Goal: Transaction & Acquisition: Download file/media

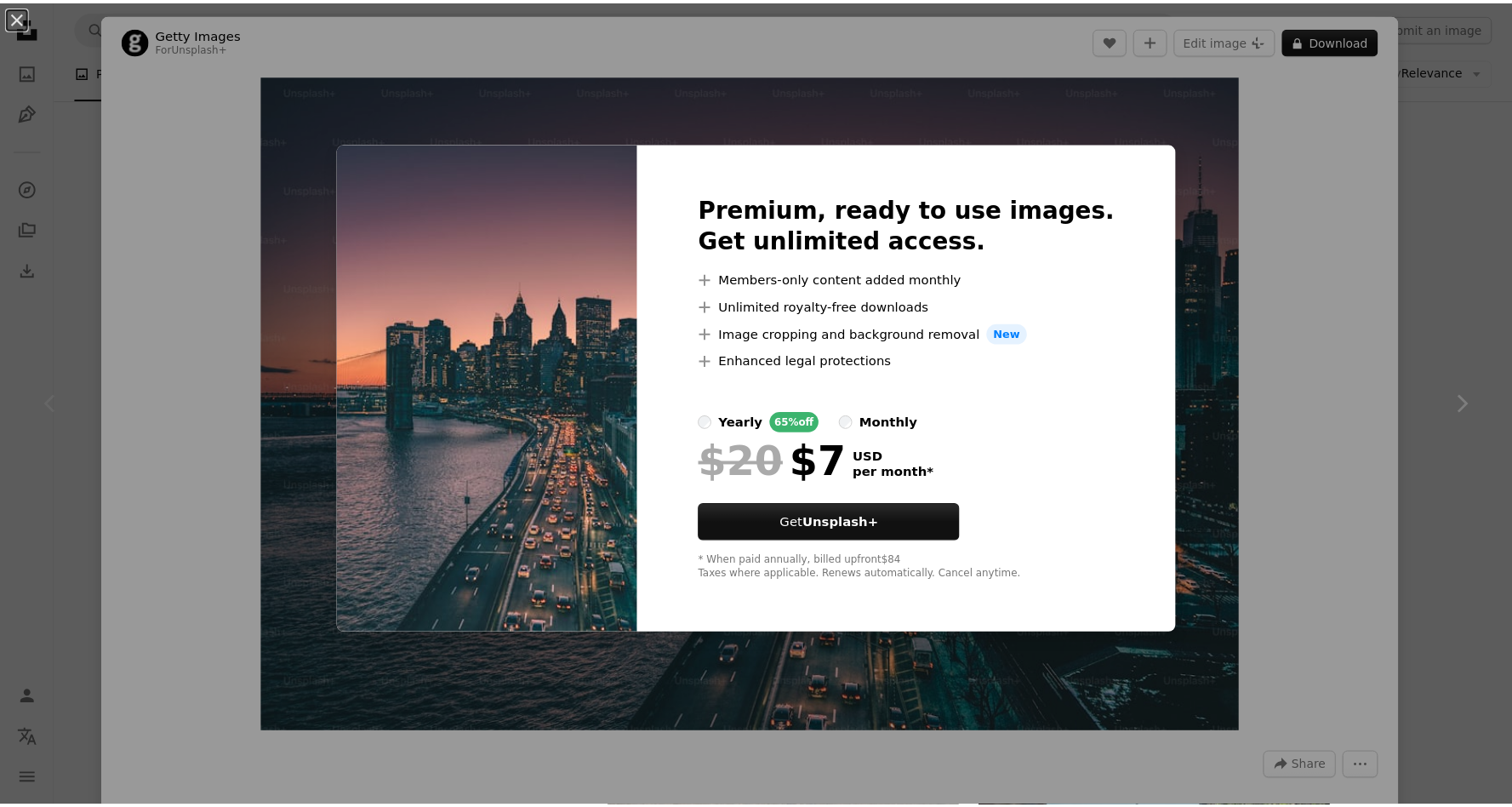
scroll to position [30, 0]
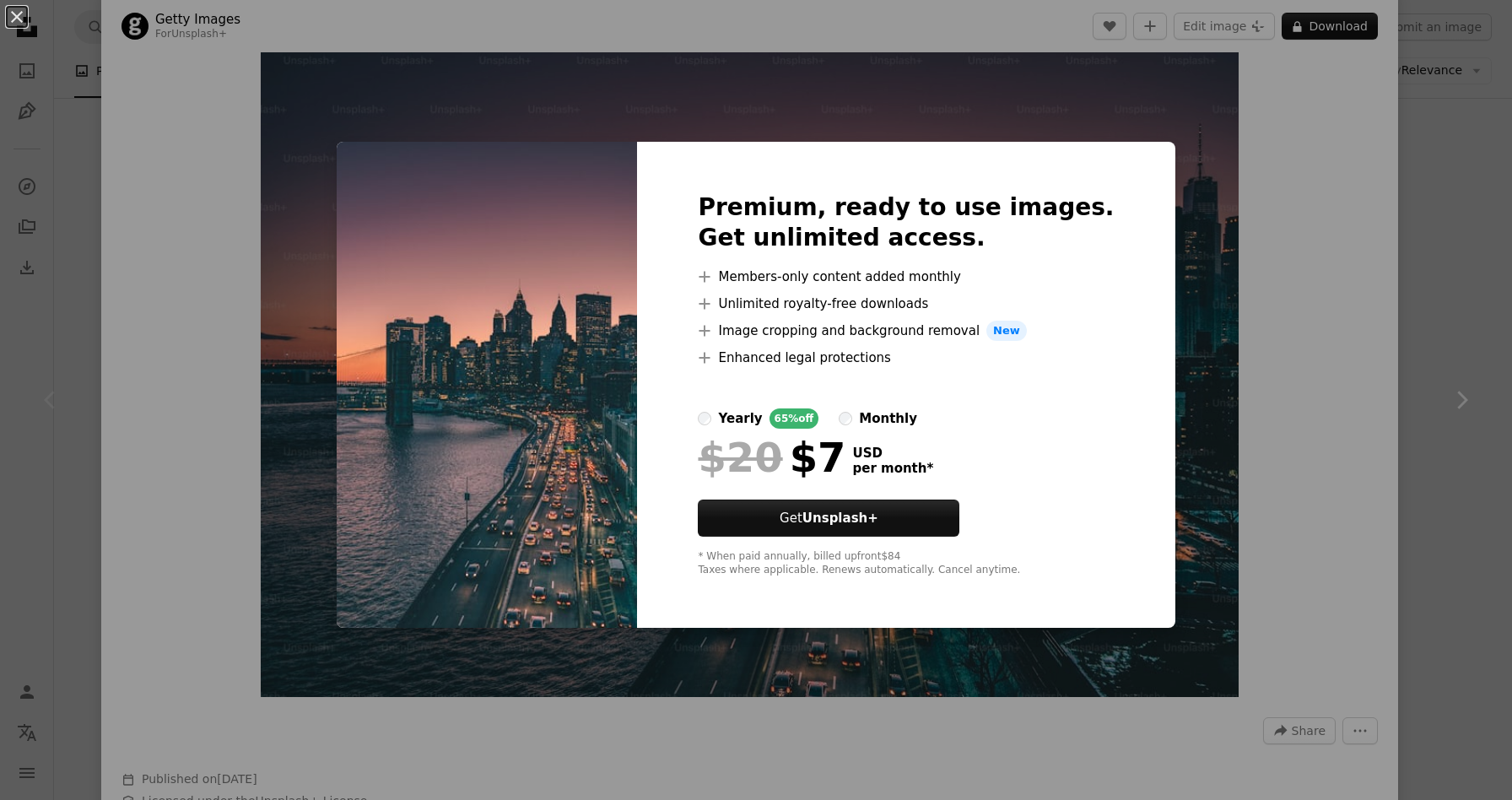
click at [1214, 187] on div "An X shape Premium, ready to use images. Get unlimited access. A plus sign Memb…" at bounding box center [756, 400] width 1512 height 800
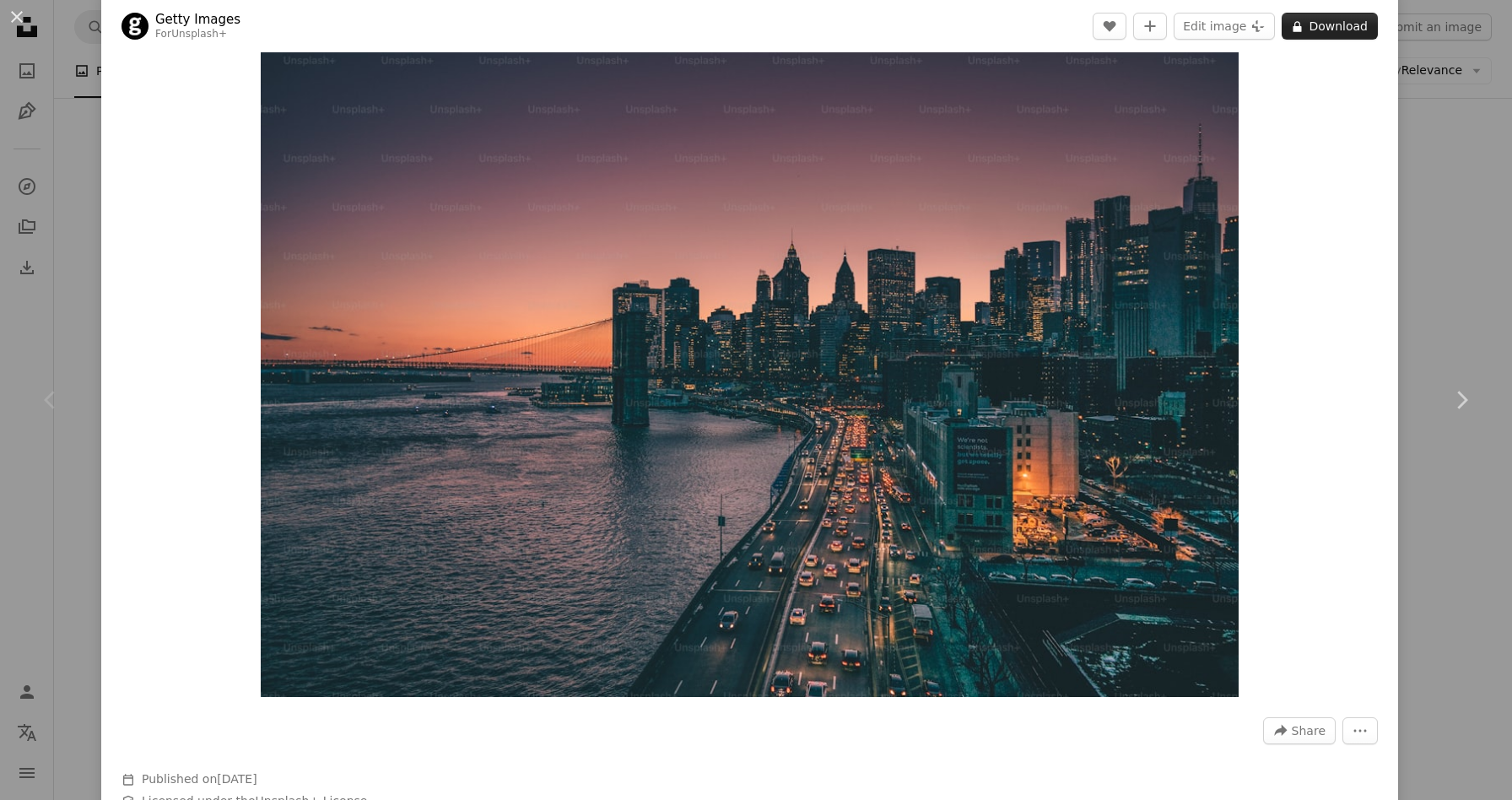
click at [1339, 30] on button "A lock Download" at bounding box center [1330, 26] width 97 height 27
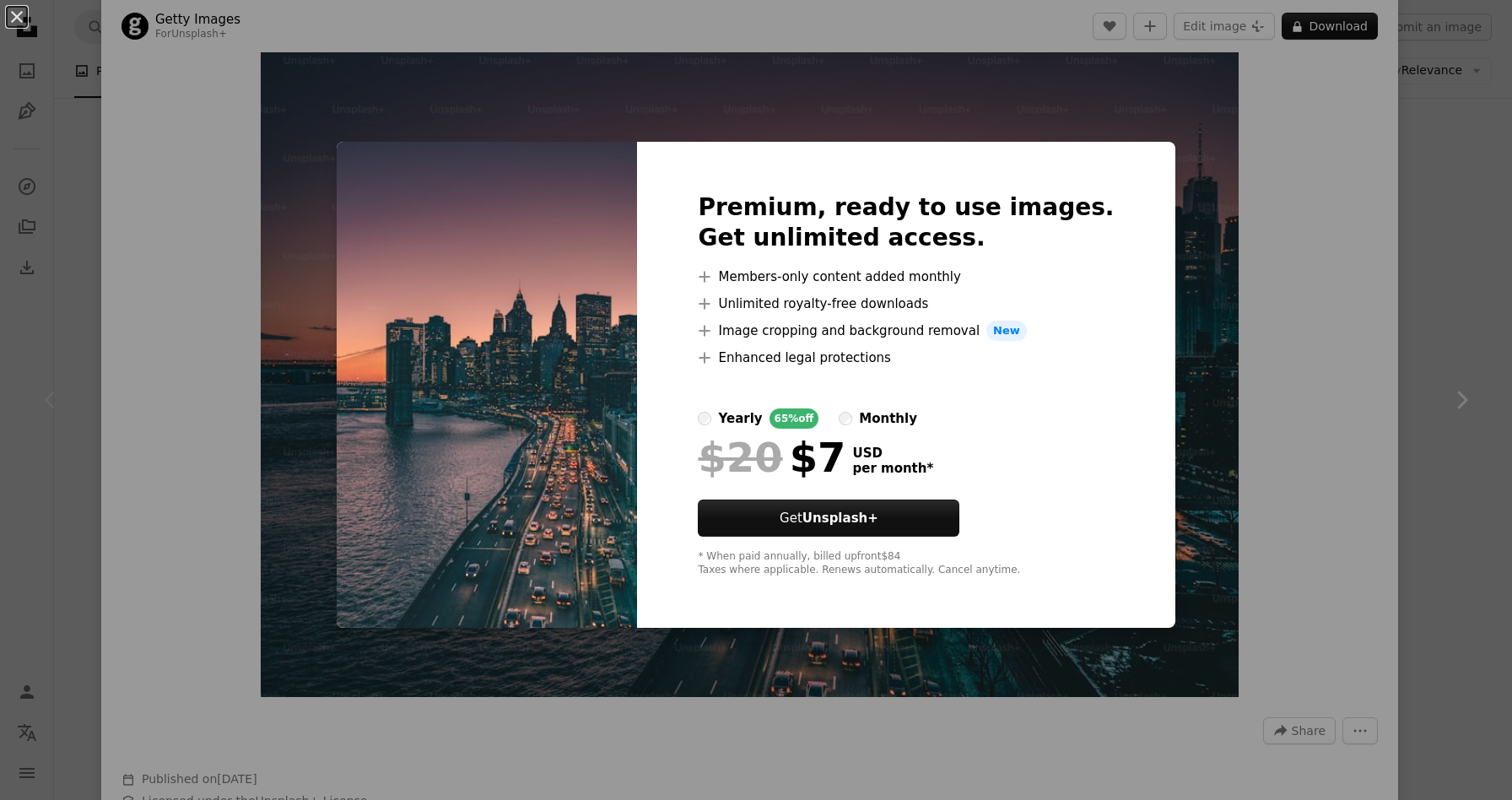
click at [1309, 148] on div "An X shape Premium, ready to use images. Get unlimited access. A plus sign Memb…" at bounding box center [756, 400] width 1512 height 800
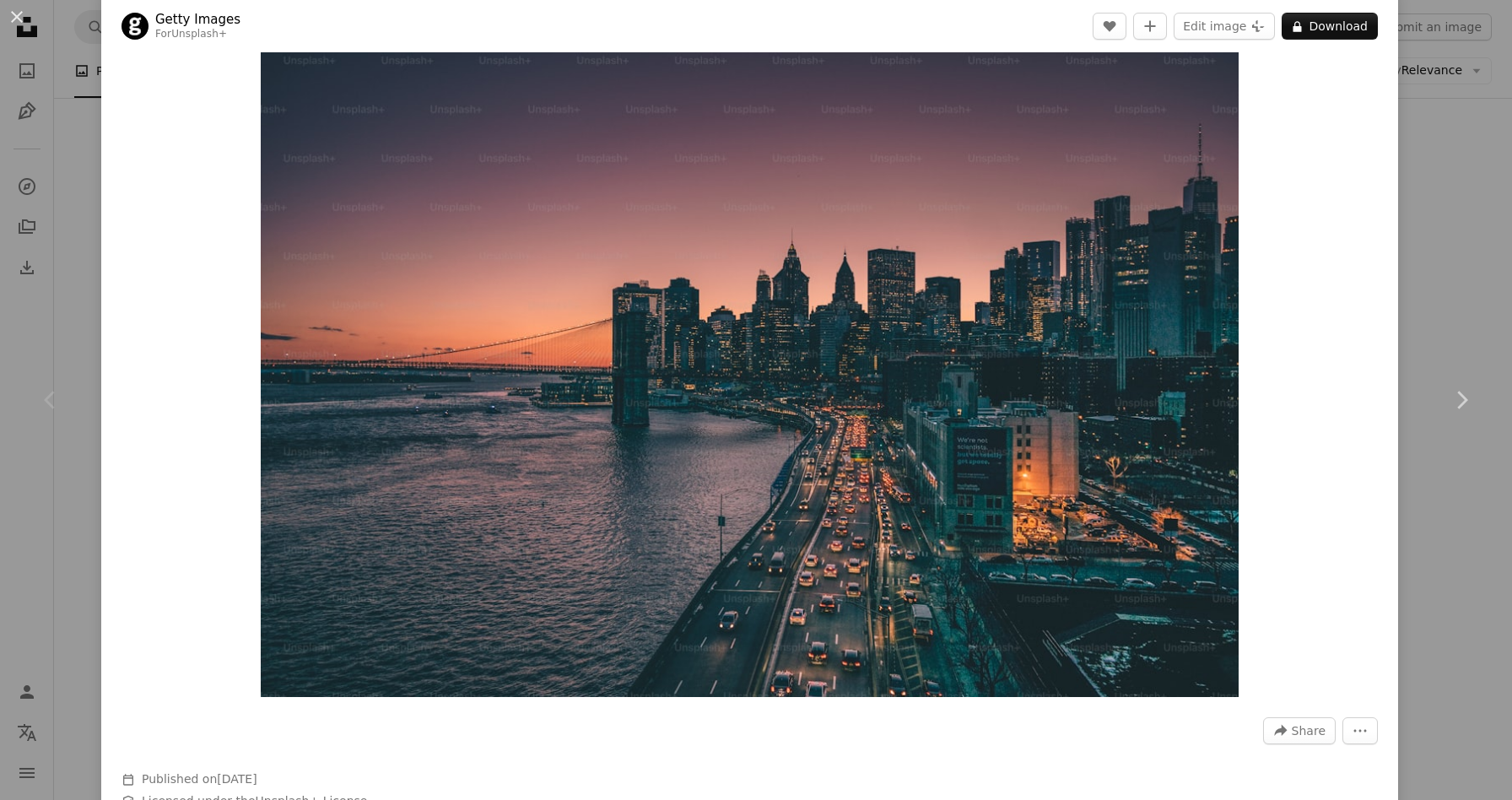
click at [1439, 157] on div "An X shape Chevron left Chevron right Getty Images For Unsplash+ A heart A plus…" at bounding box center [756, 400] width 1512 height 800
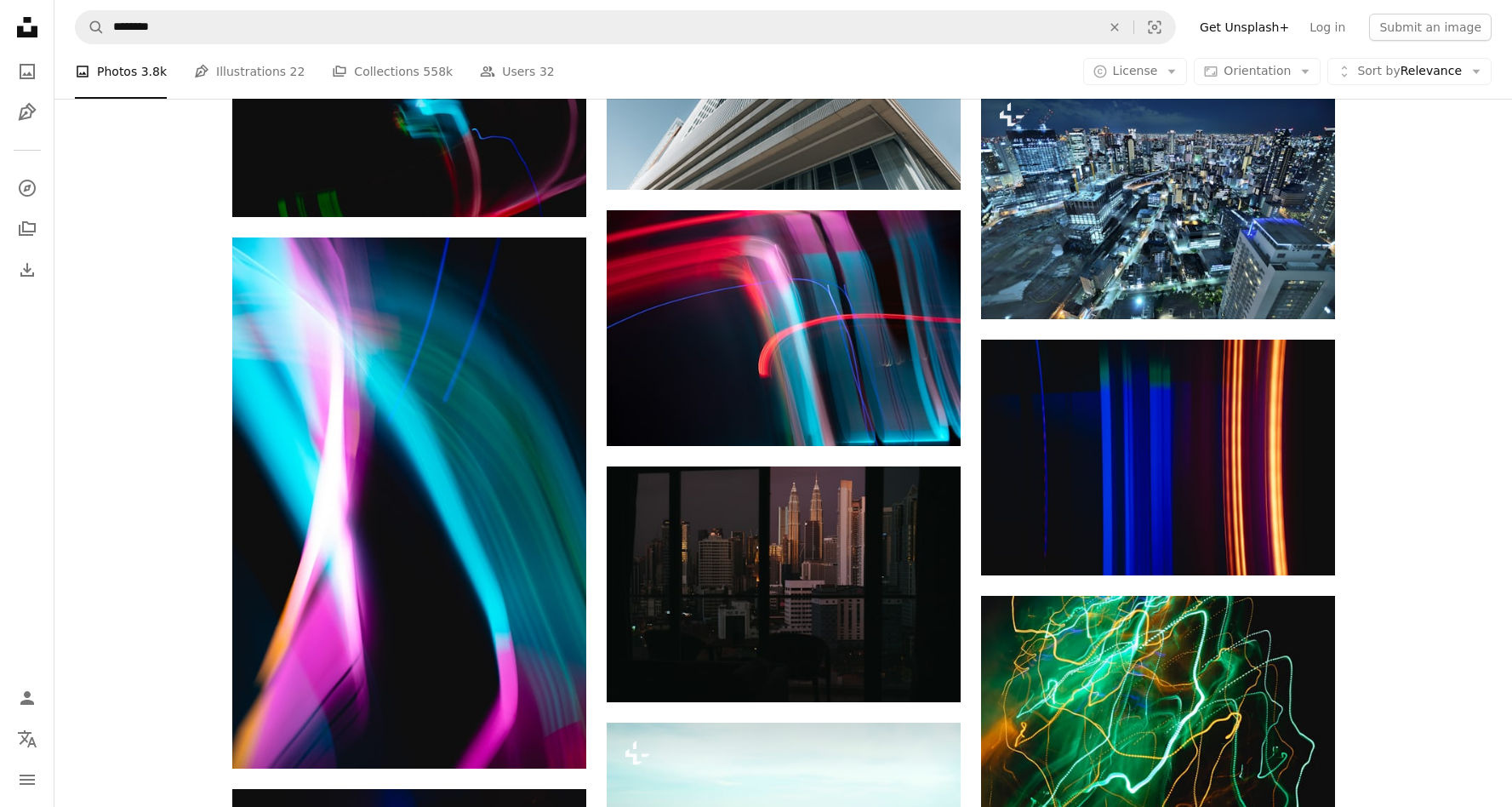
scroll to position [8017, 0]
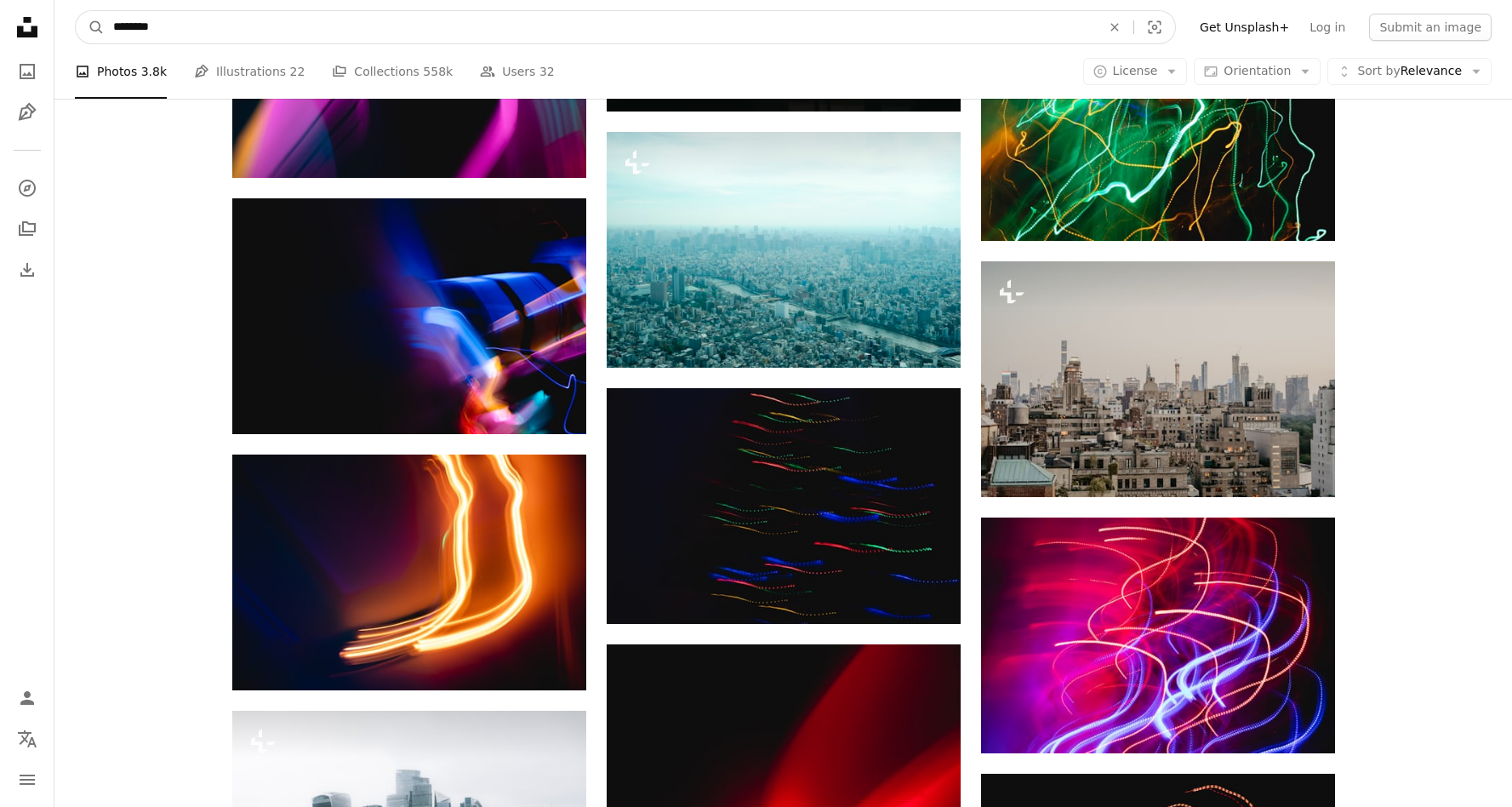
click at [604, 37] on input "********" at bounding box center [600, 27] width 991 height 32
type input "**********"
click button "A magnifying glass" at bounding box center [90, 27] width 29 height 32
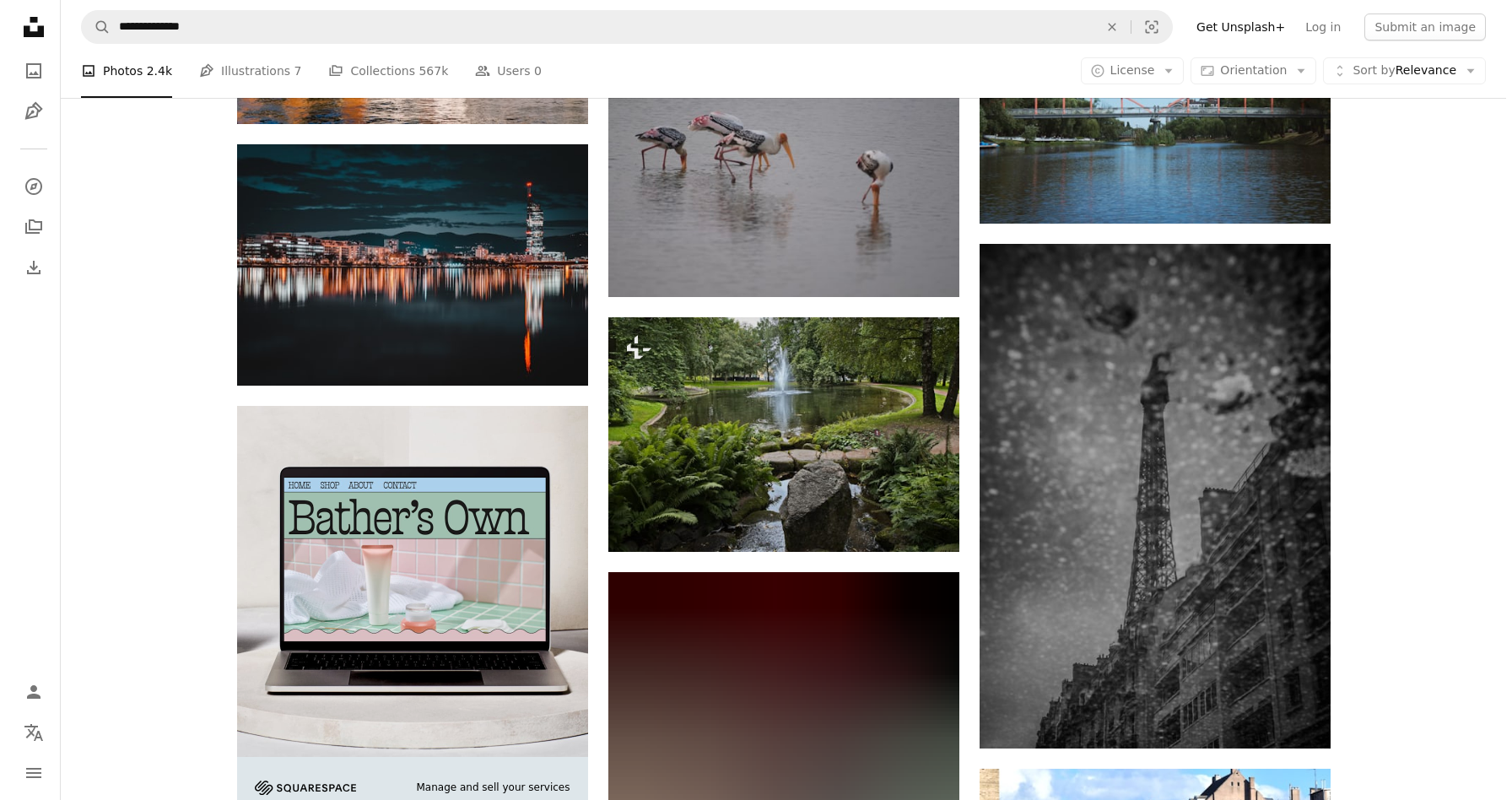
scroll to position [2386, 0]
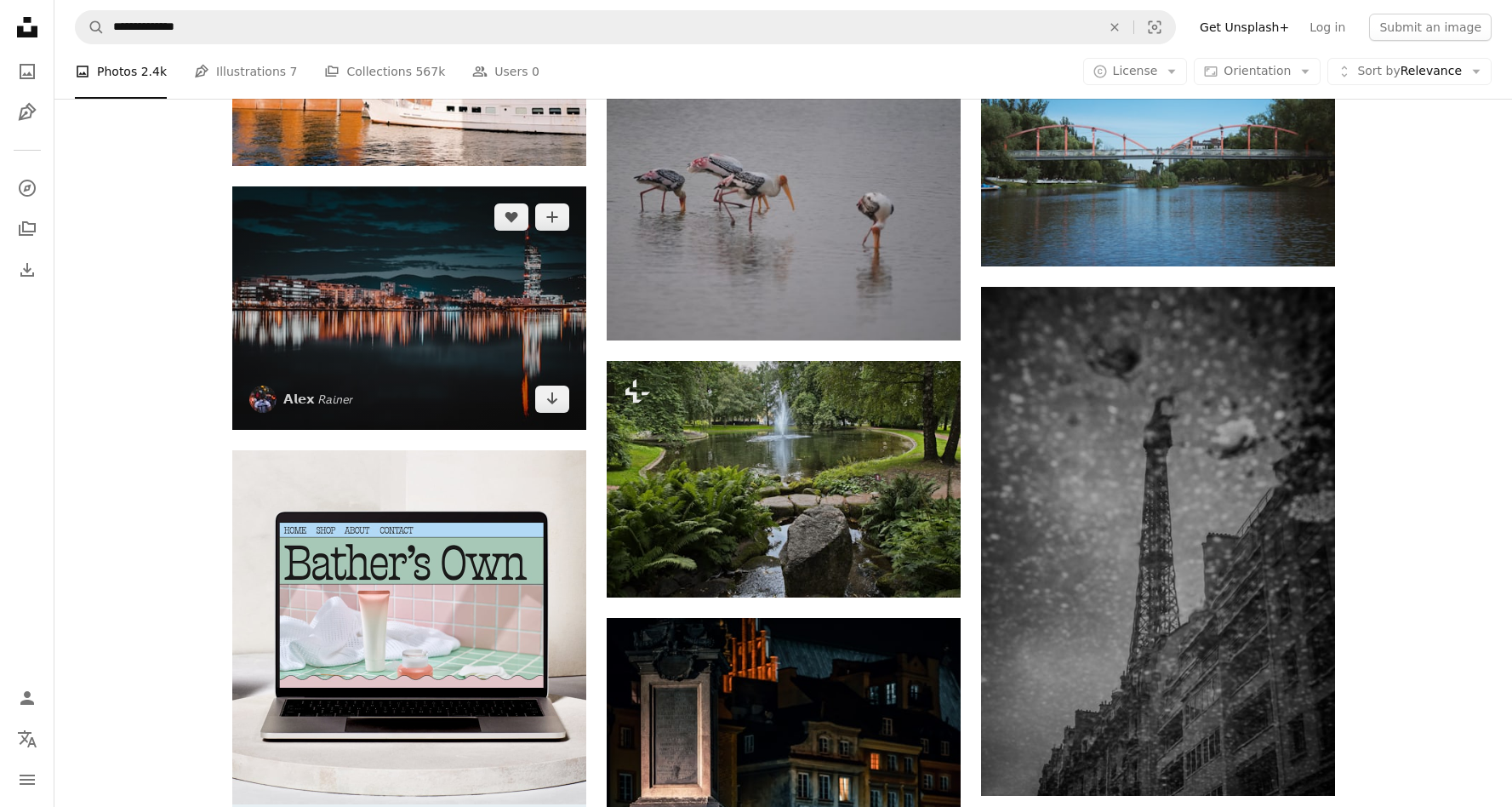
click at [442, 365] on img at bounding box center [410, 308] width 354 height 243
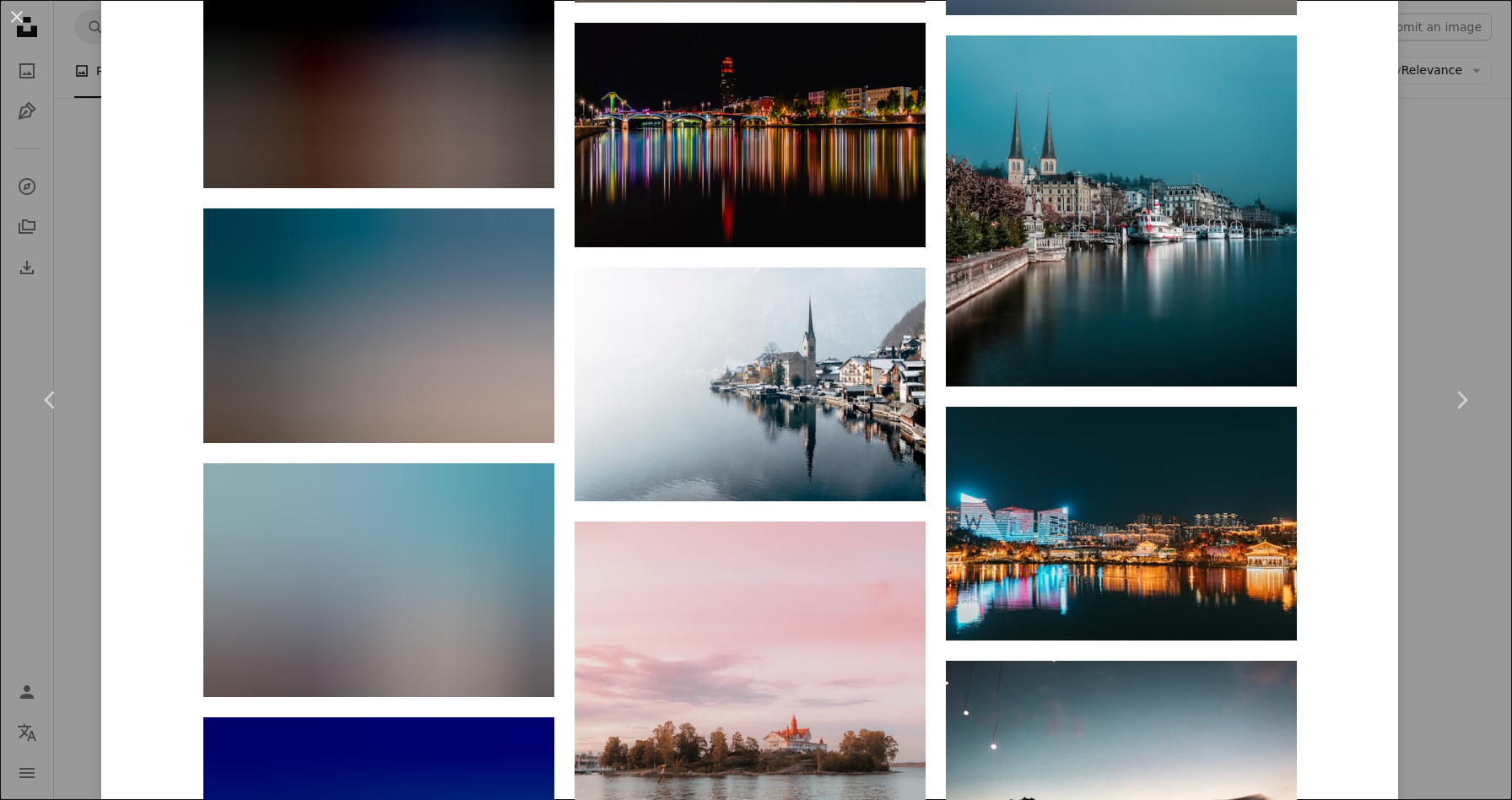
scroll to position [6571, 0]
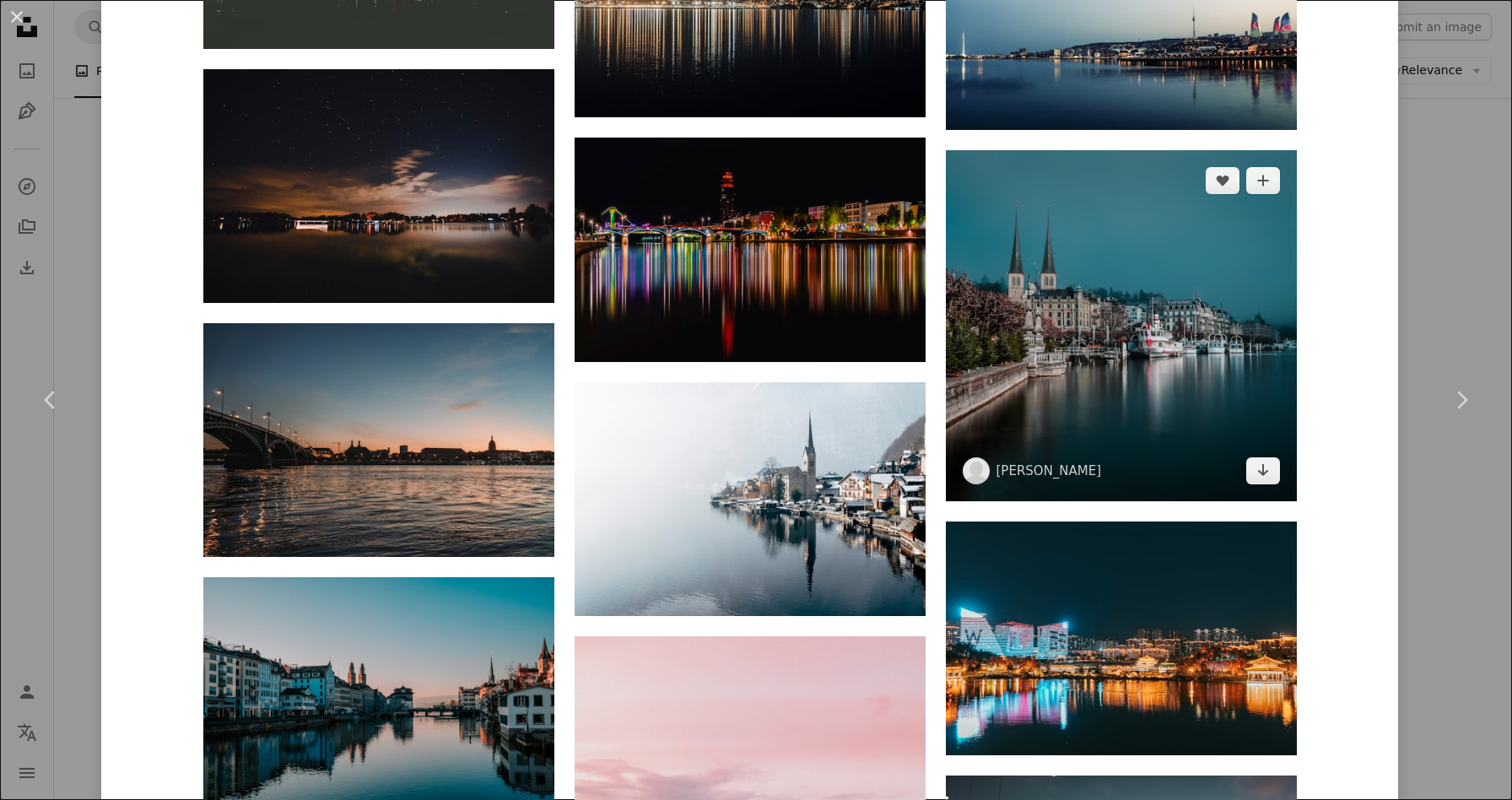
click at [1092, 199] on img at bounding box center [1121, 326] width 351 height 351
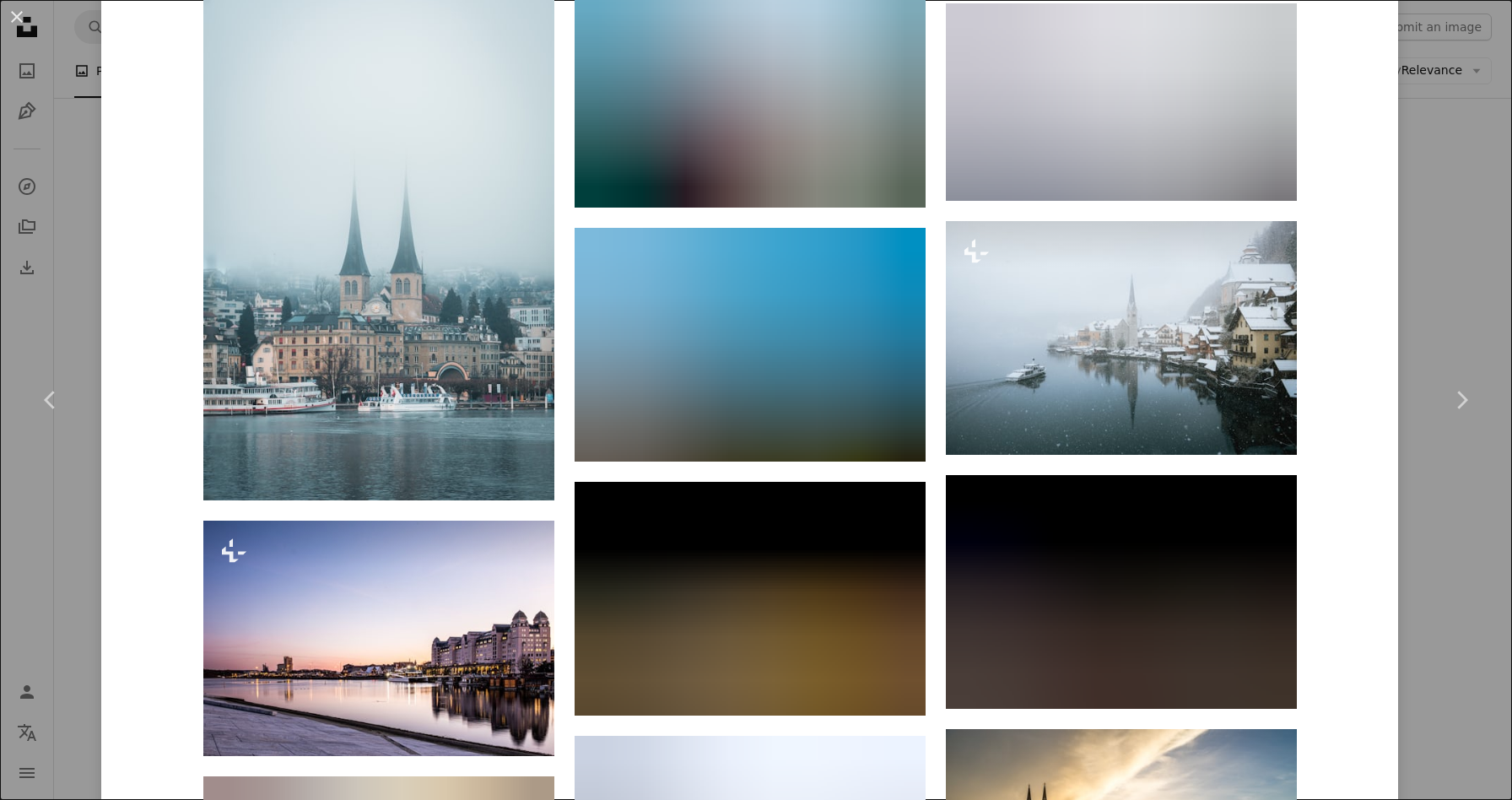
scroll to position [3209, 0]
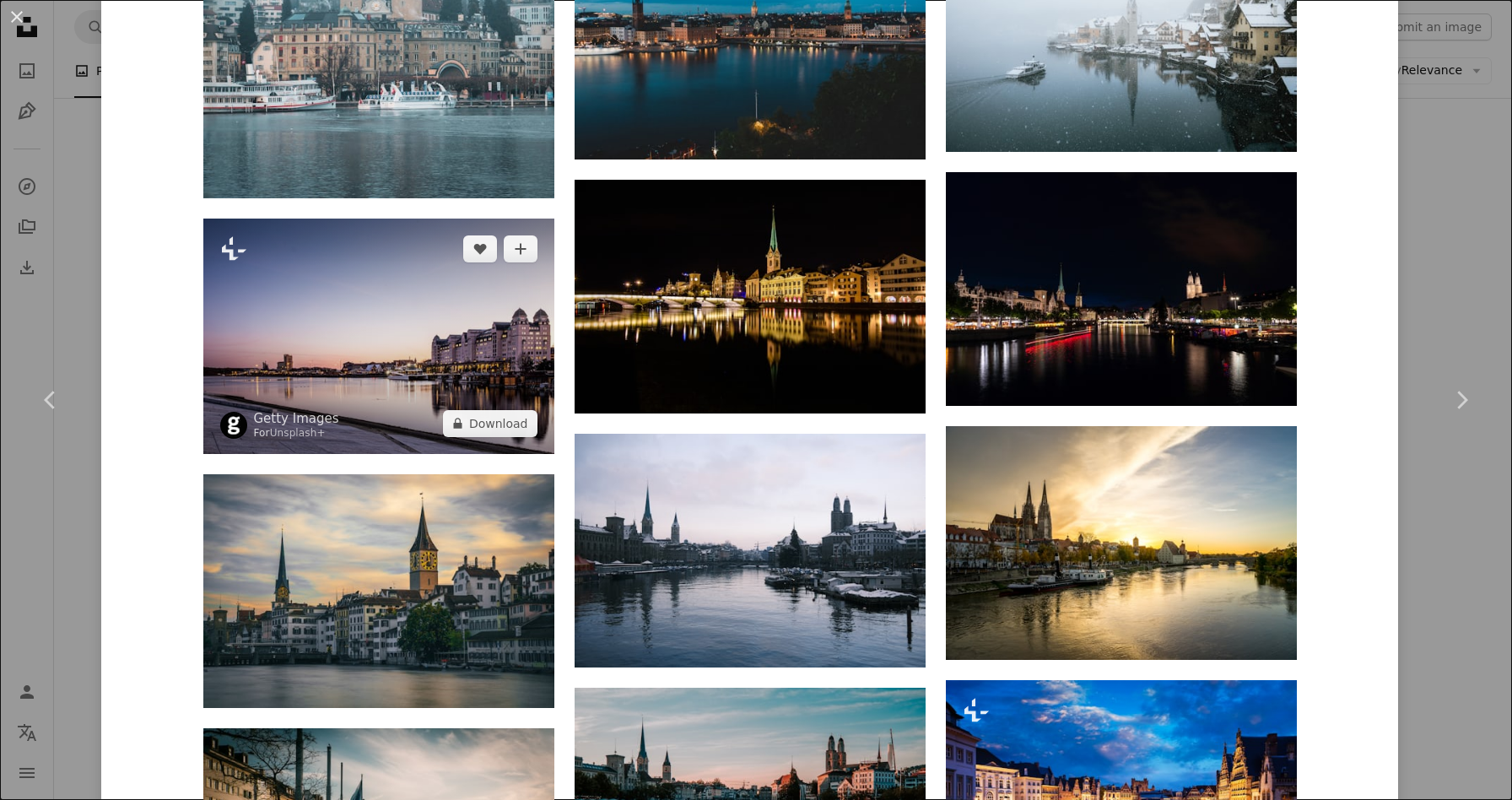
click at [309, 324] on img at bounding box center [378, 336] width 351 height 235
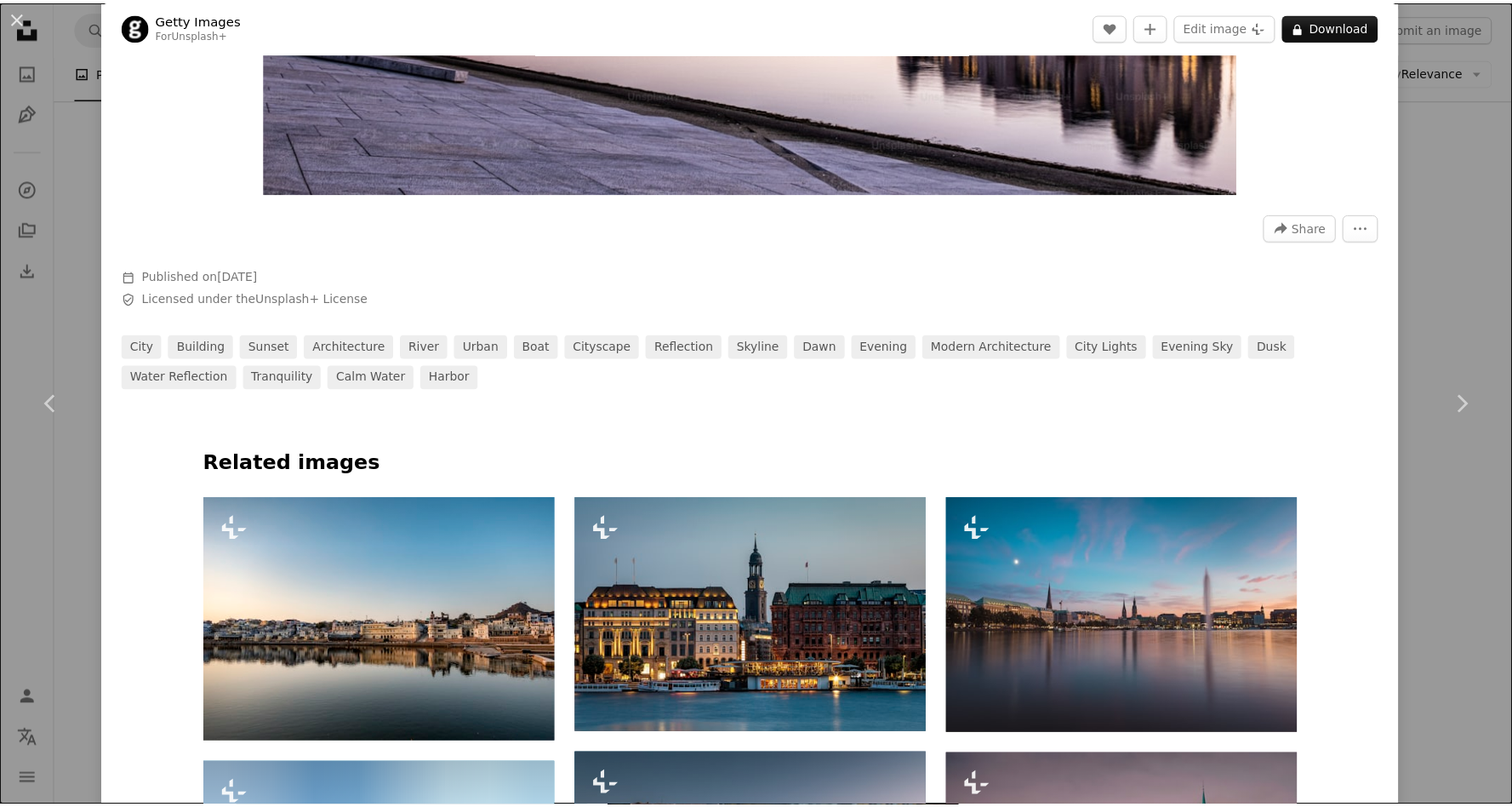
scroll to position [553, 0]
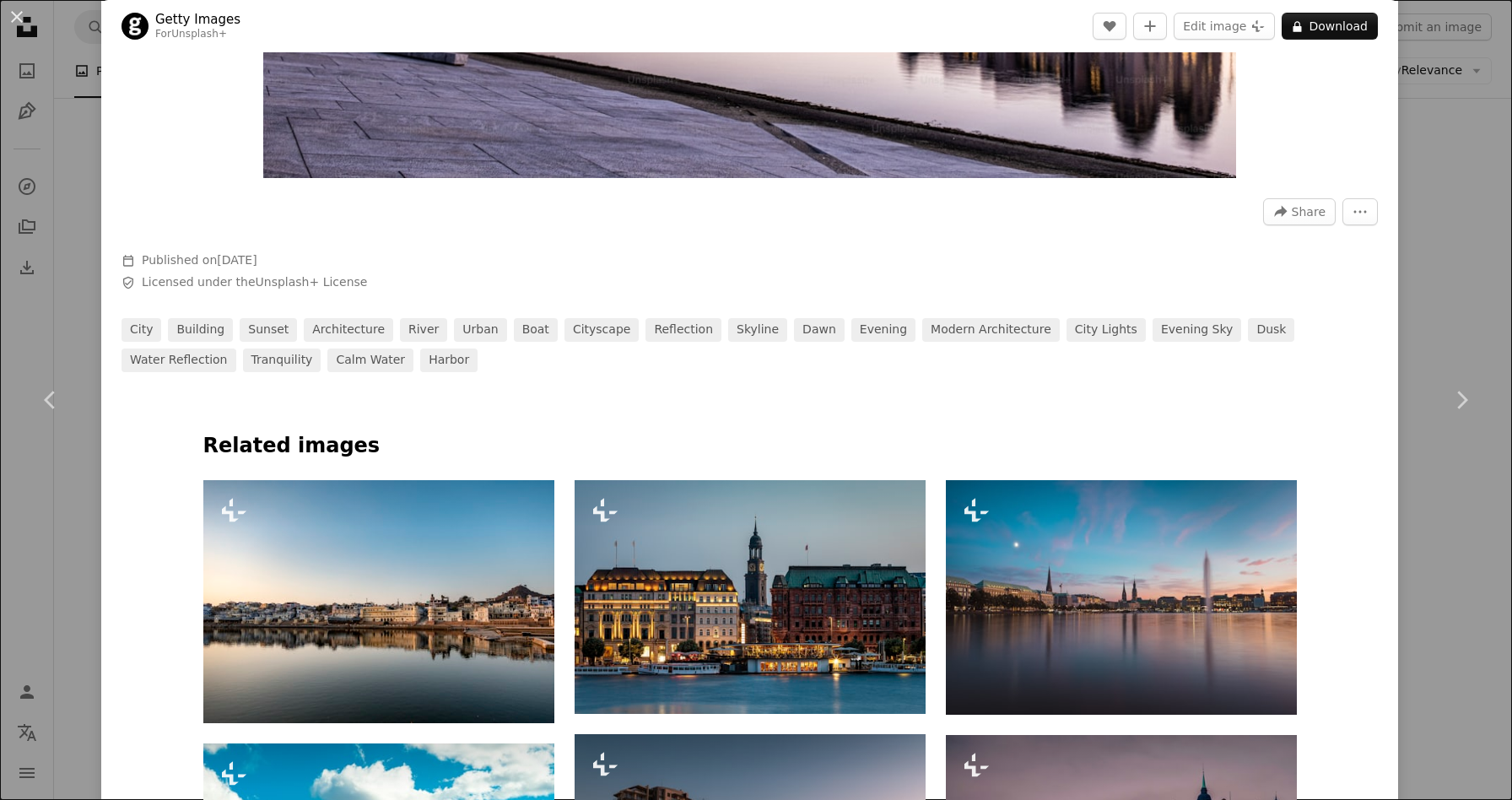
click at [1425, 140] on div "An X shape Chevron left Chevron right Getty Images For Unsplash+ A heart A plus…" at bounding box center [756, 400] width 1512 height 800
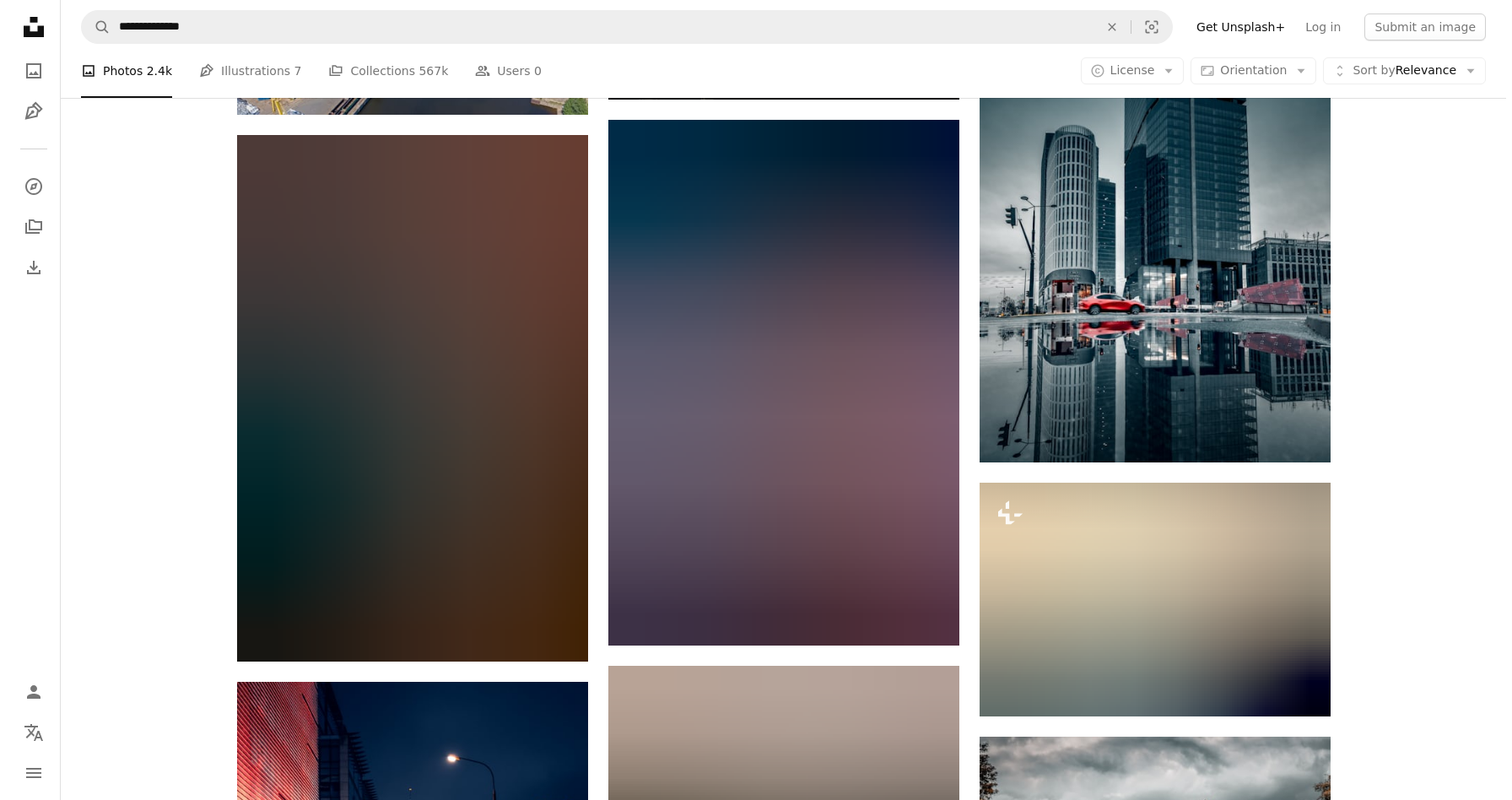
scroll to position [3422, 0]
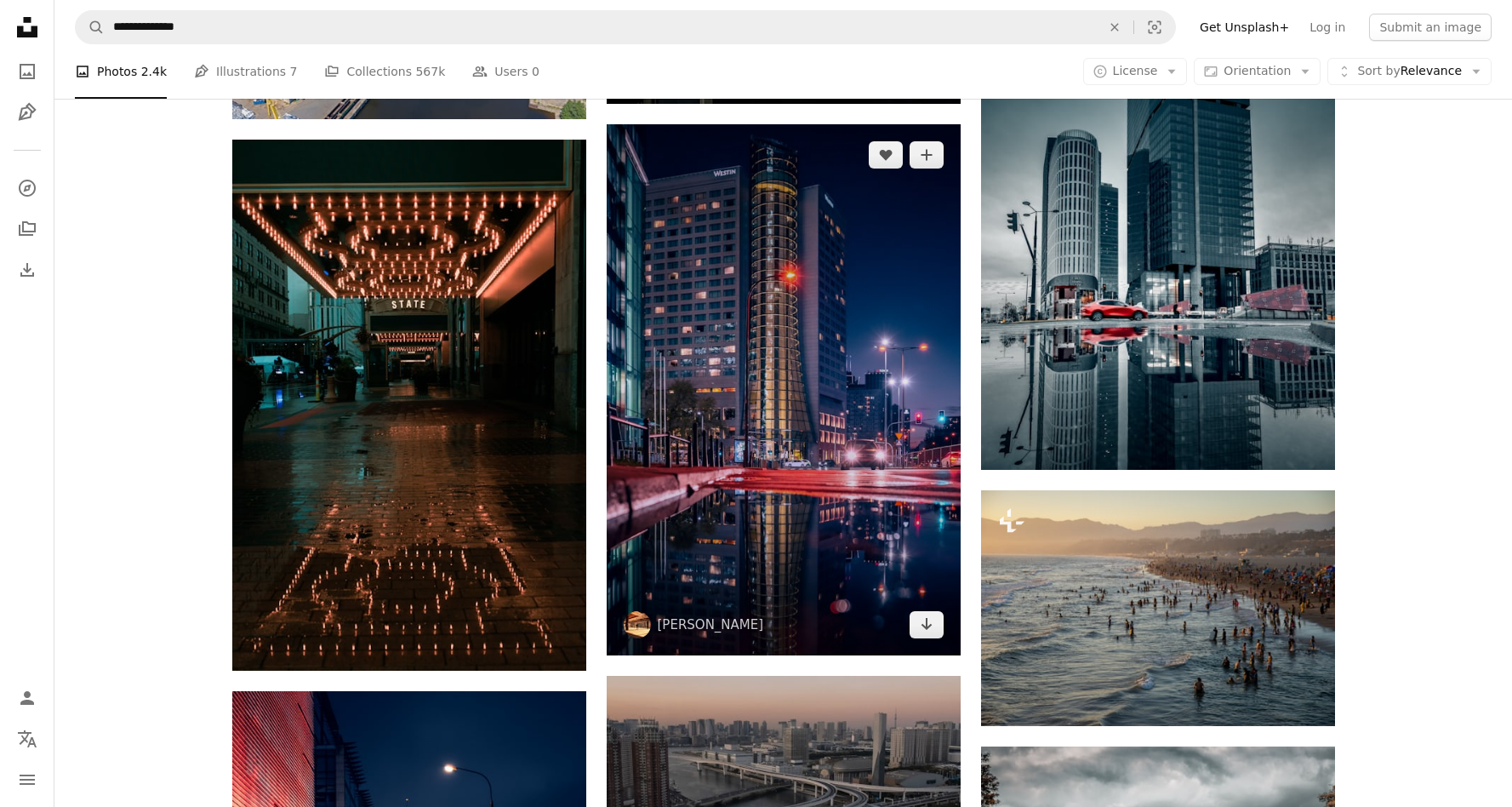
click at [892, 317] on img at bounding box center [784, 390] width 354 height 532
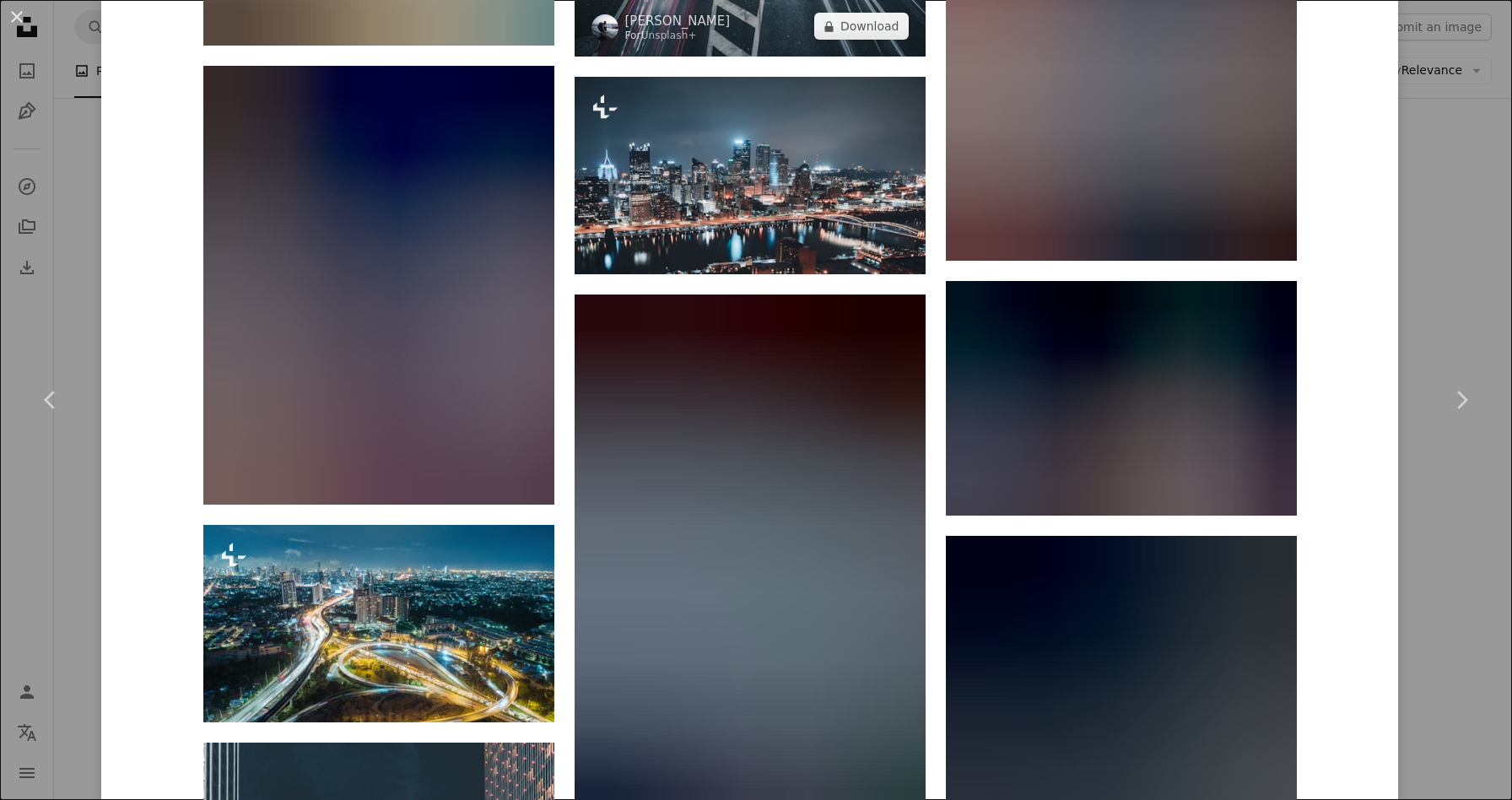
scroll to position [3346, 0]
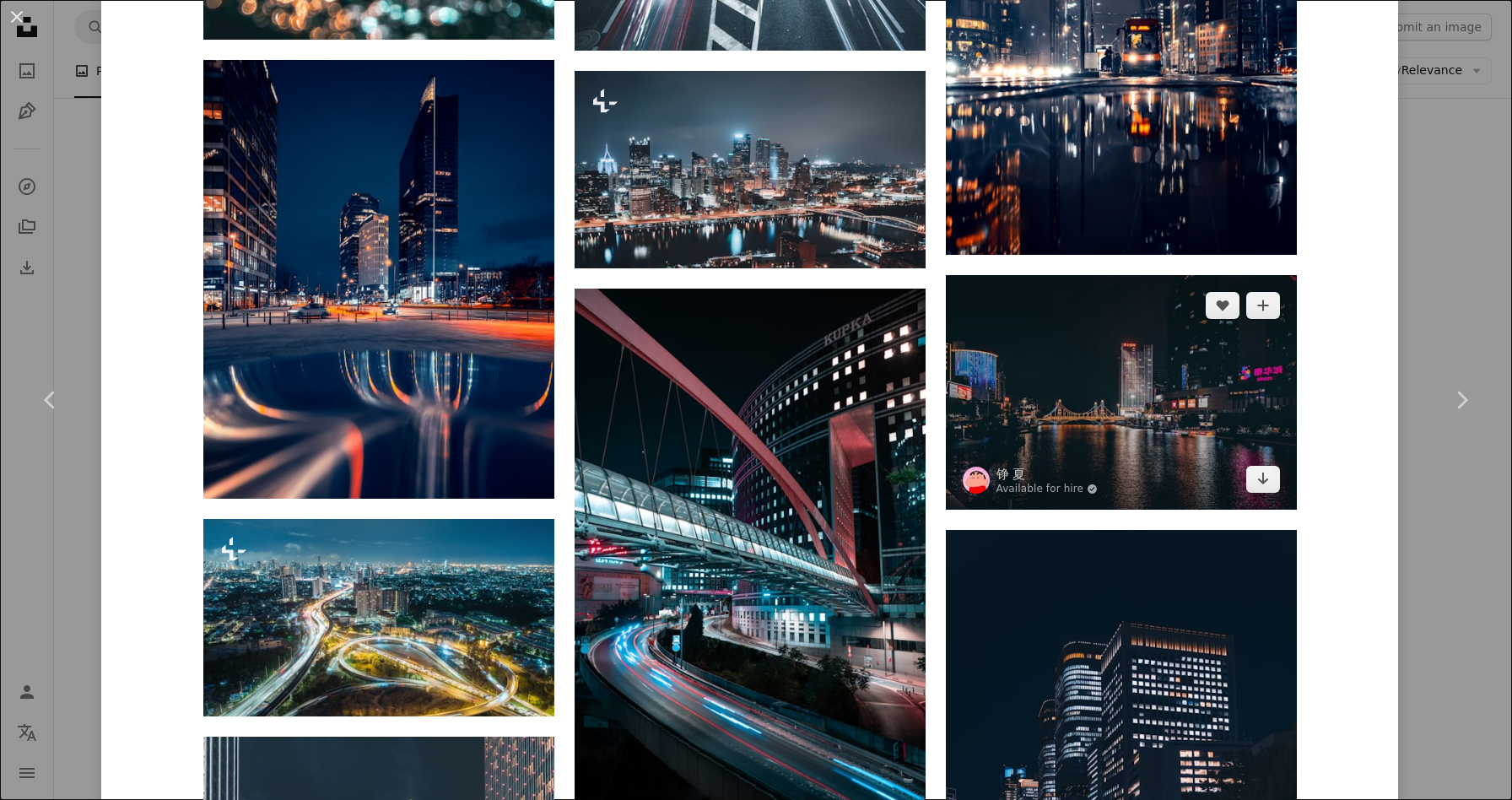
click at [1101, 376] on img at bounding box center [1121, 391] width 351 height 234
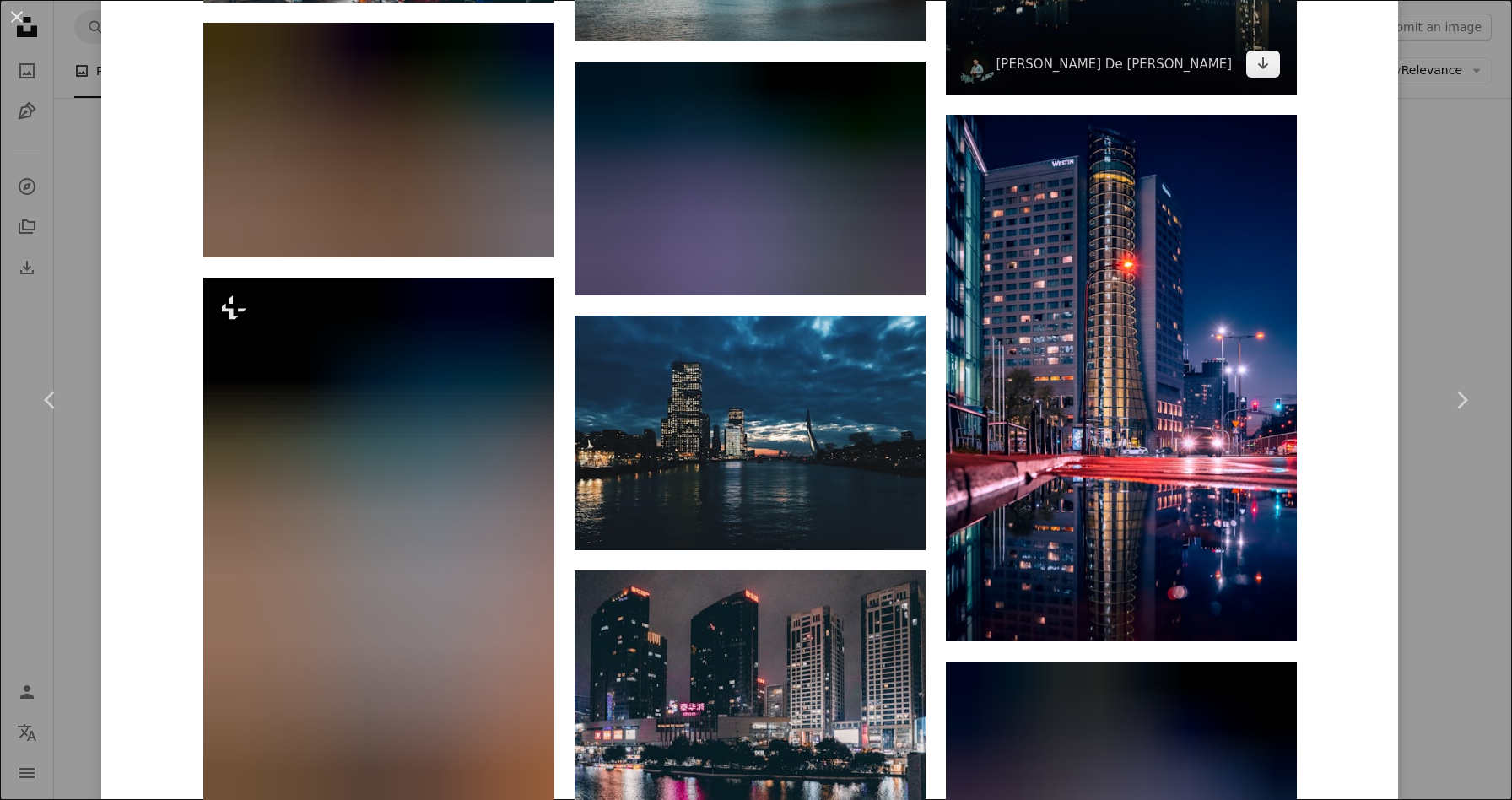
scroll to position [2271, 0]
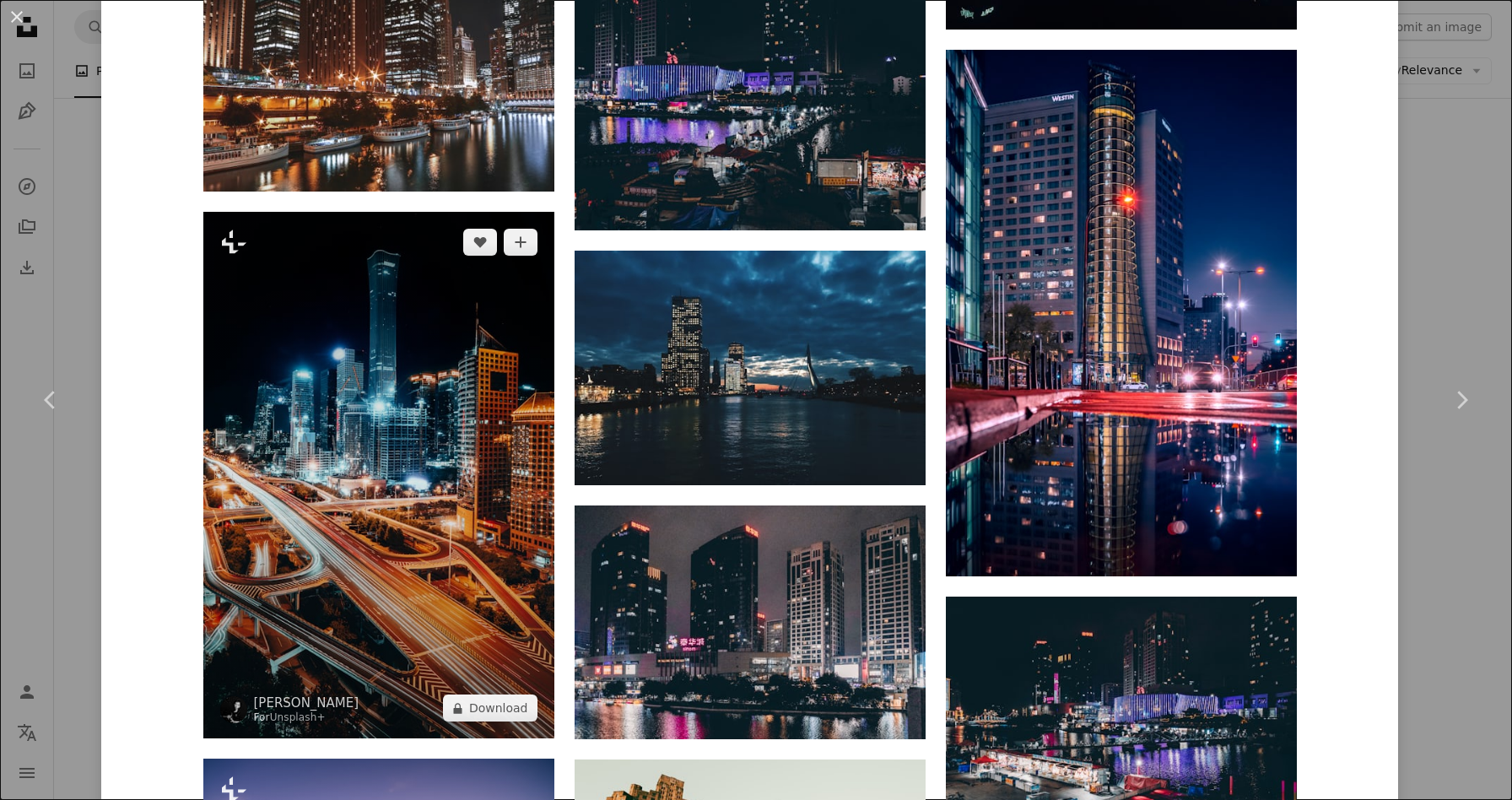
click at [463, 499] on img at bounding box center [378, 475] width 351 height 527
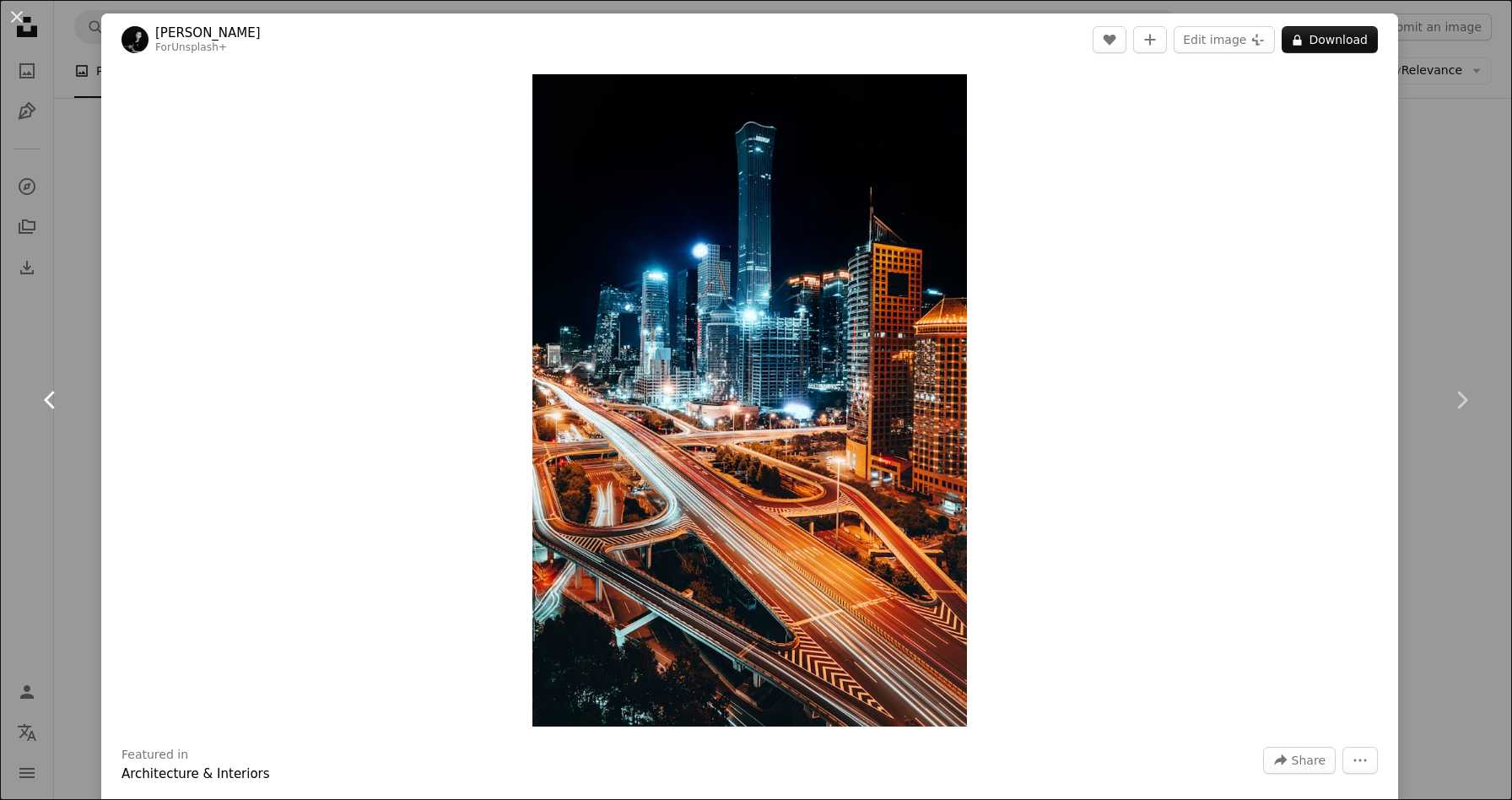
click at [67, 409] on link "Chevron left" at bounding box center [50, 400] width 101 height 162
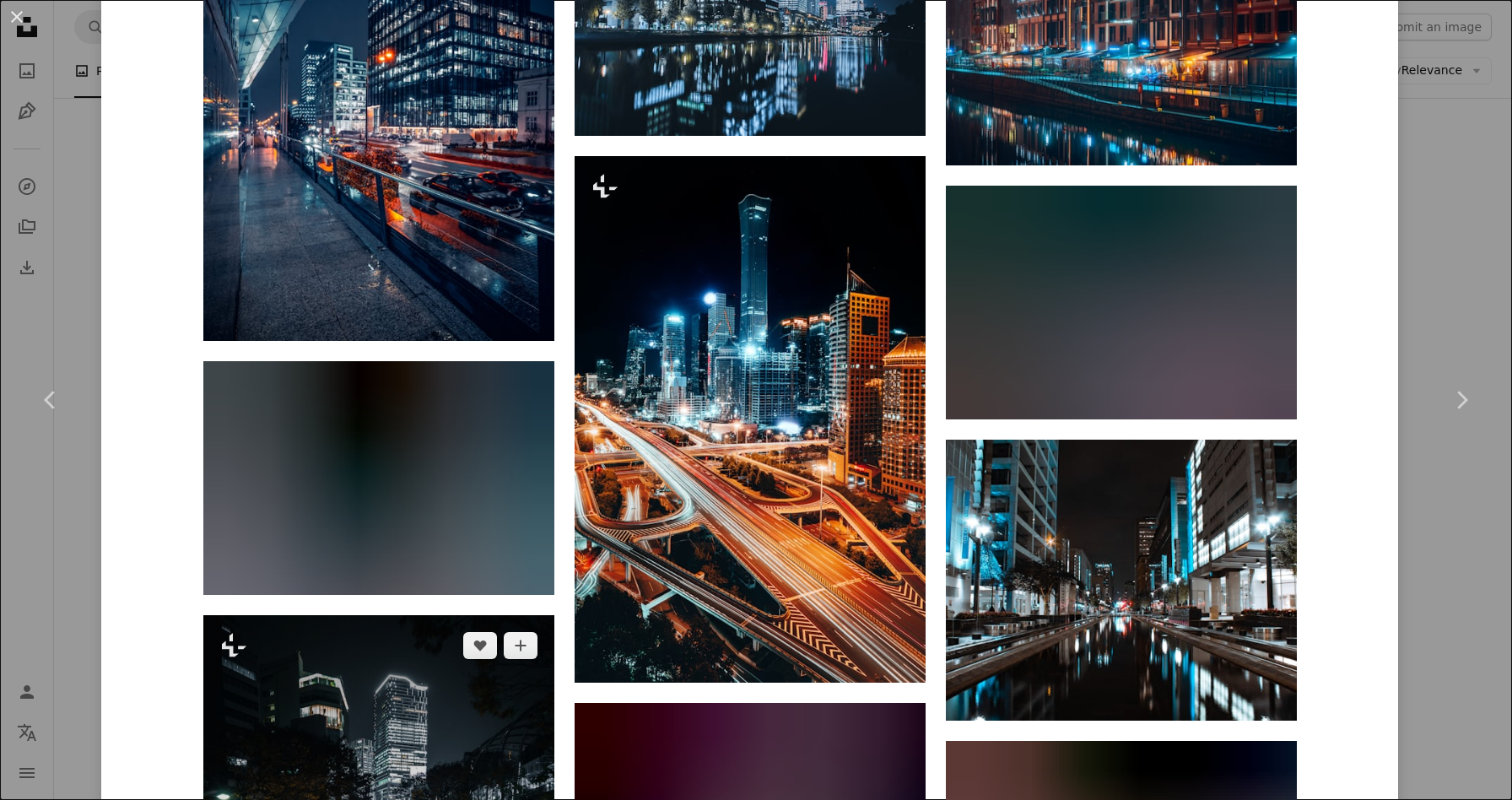
scroll to position [1502, 0]
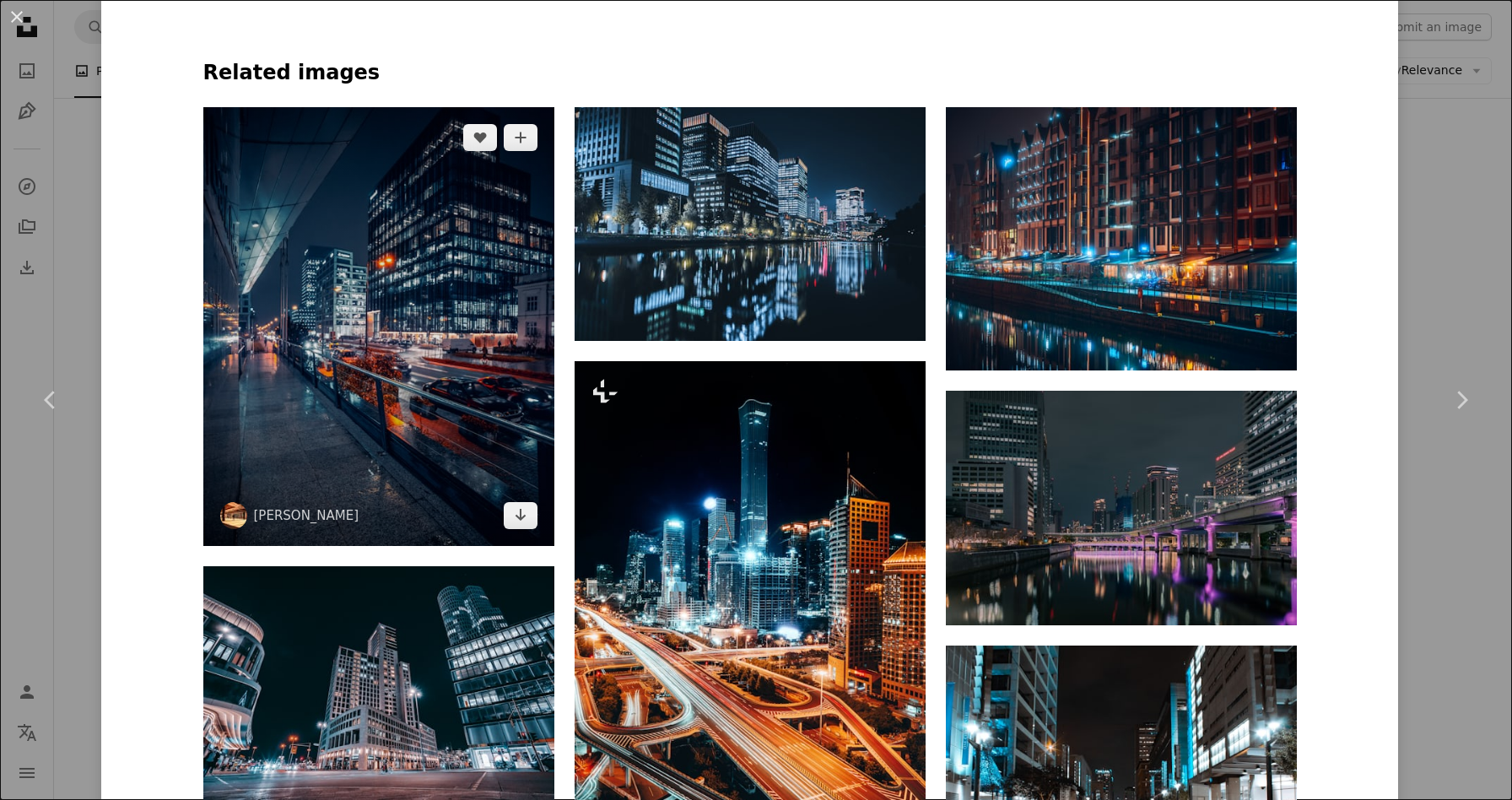
click at [359, 403] on img at bounding box center [378, 327] width 351 height 438
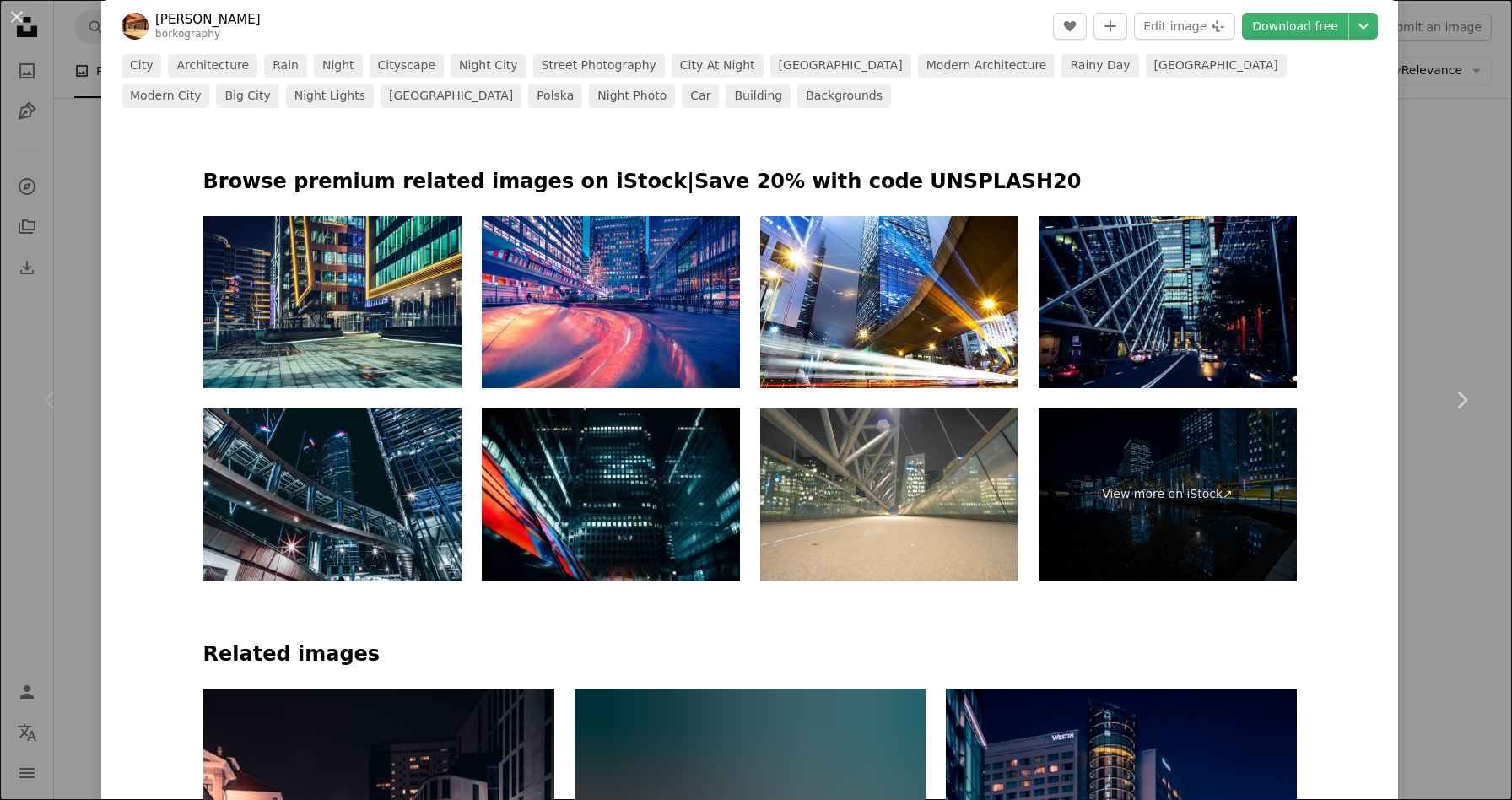
scroll to position [1450, 0]
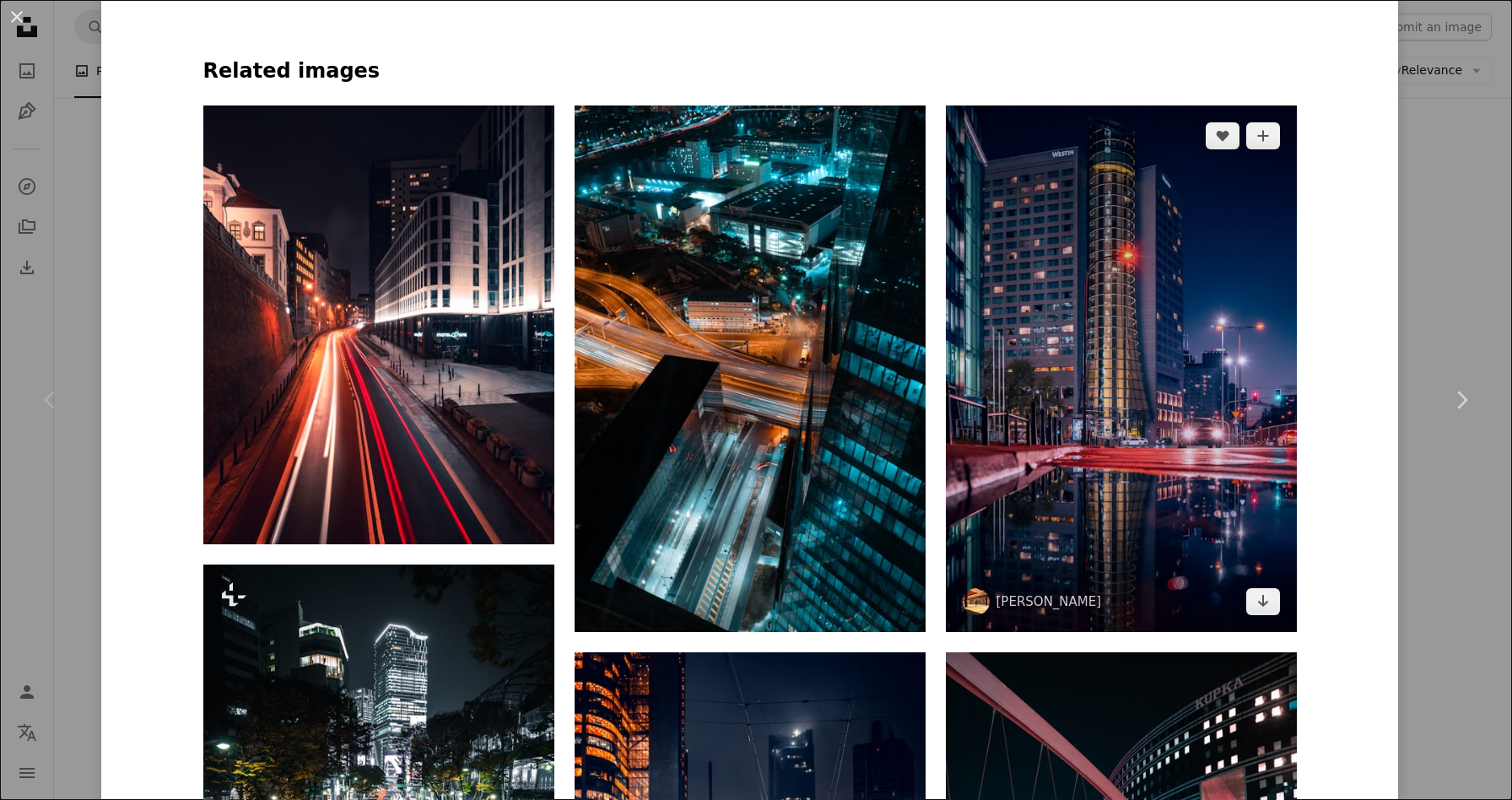
click at [1059, 281] on img at bounding box center [1121, 369] width 351 height 527
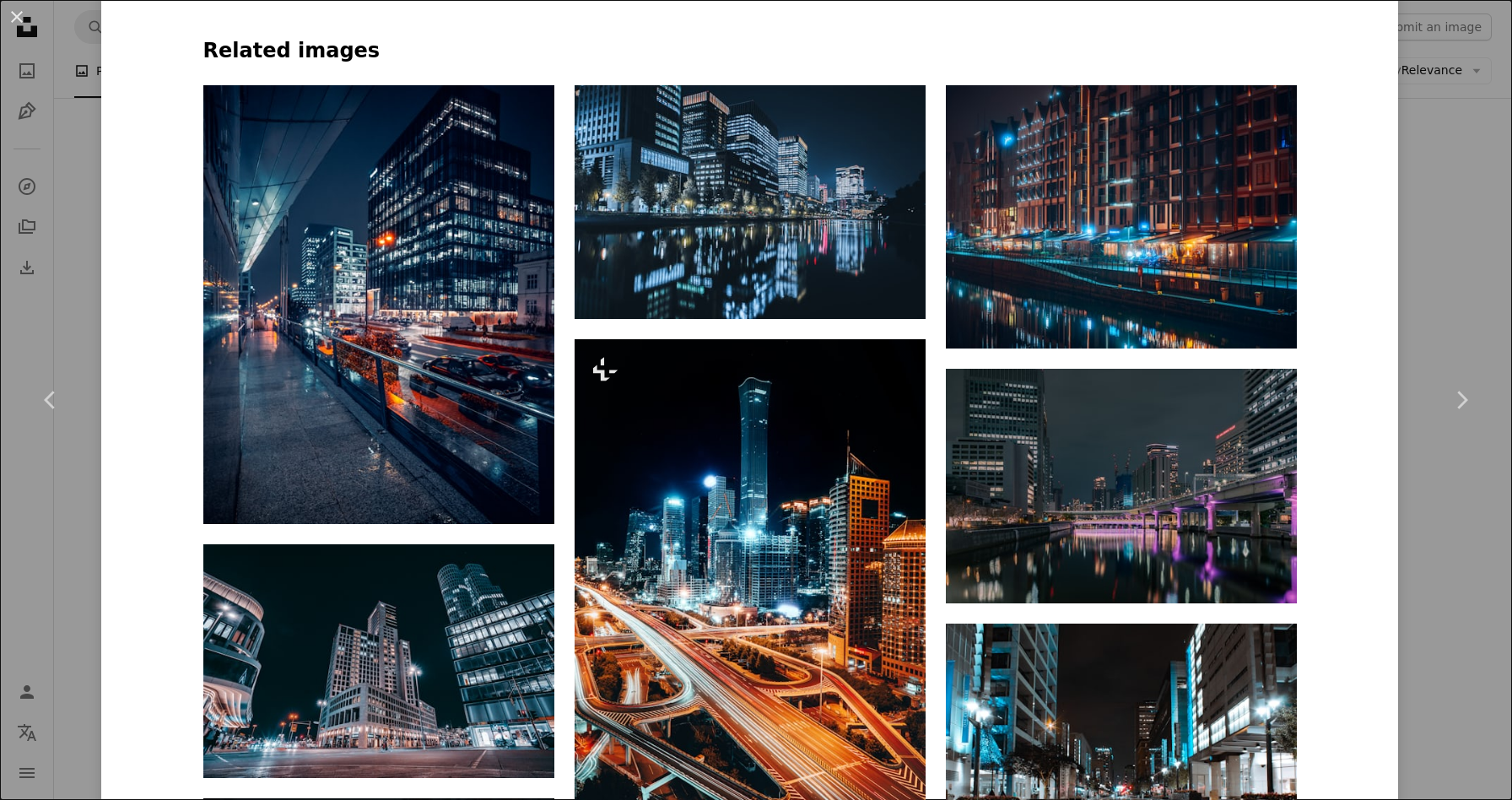
scroll to position [1524, 0]
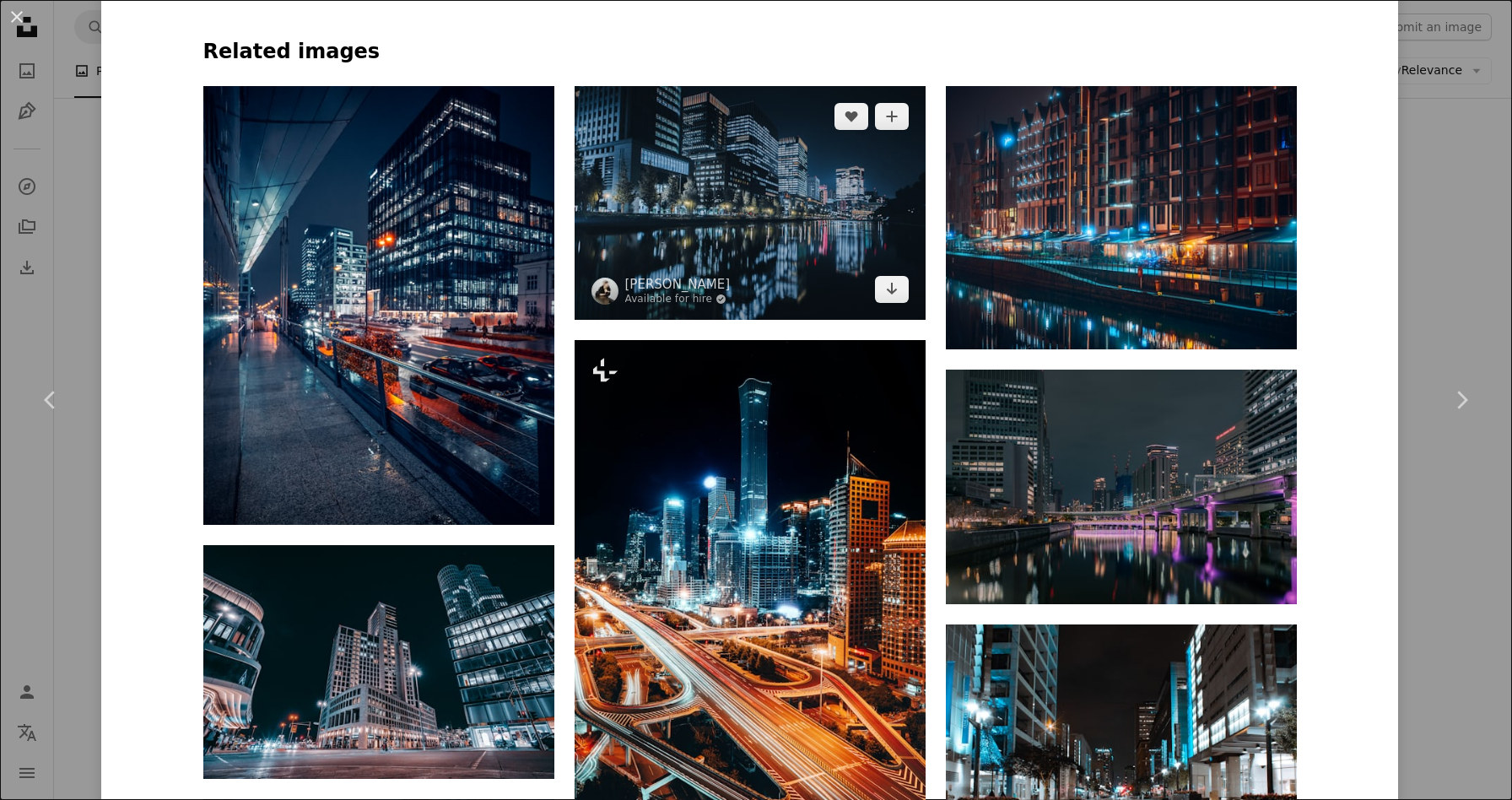
click at [889, 212] on img at bounding box center [750, 202] width 351 height 234
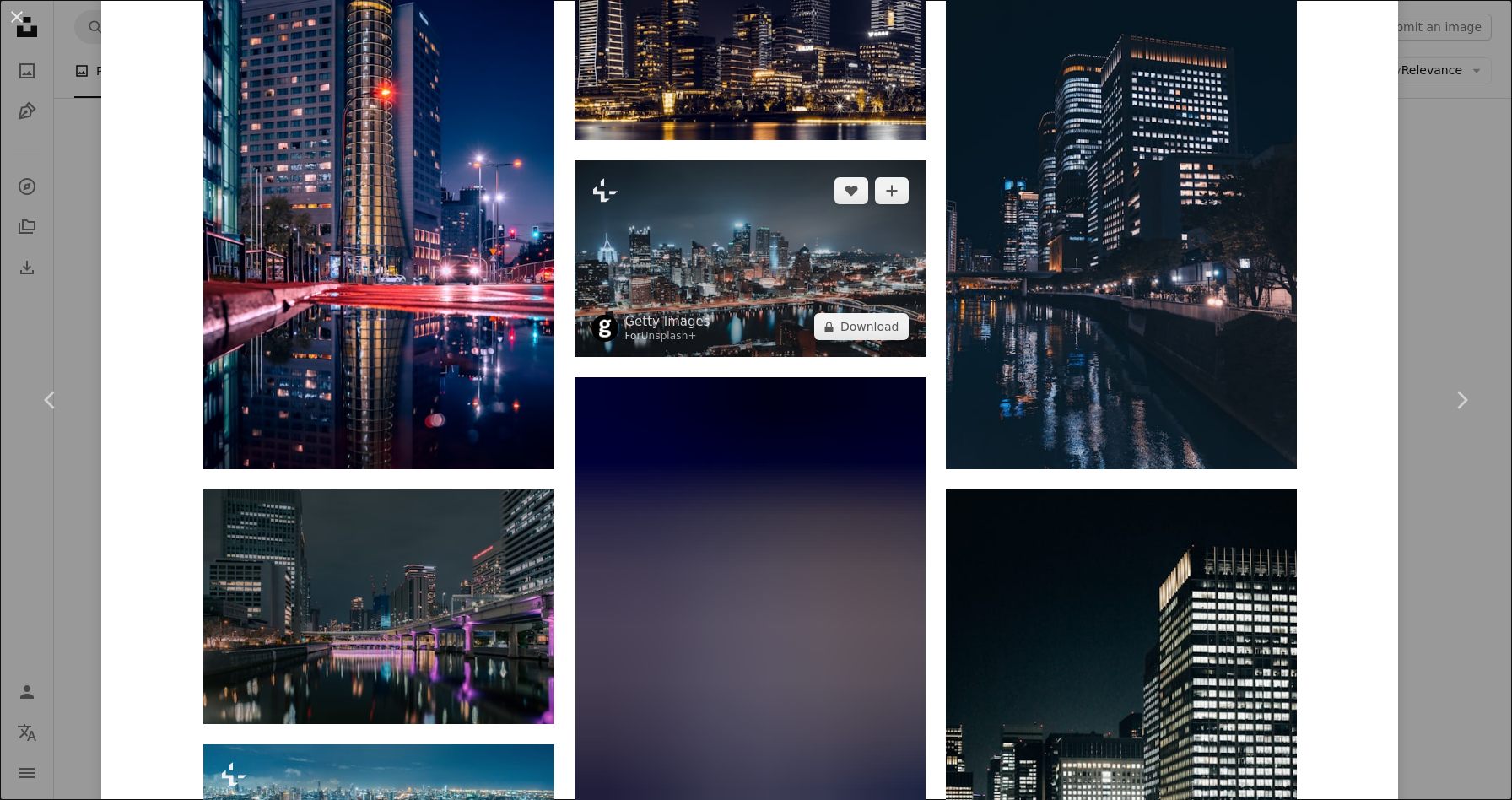
scroll to position [1450, 0]
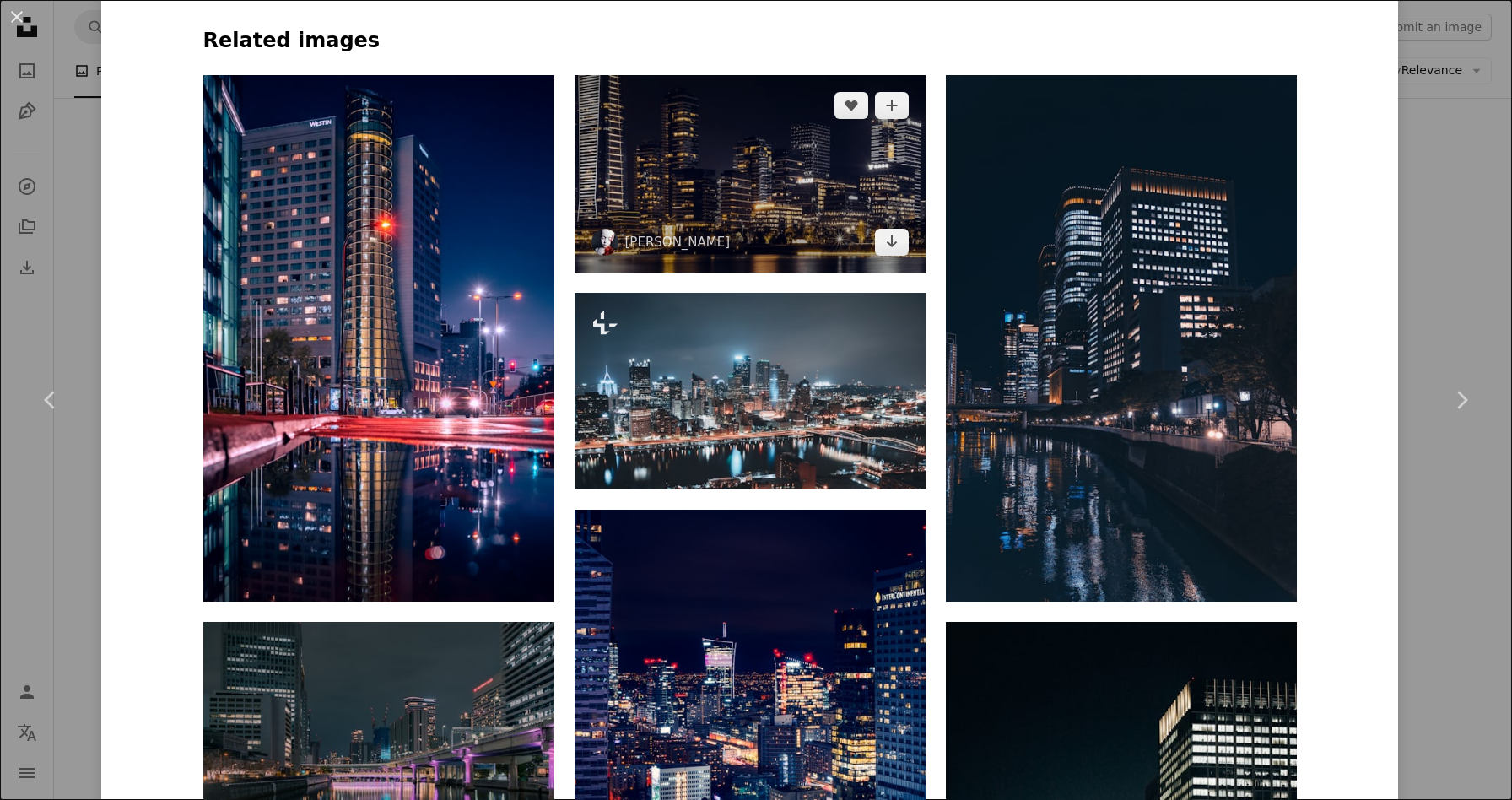
click at [825, 220] on img at bounding box center [750, 174] width 351 height 198
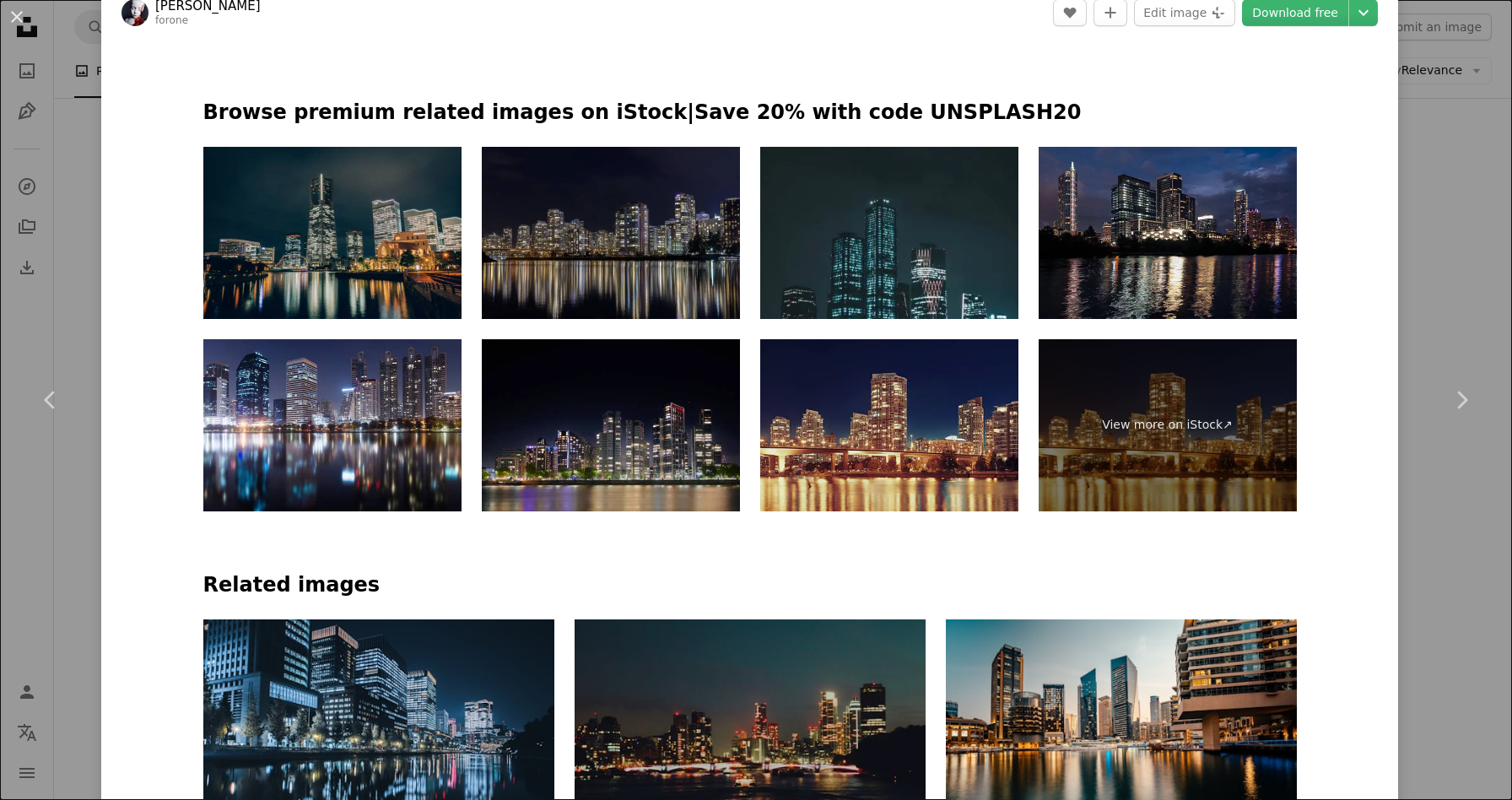
scroll to position [1224, 0]
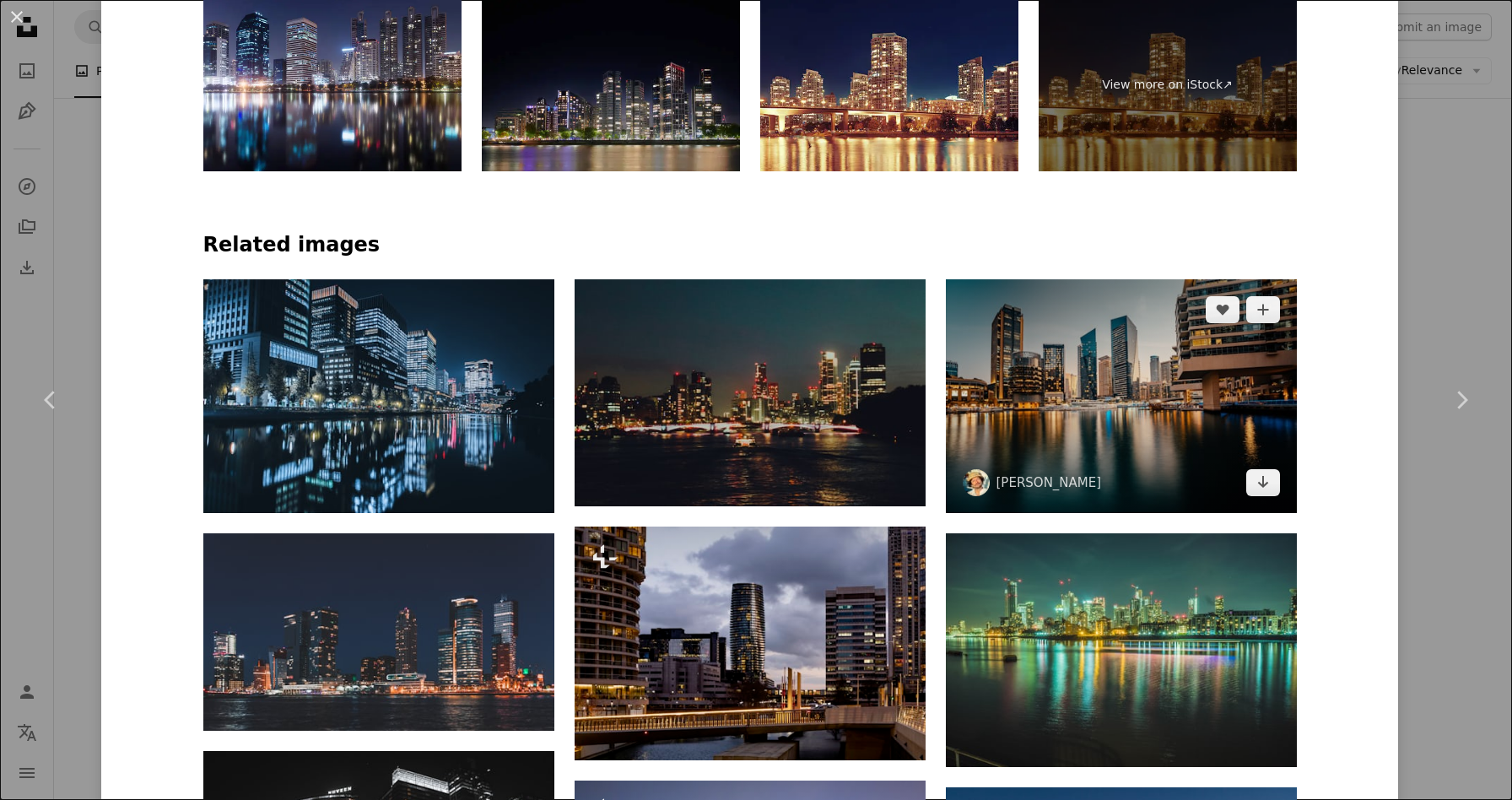
click at [1084, 381] on img at bounding box center [1121, 396] width 351 height 234
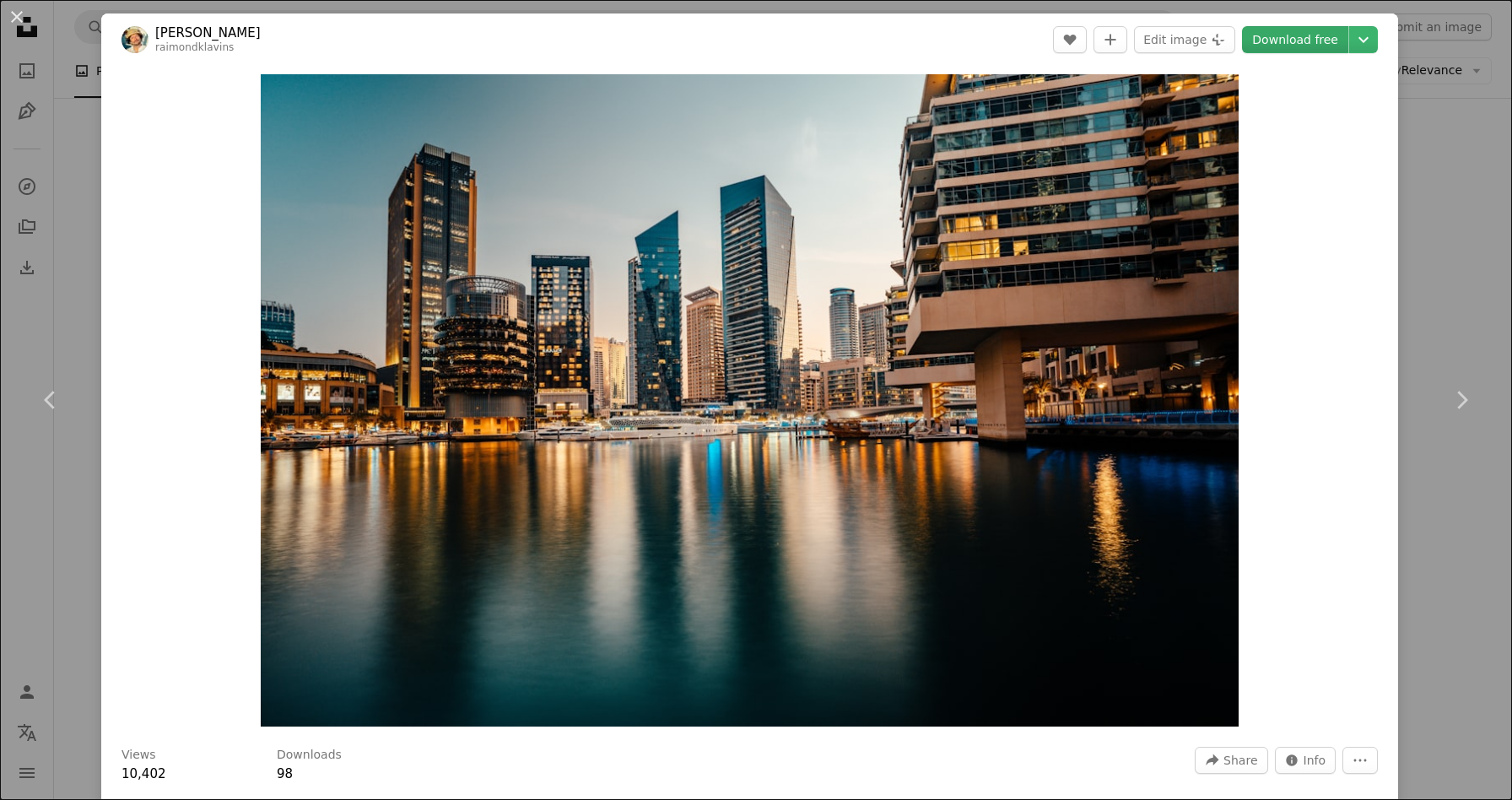
click at [1265, 32] on link "Download free" at bounding box center [1295, 39] width 106 height 27
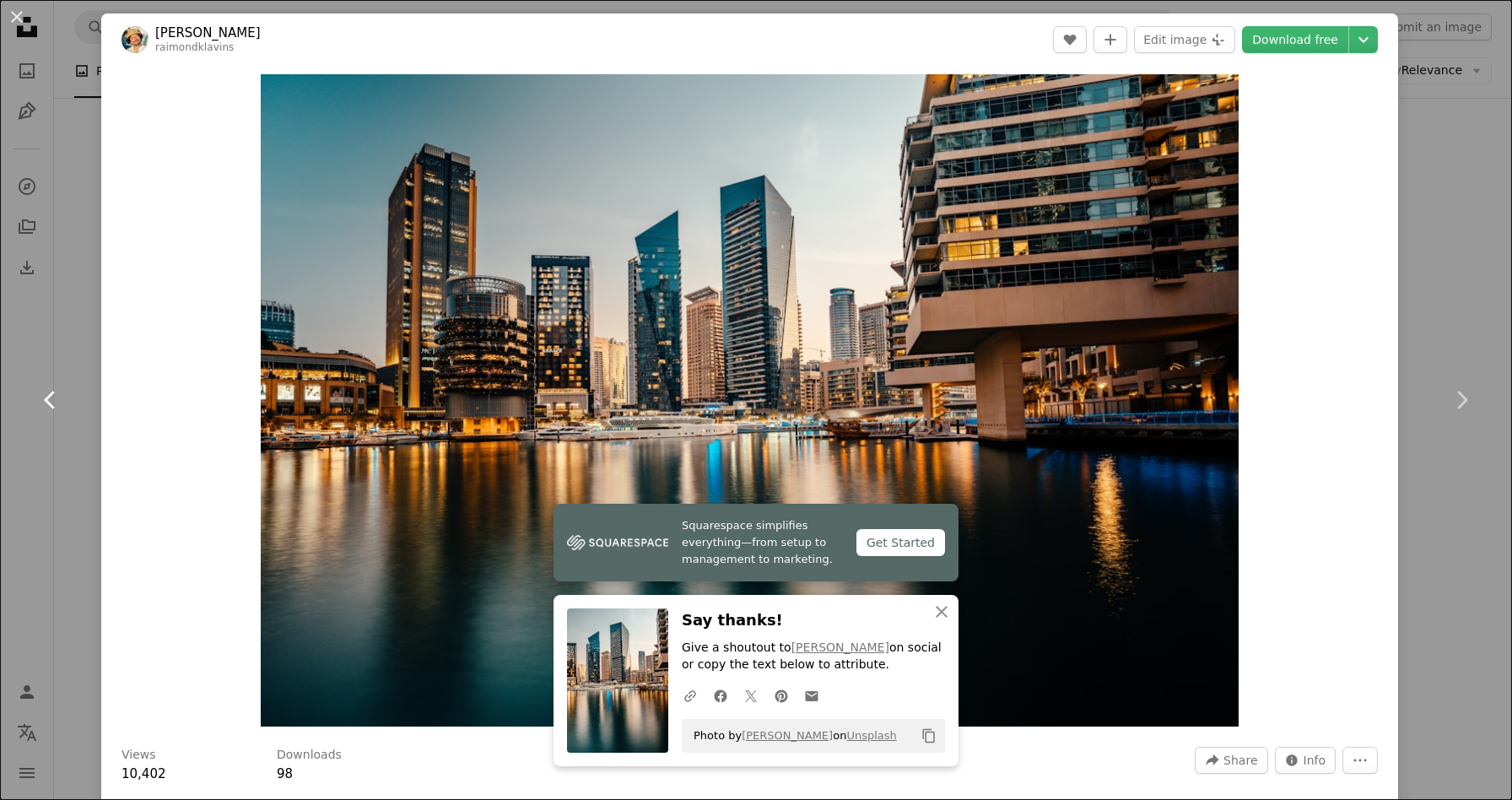
click at [41, 335] on link "Chevron left" at bounding box center [50, 400] width 101 height 162
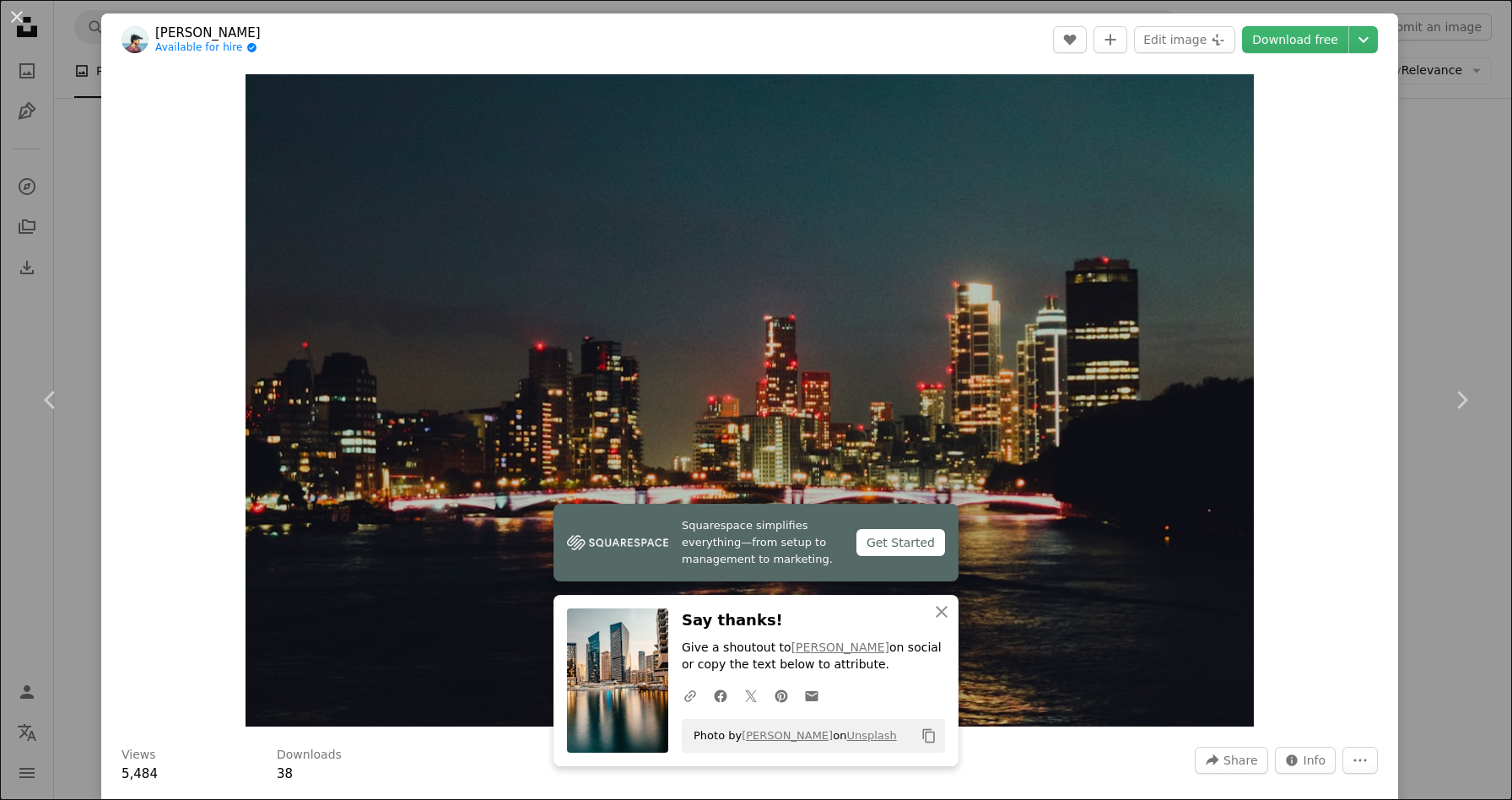
click at [1419, 164] on div "An X shape Chevron left Chevron right [PERSON_NAME] Available for hire A checkm…" at bounding box center [756, 400] width 1512 height 800
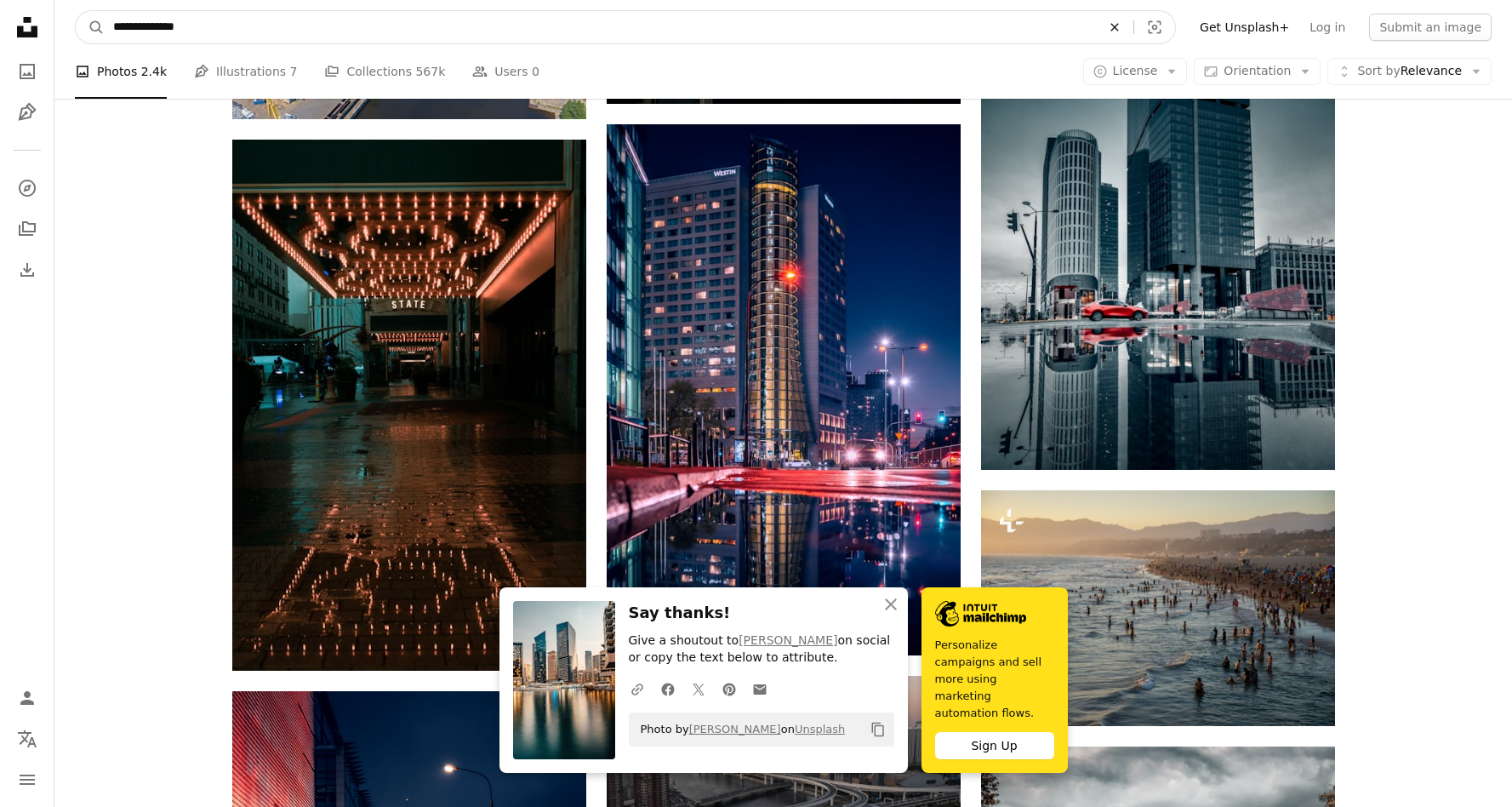
click at [1131, 32] on icon "An X shape" at bounding box center [1115, 27] width 38 height 14
type input "**********"
click button "A magnifying glass" at bounding box center [90, 27] width 29 height 32
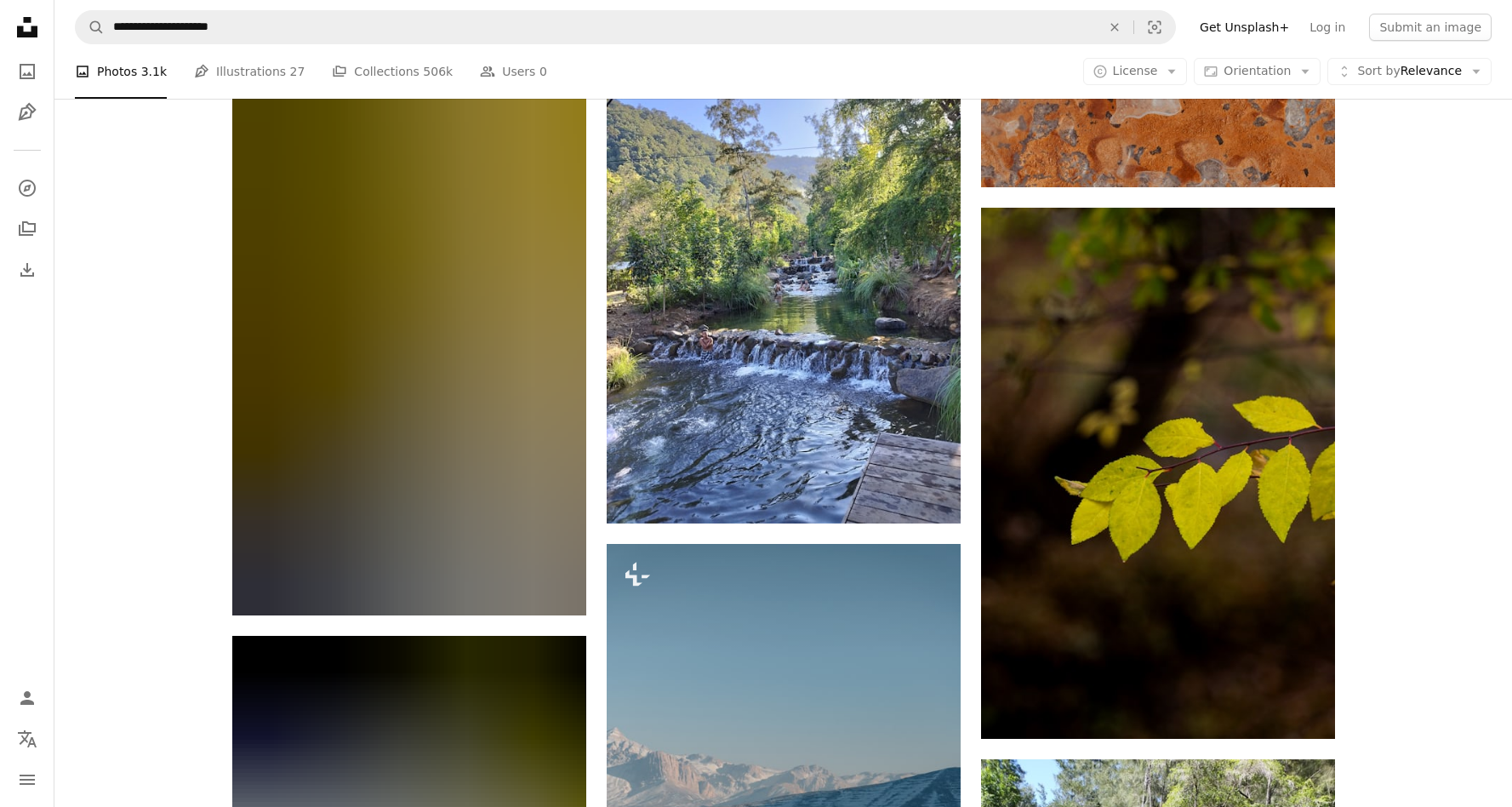
scroll to position [6785, 0]
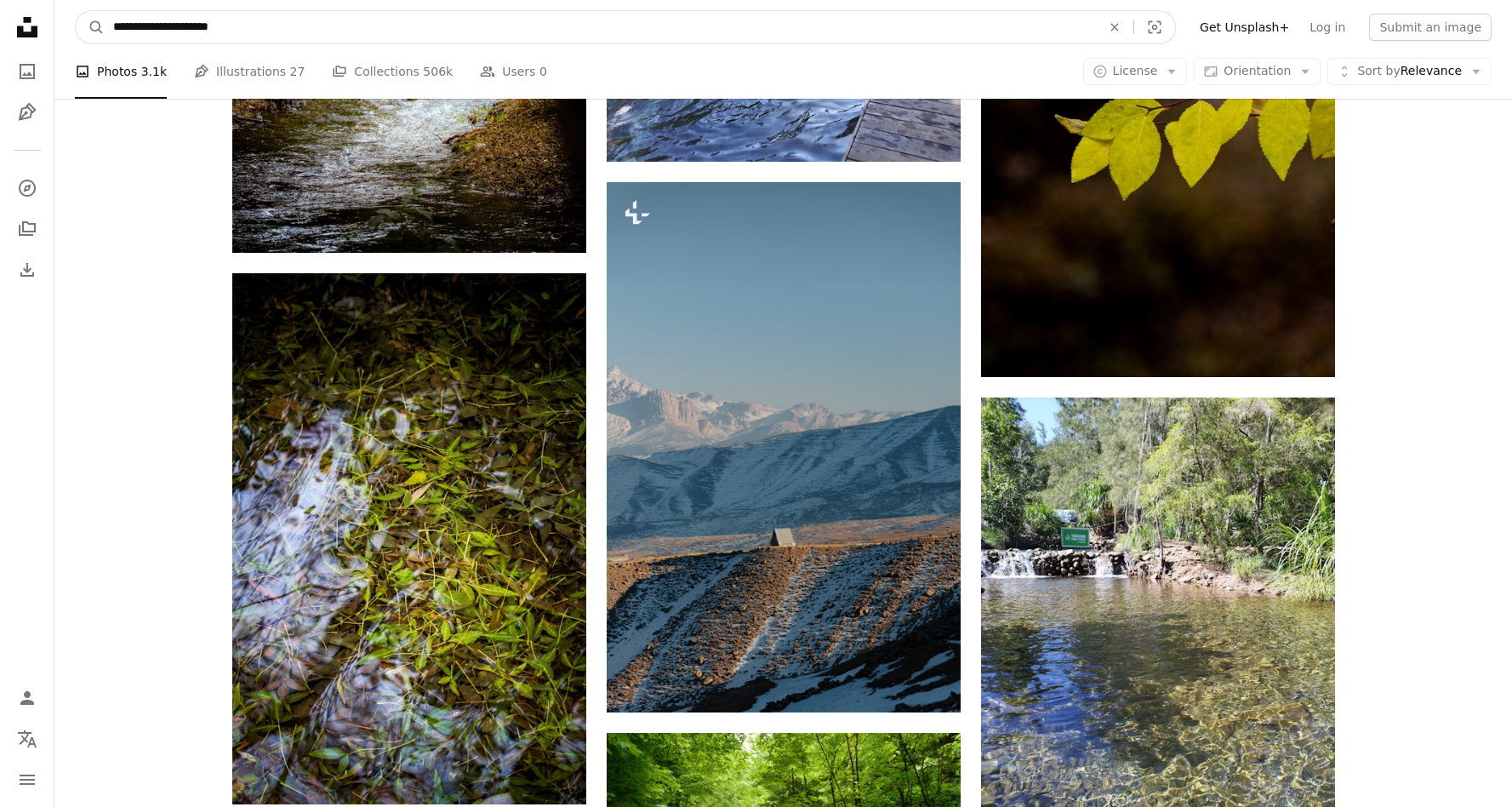
drag, startPoint x: 201, startPoint y: 25, endPoint x: 154, endPoint y: 23, distance: 47.0
click at [154, 23] on input "**********" at bounding box center [600, 27] width 991 height 32
type input "**********"
click at [76, 11] on button "A magnifying glass" at bounding box center [90, 27] width 29 height 32
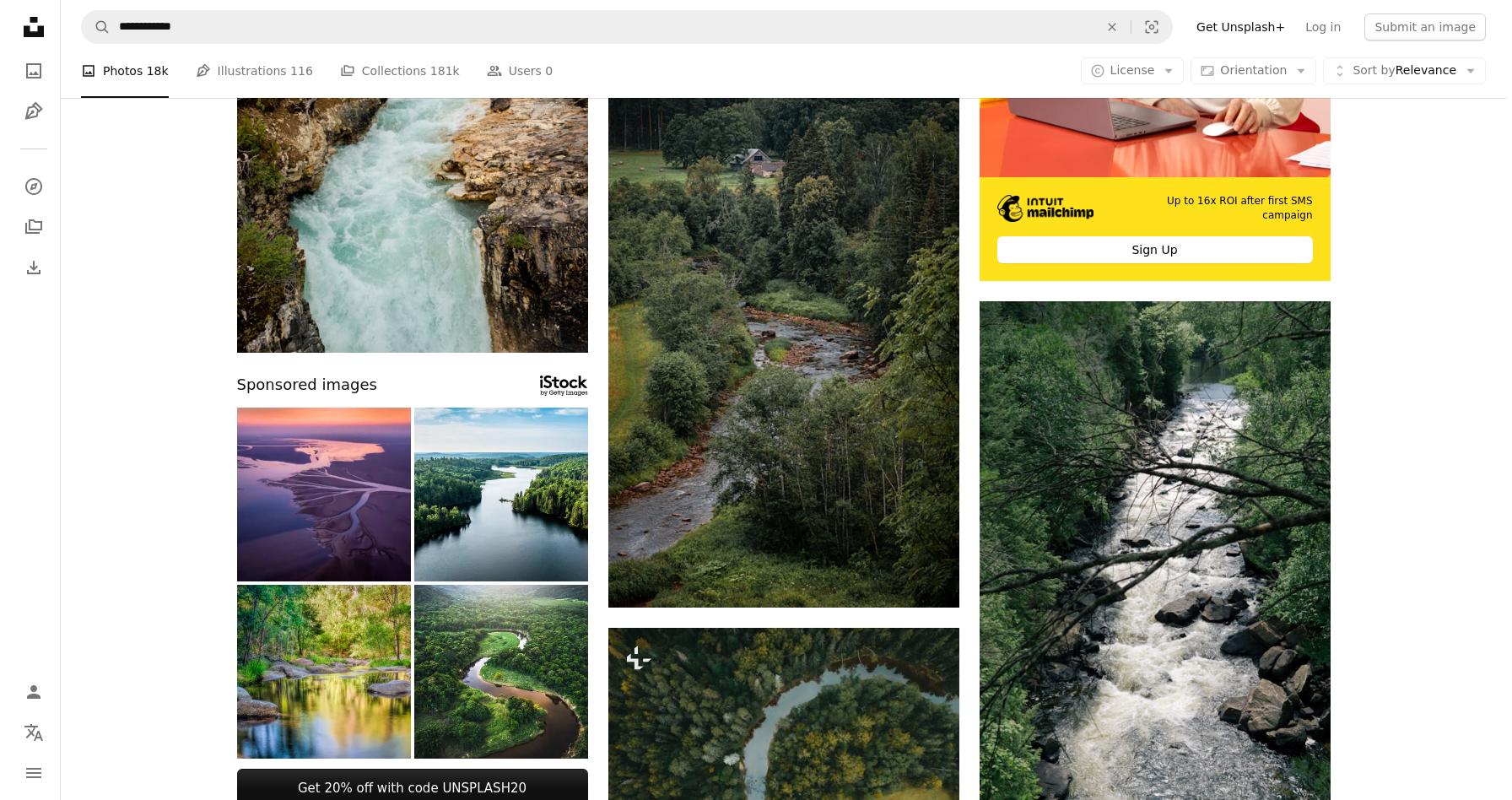
scroll to position [90, 0]
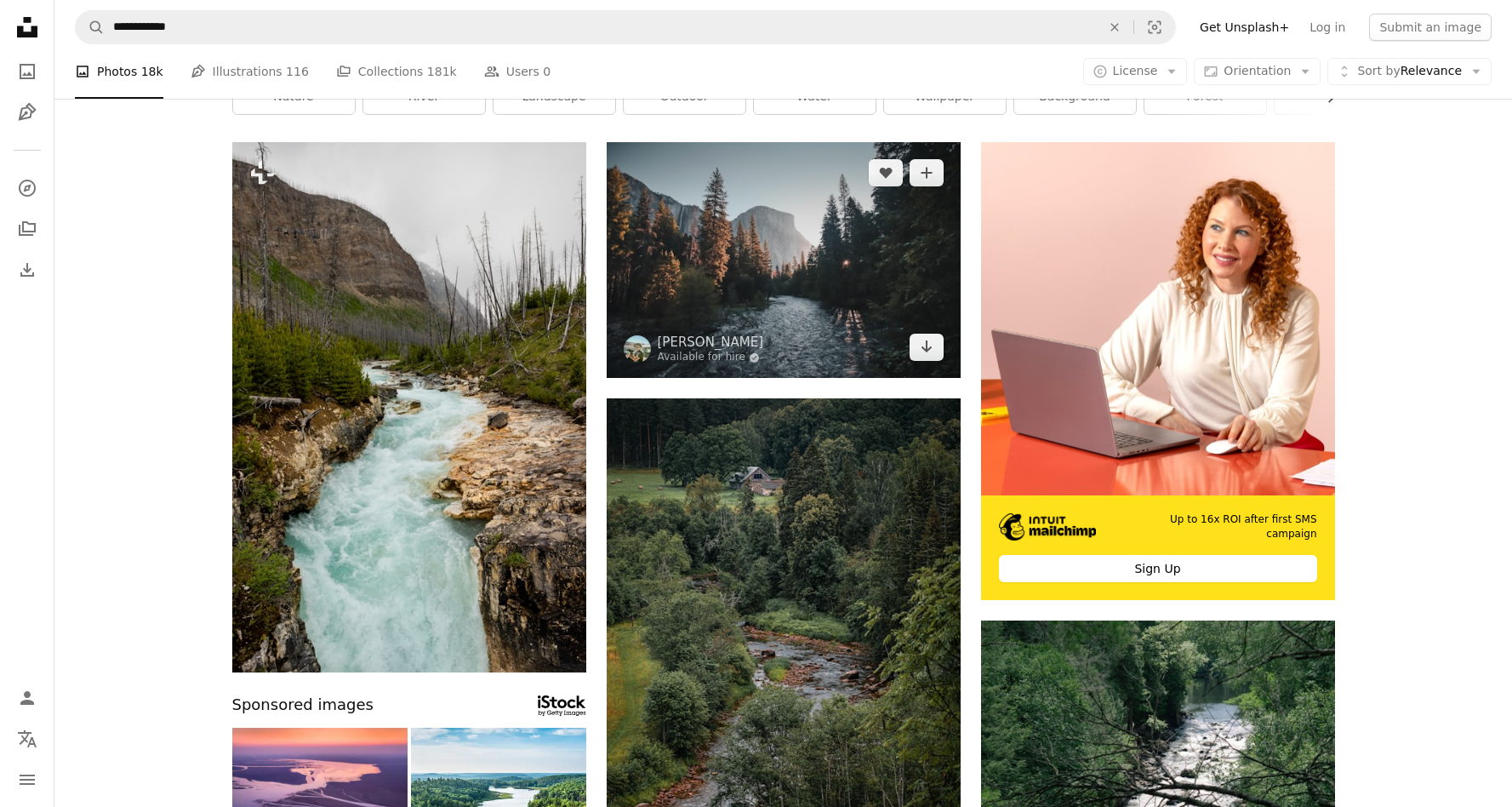
click at [740, 255] on img at bounding box center [784, 260] width 354 height 236
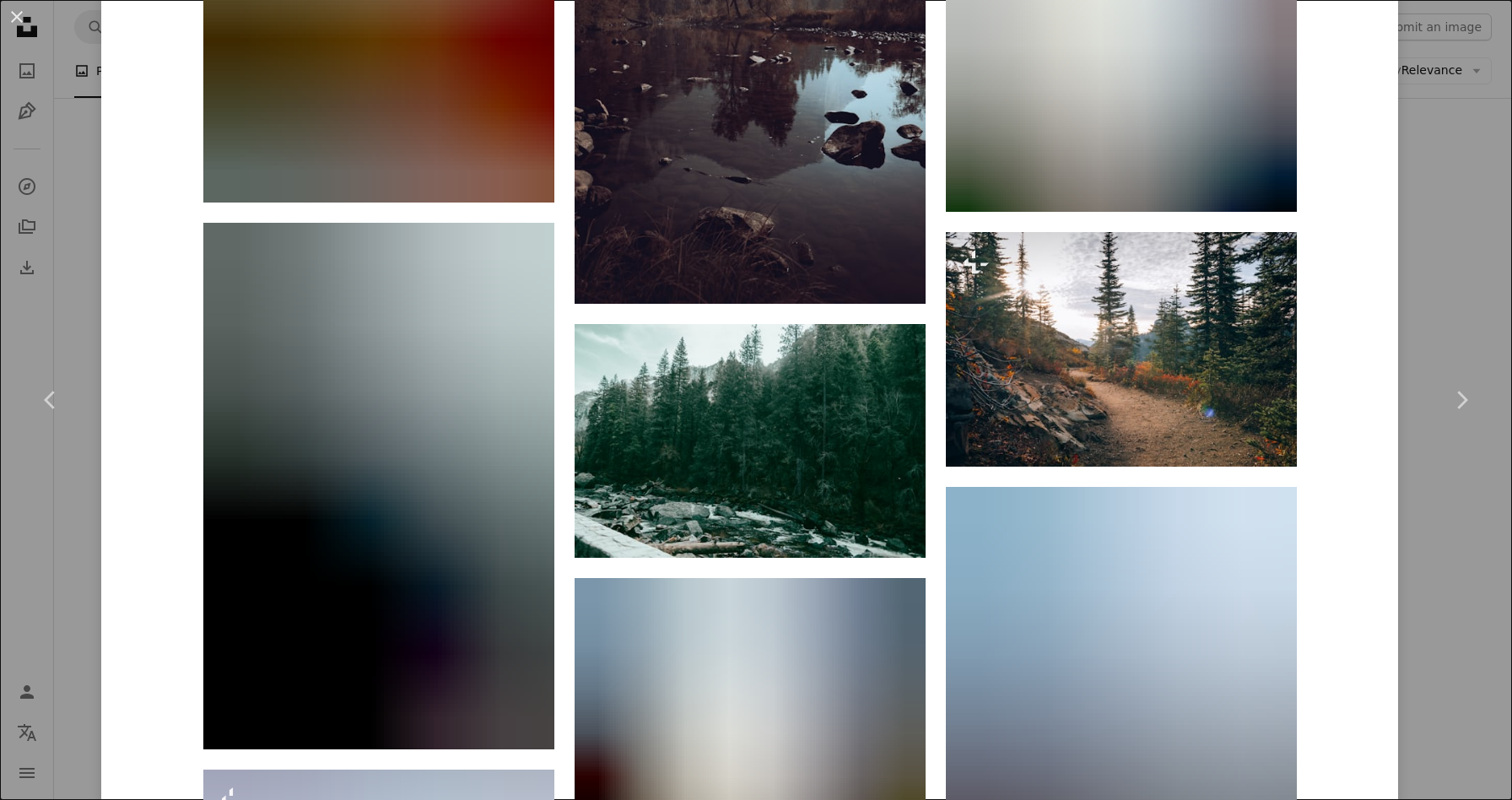
scroll to position [7230, 0]
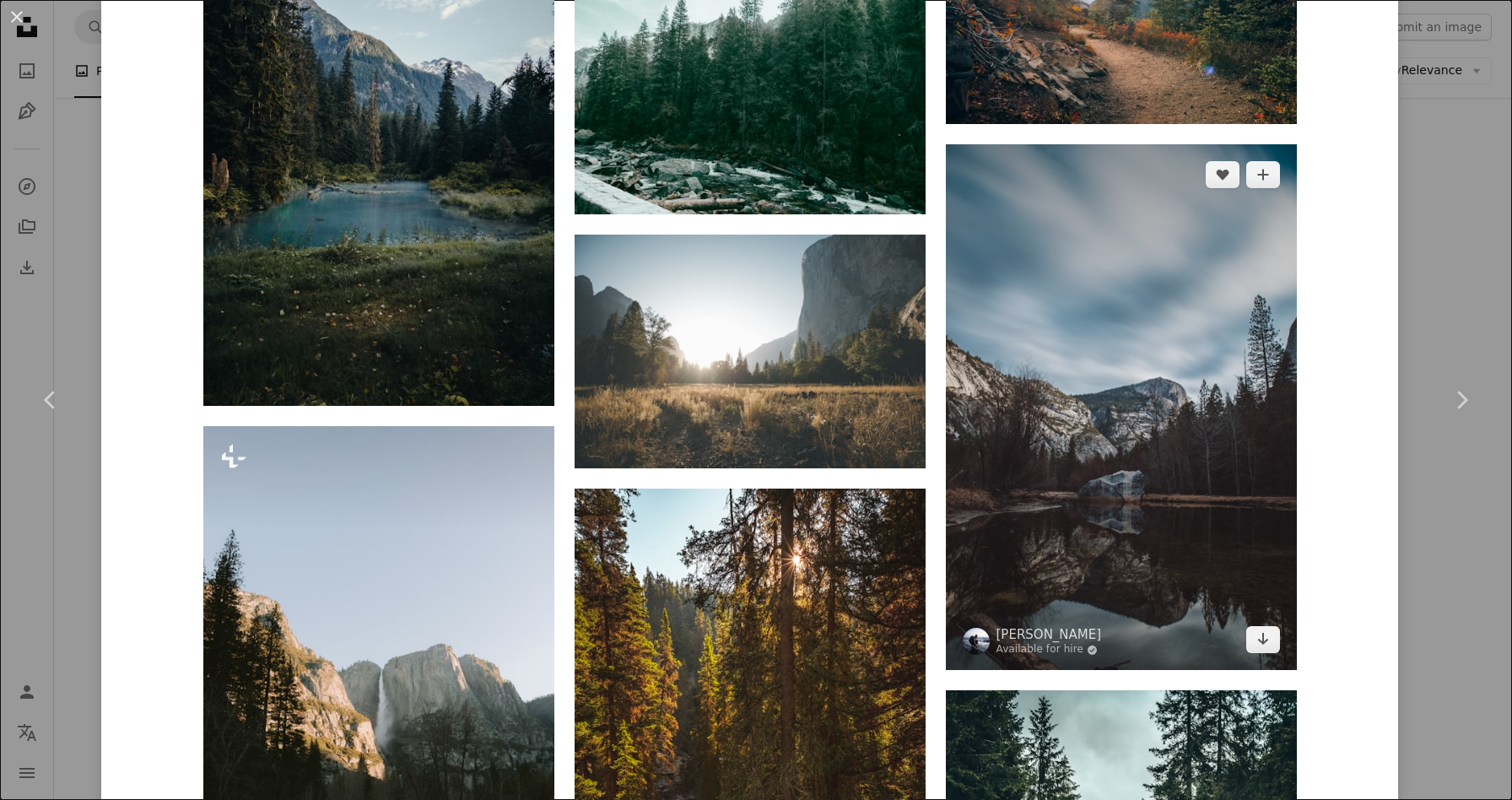
click at [1032, 386] on img at bounding box center [1121, 407] width 351 height 526
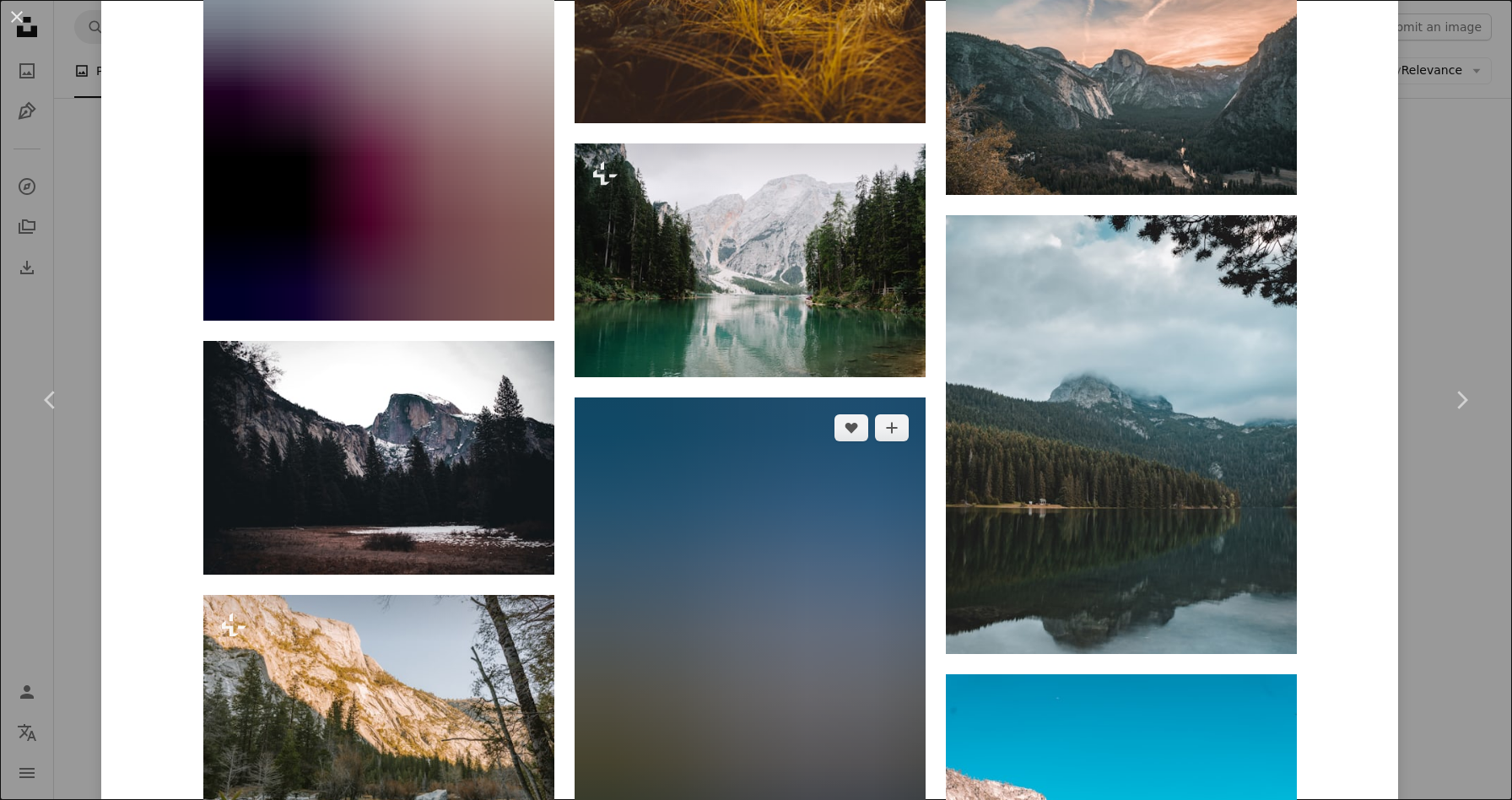
scroll to position [4310, 0]
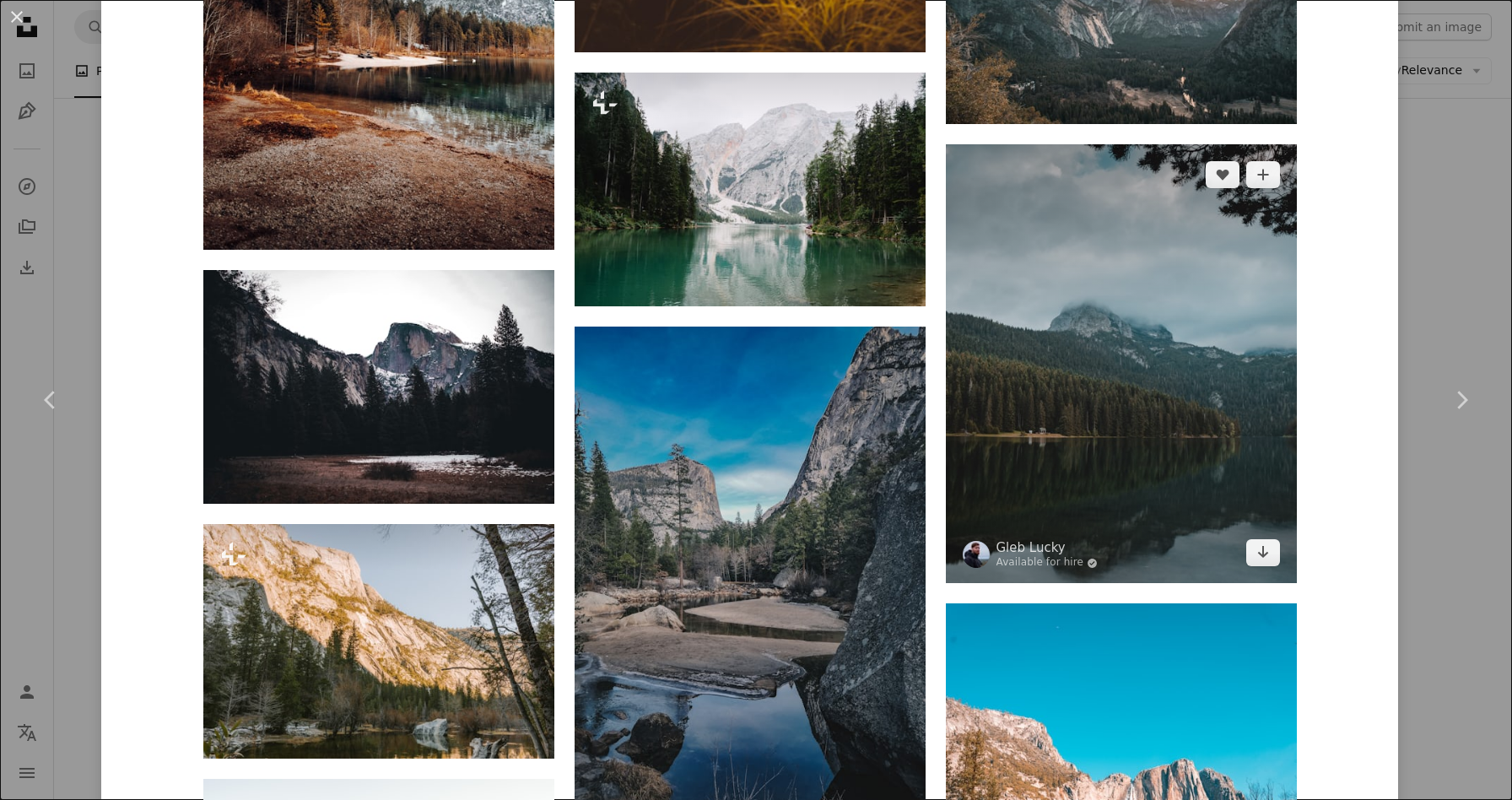
click at [1029, 291] on img at bounding box center [1121, 363] width 351 height 438
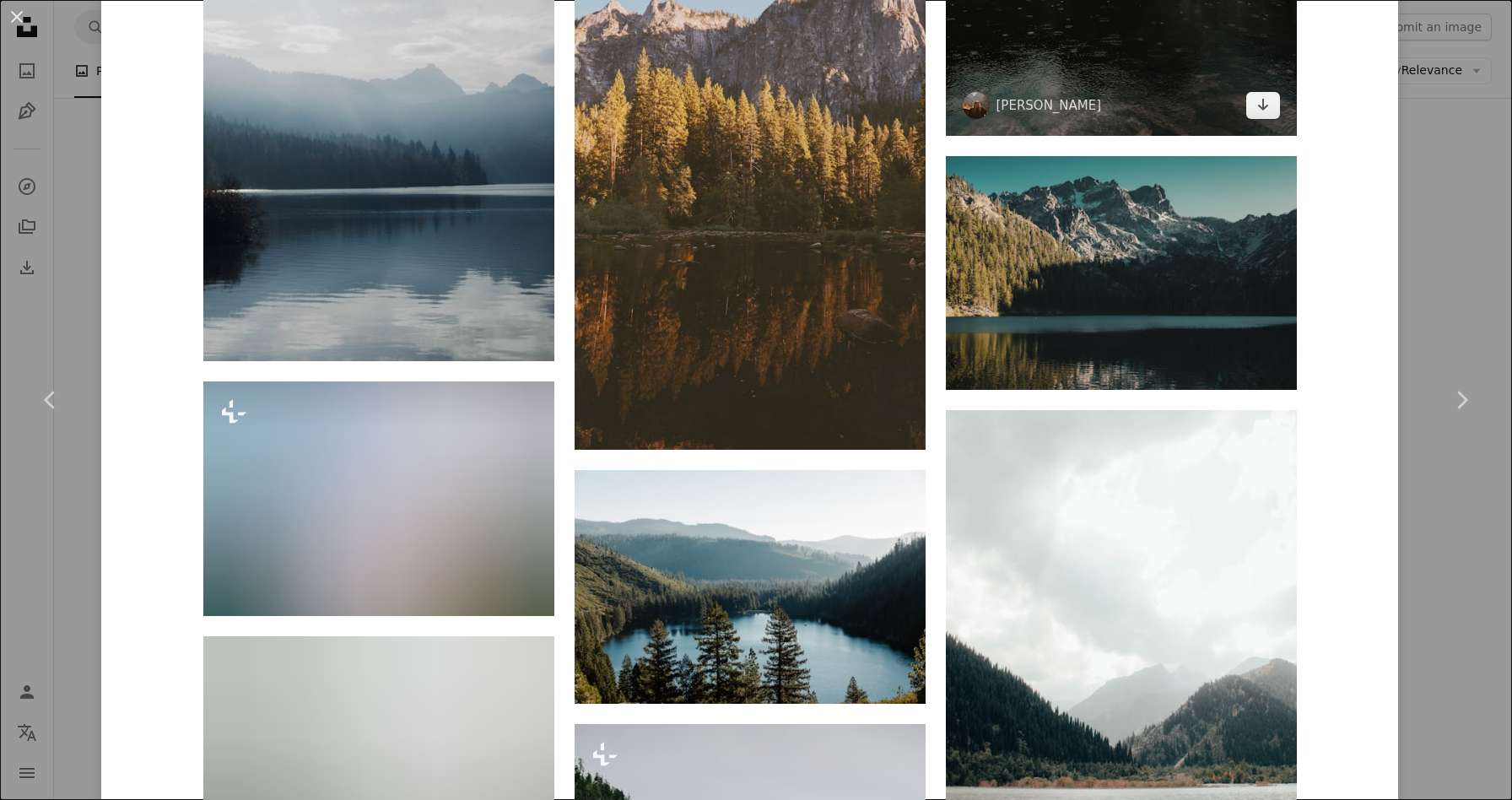
scroll to position [3873, 0]
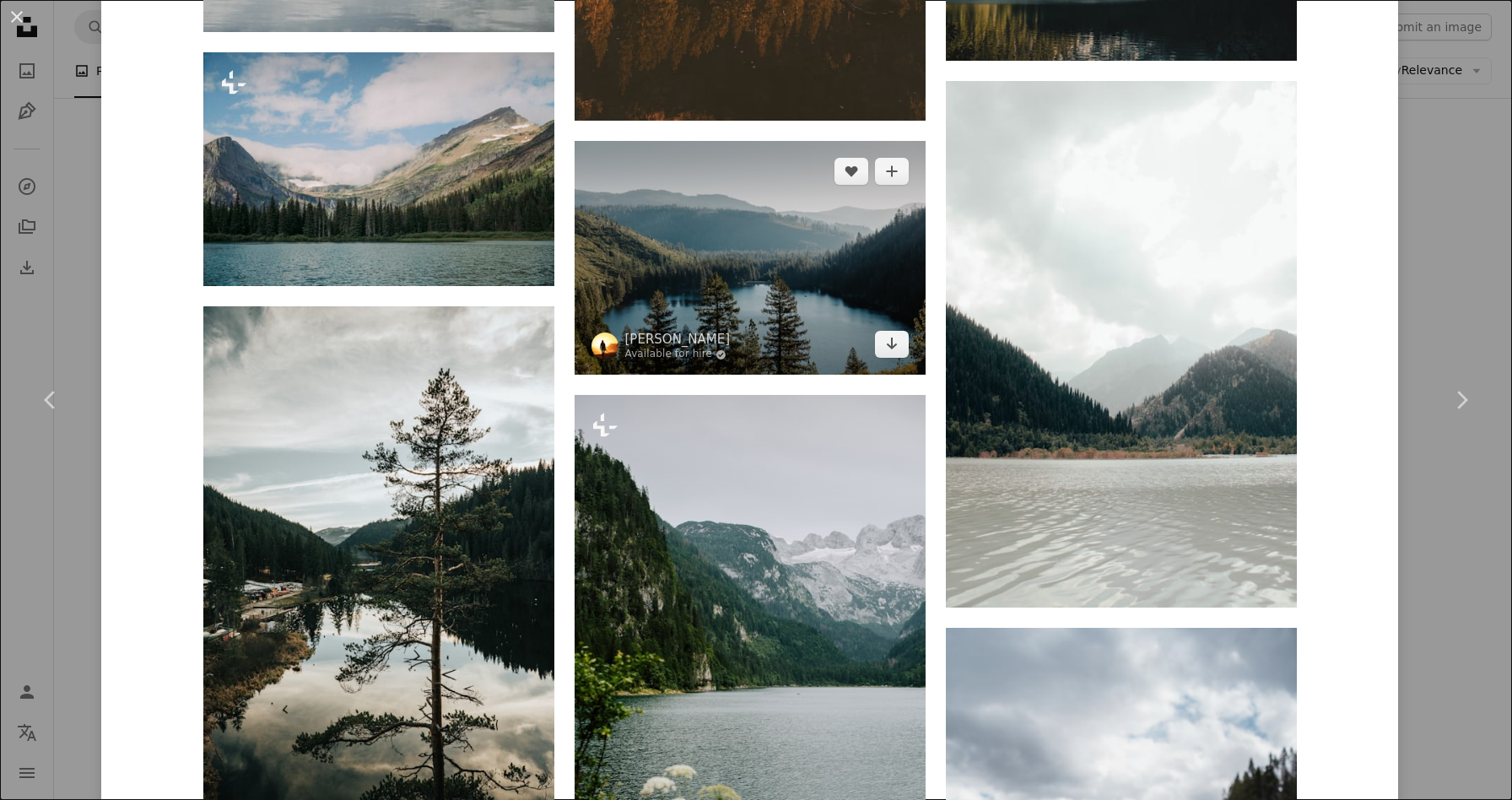
click at [781, 277] on img at bounding box center [750, 258] width 351 height 234
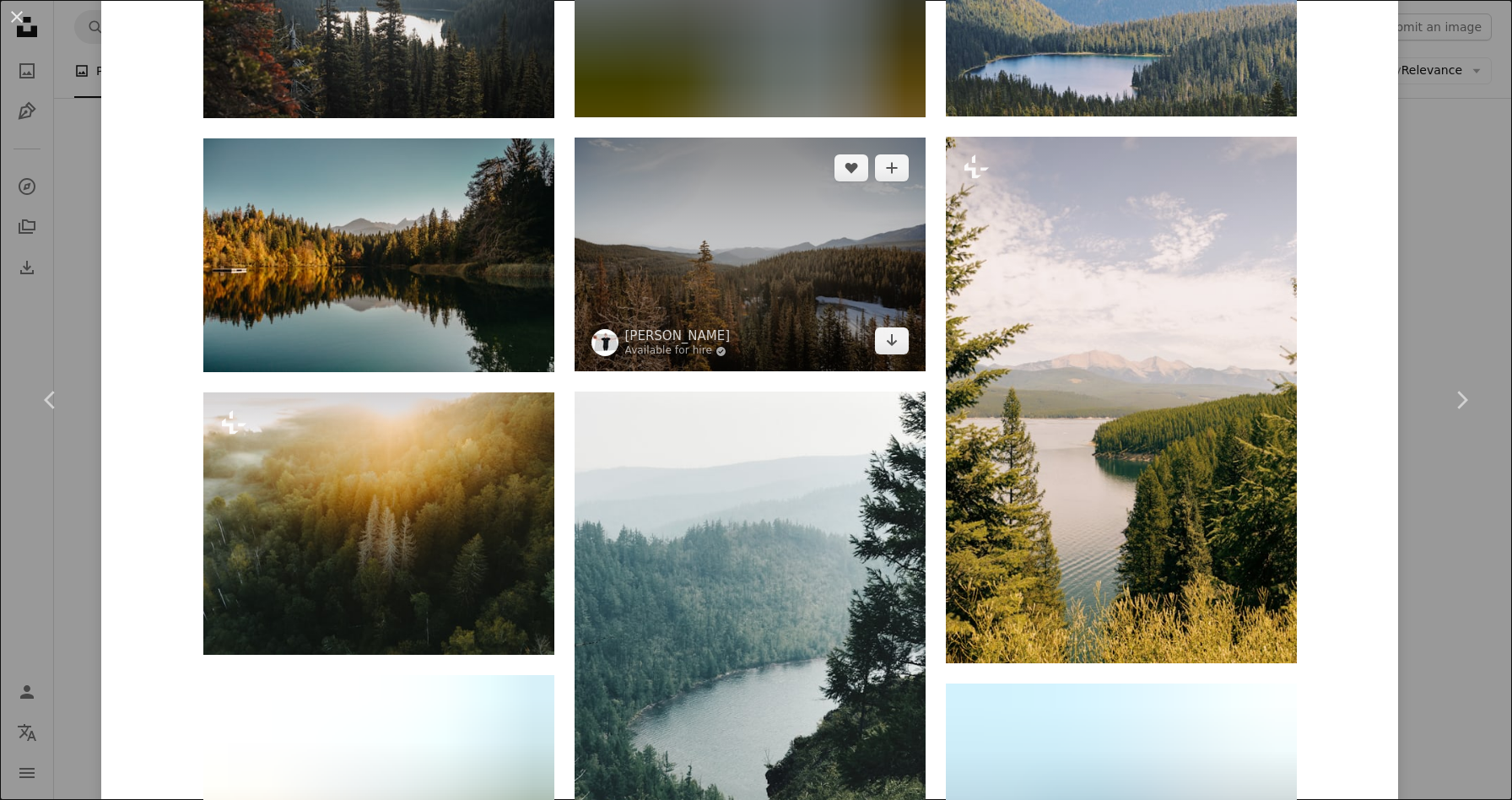
scroll to position [1605, 0]
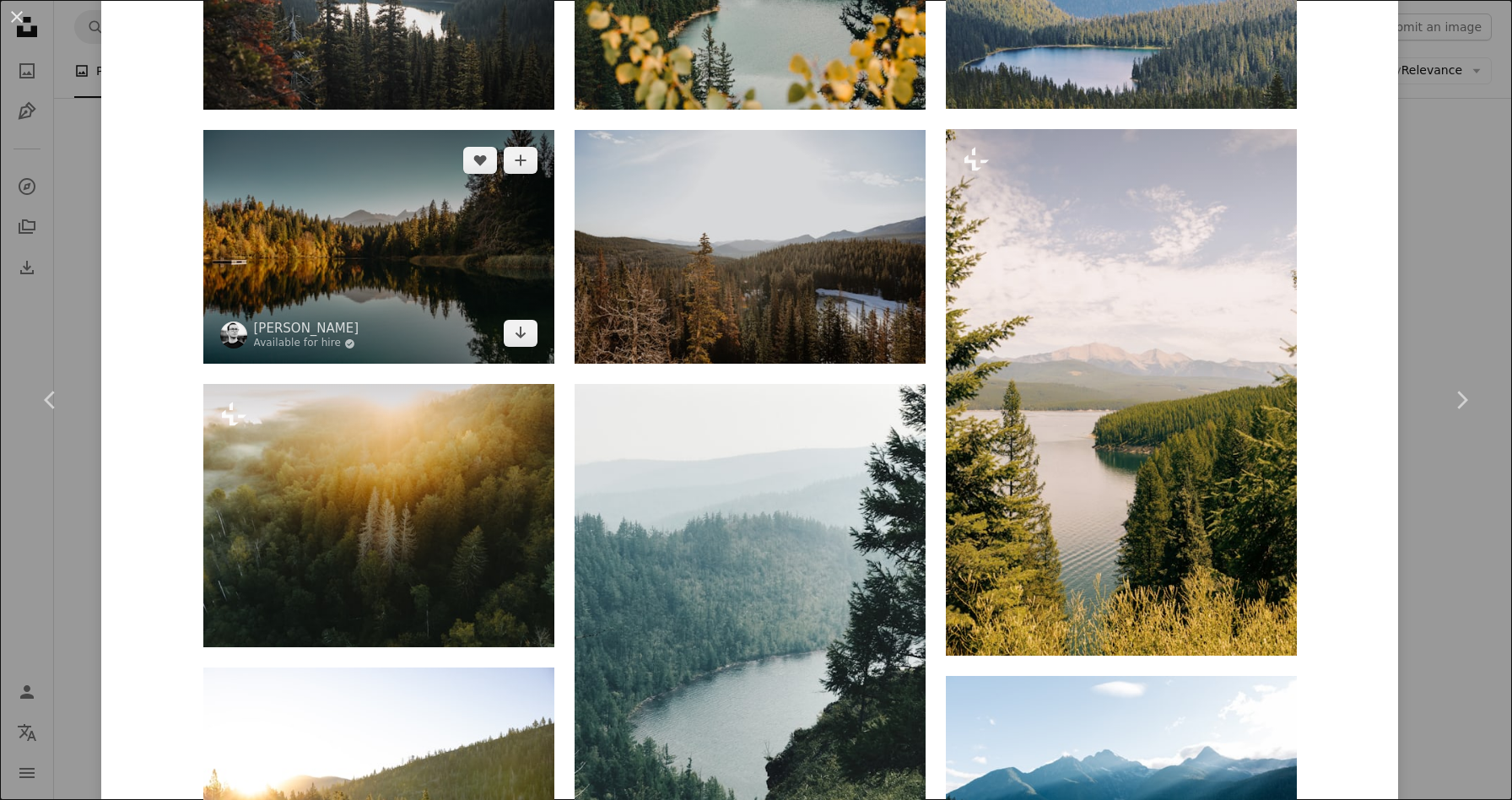
click at [386, 297] on img at bounding box center [378, 246] width 351 height 234
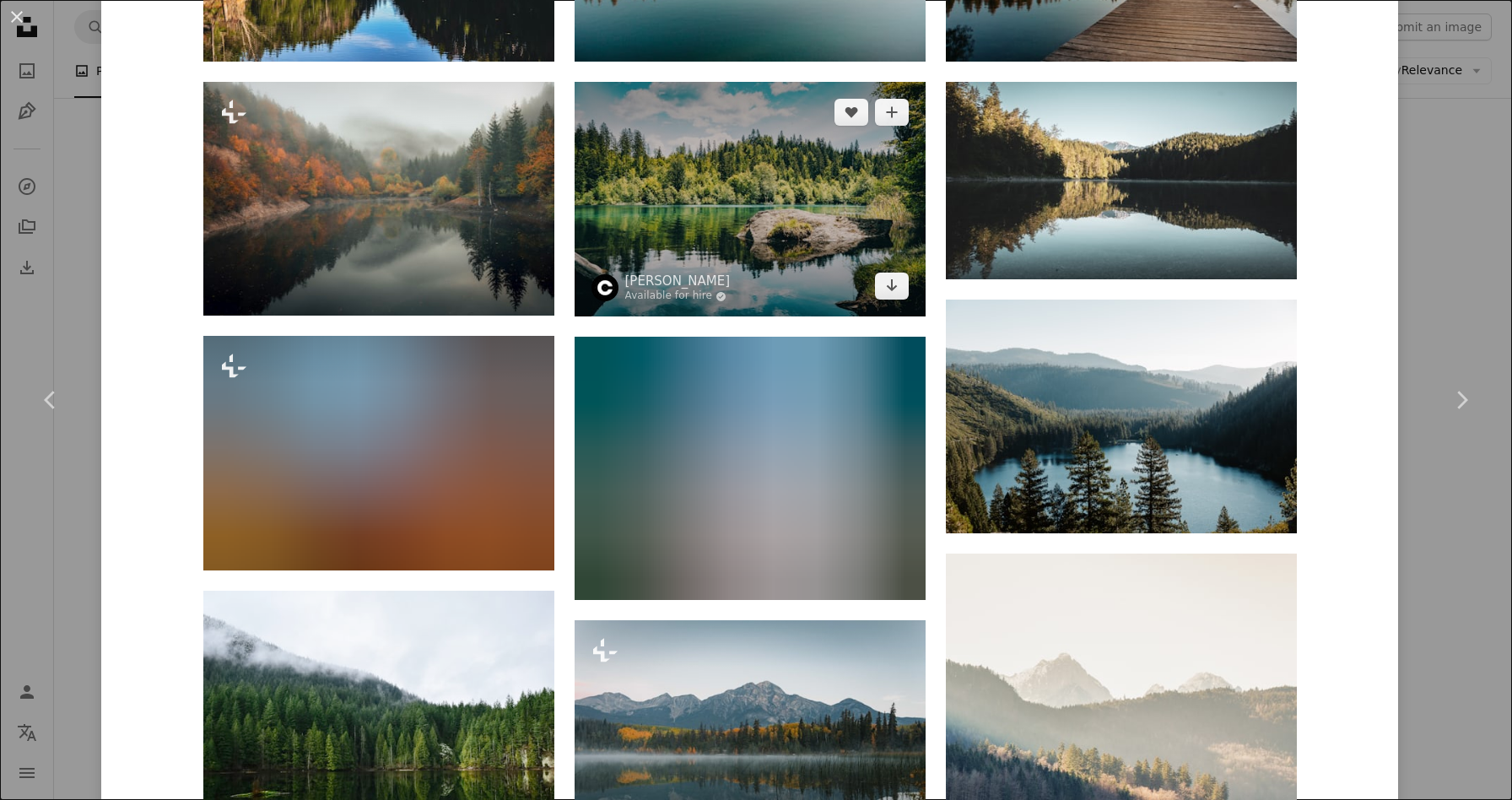
scroll to position [1926, 0]
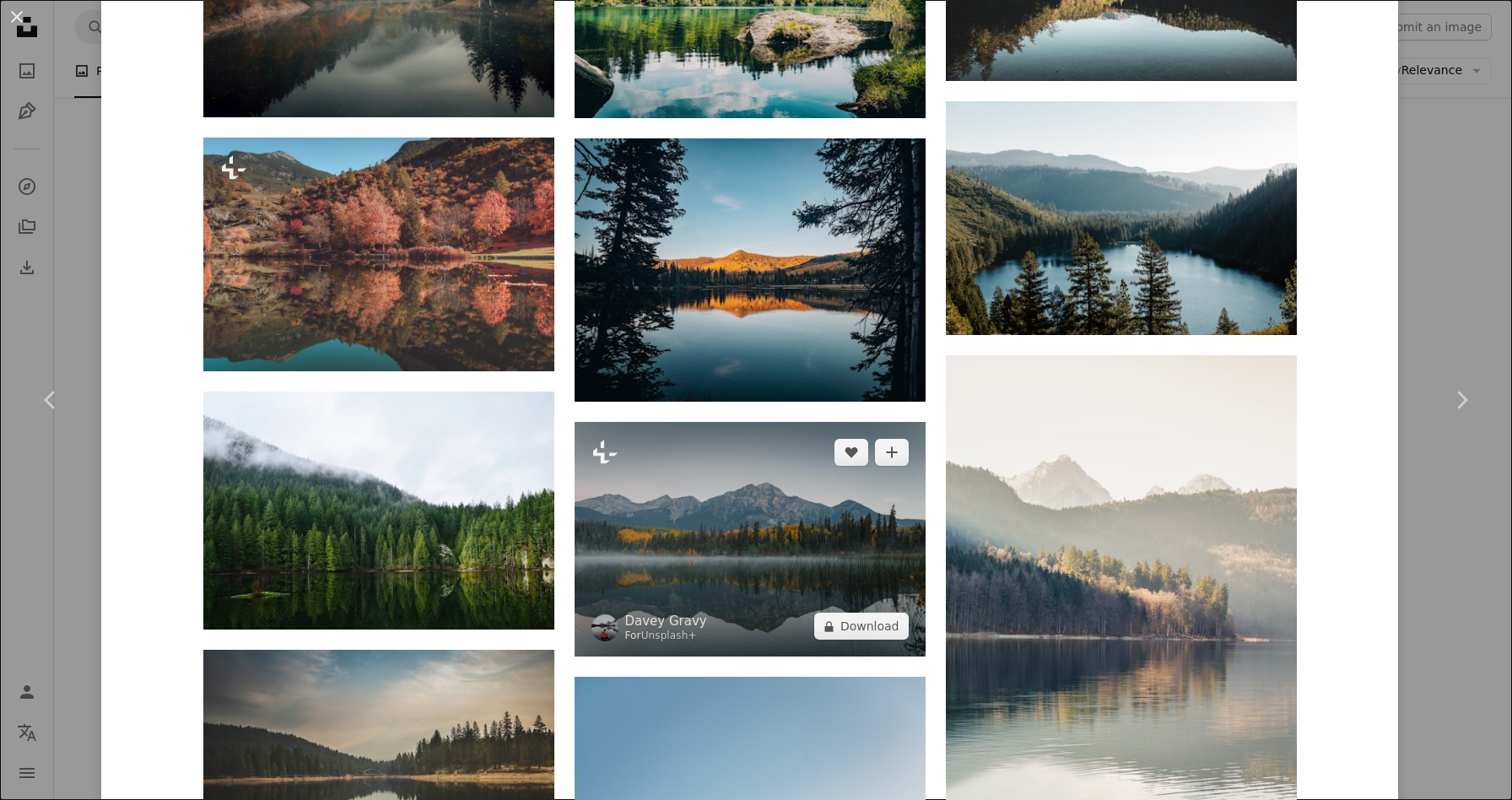
click at [726, 493] on img at bounding box center [750, 540] width 351 height 234
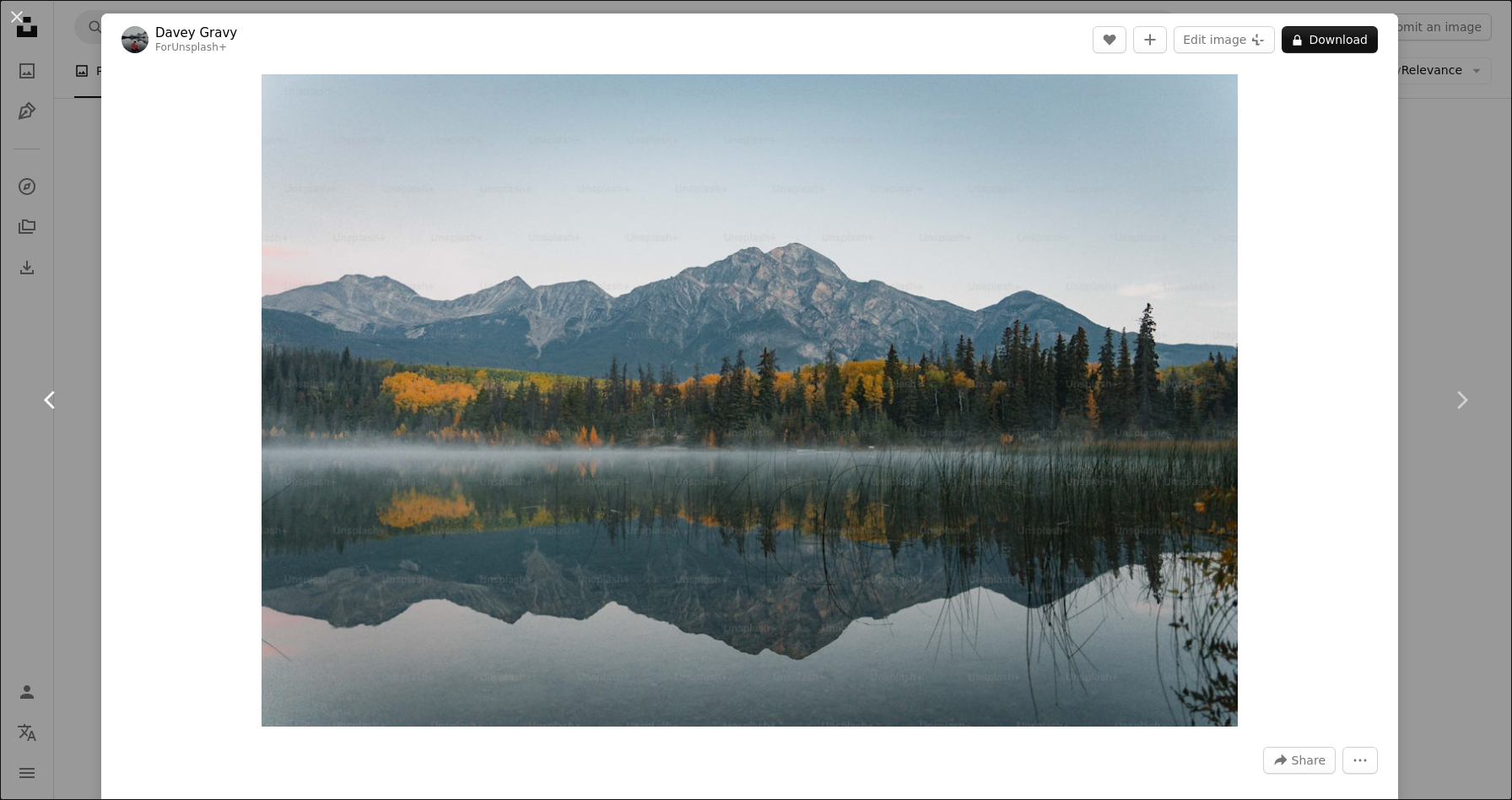
click at [66, 388] on link "Chevron left" at bounding box center [50, 400] width 101 height 162
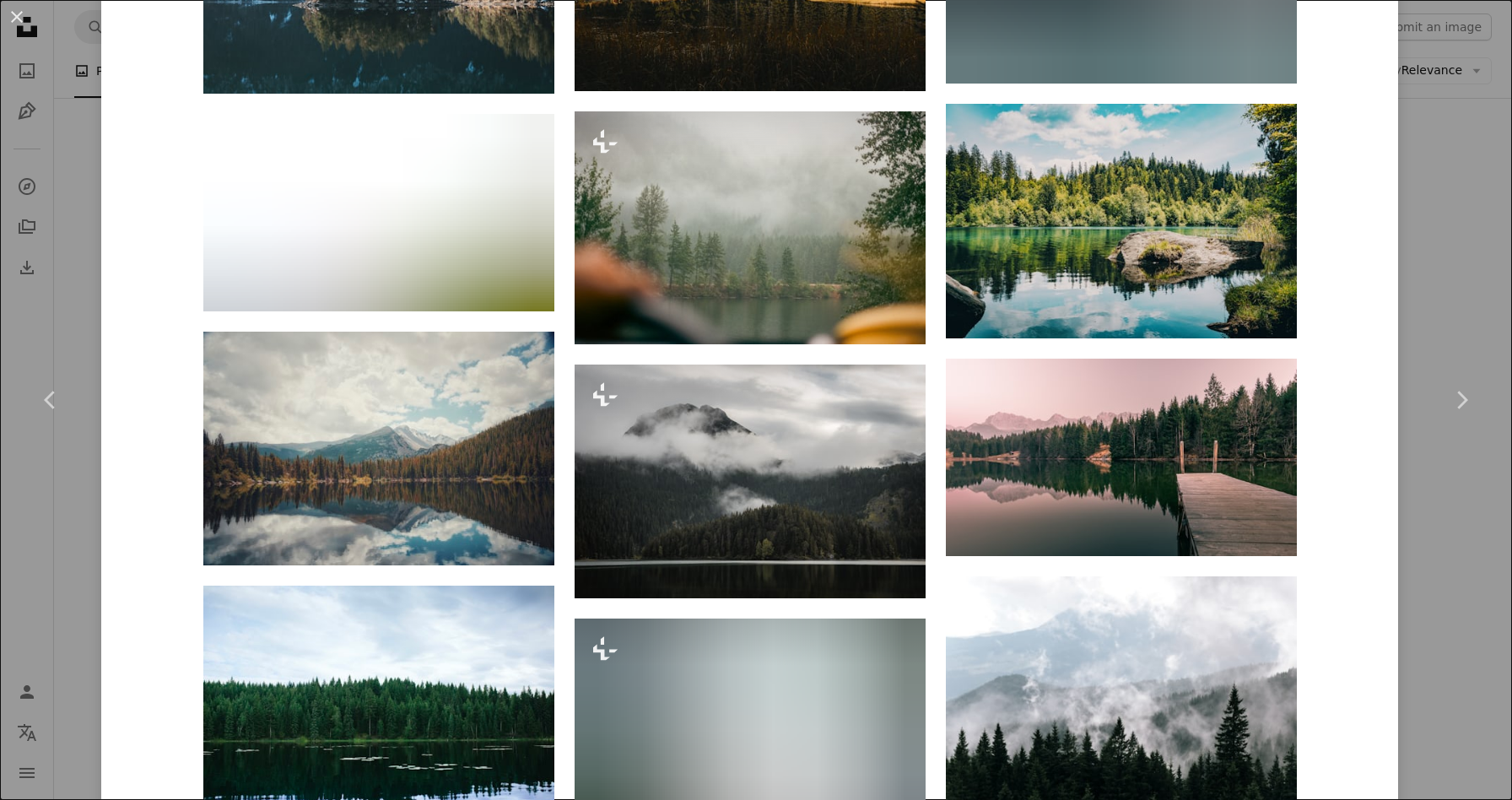
scroll to position [5284, 0]
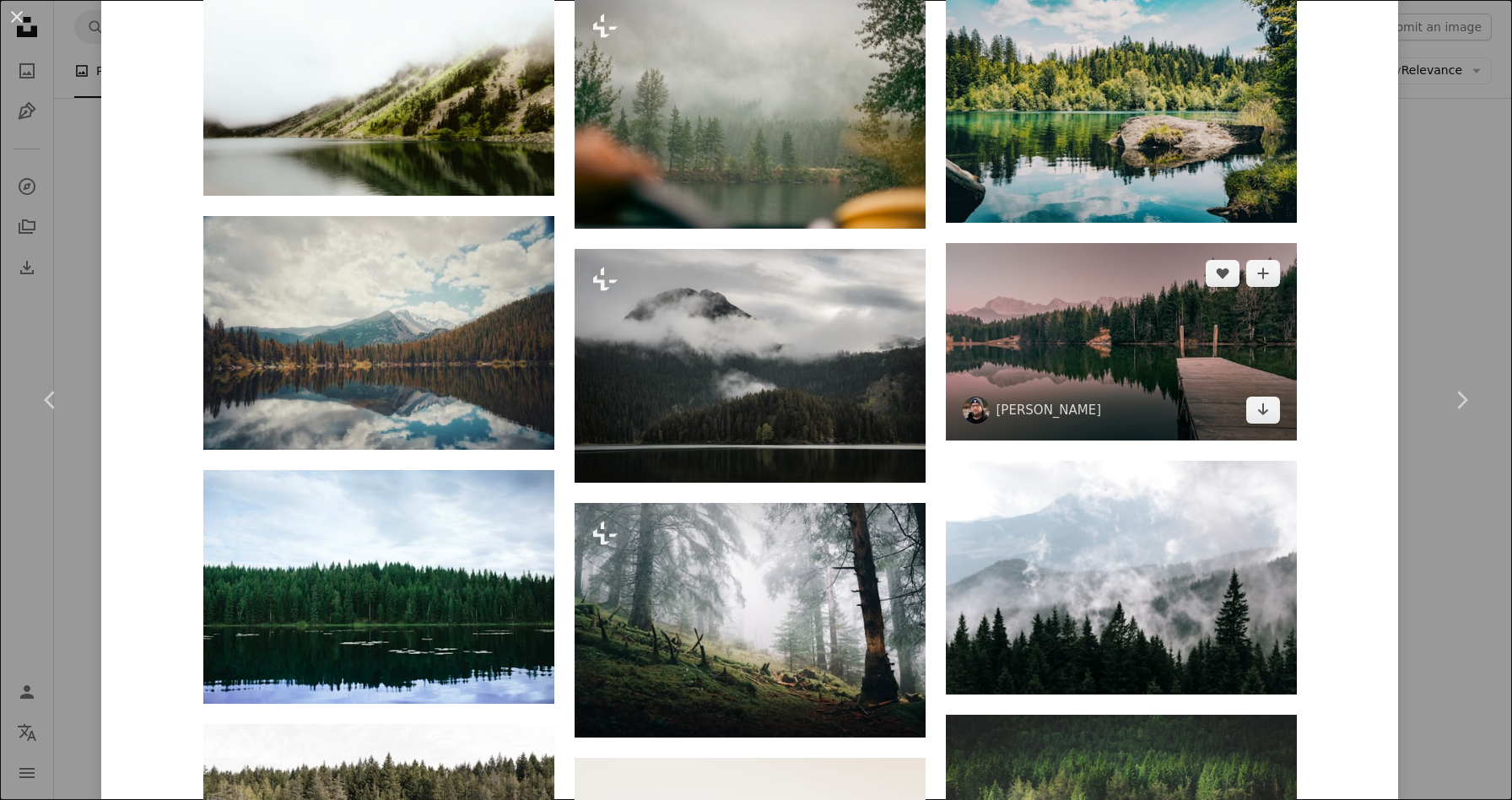
click at [1082, 331] on img at bounding box center [1121, 343] width 351 height 199
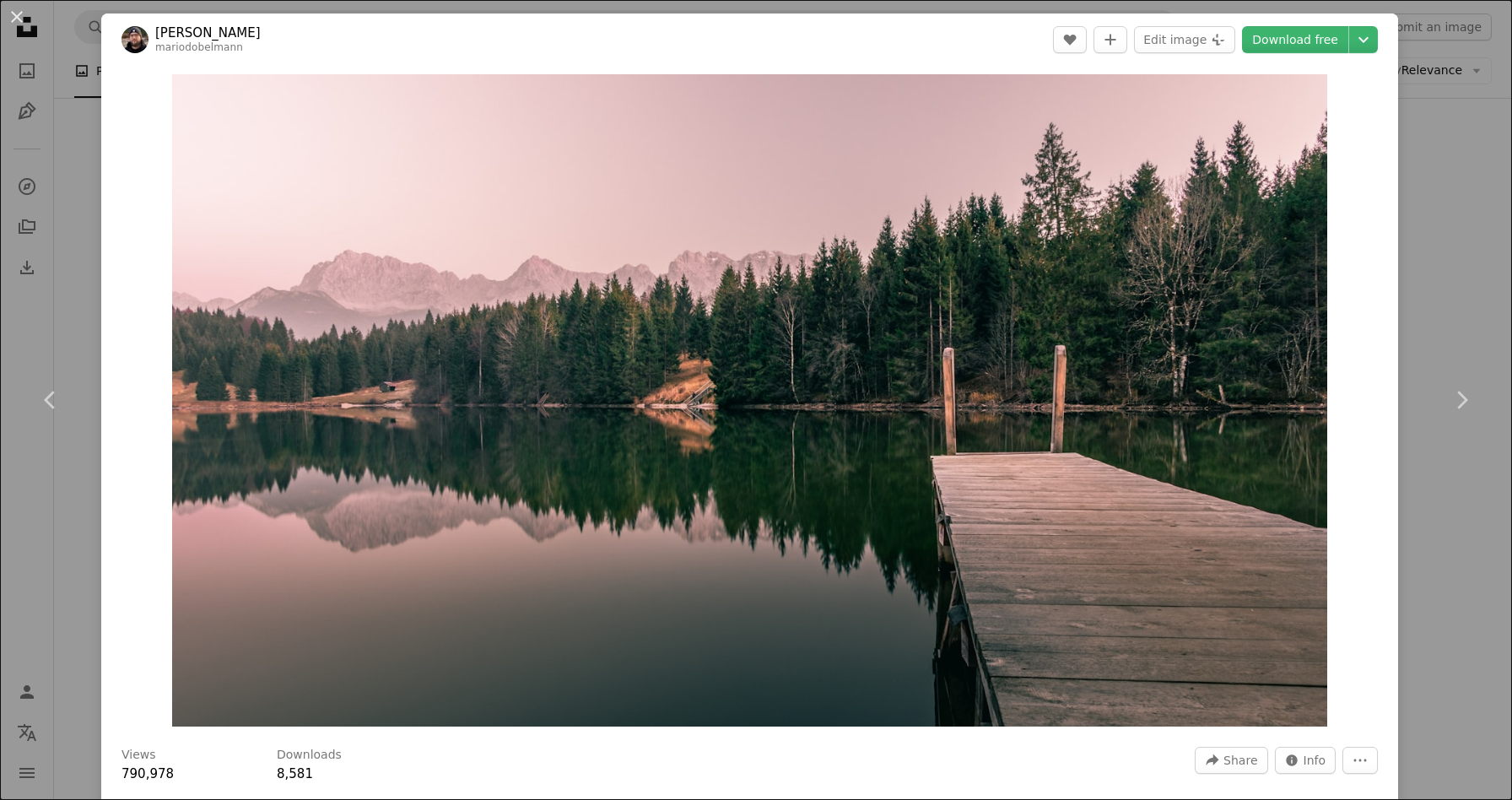
click at [1424, 201] on div "An X shape Chevron left Chevron right [PERSON_NAME] mariodobelmann A heart A pl…" at bounding box center [756, 400] width 1512 height 800
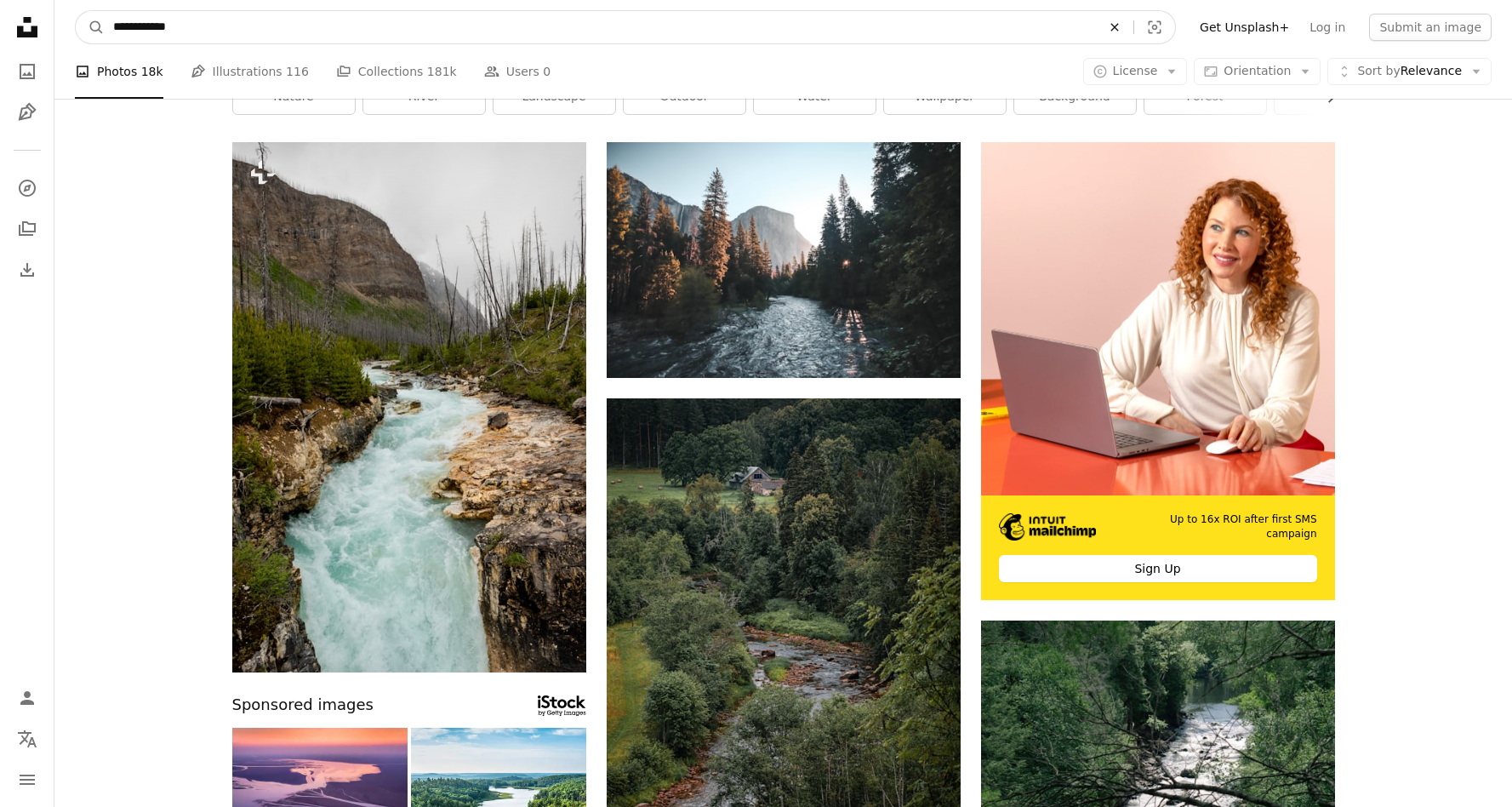
click at [1127, 23] on icon "An X shape" at bounding box center [1115, 27] width 38 height 14
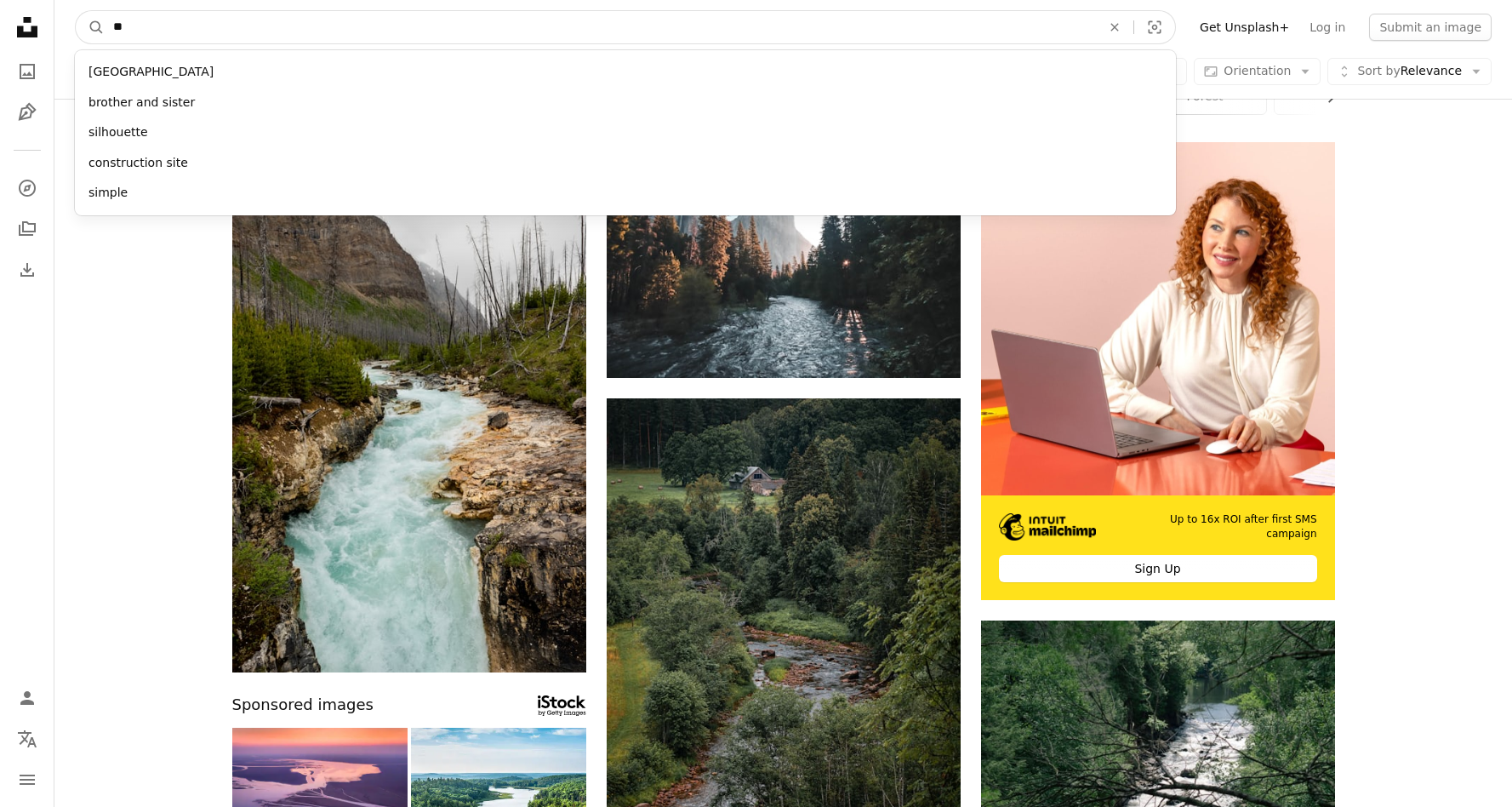
type input "*"
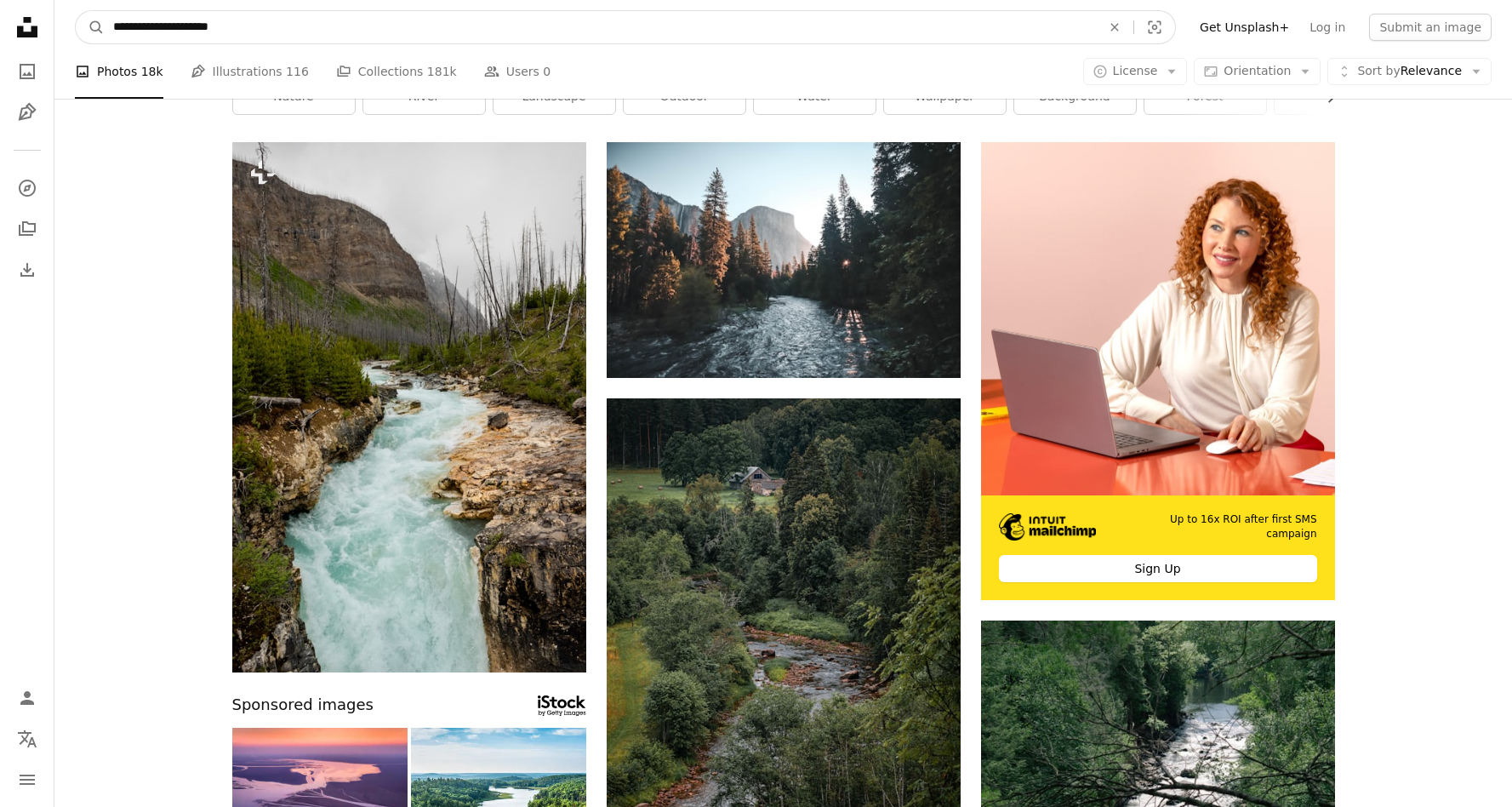
type input "**********"
click button "A magnifying glass" at bounding box center [90, 27] width 29 height 32
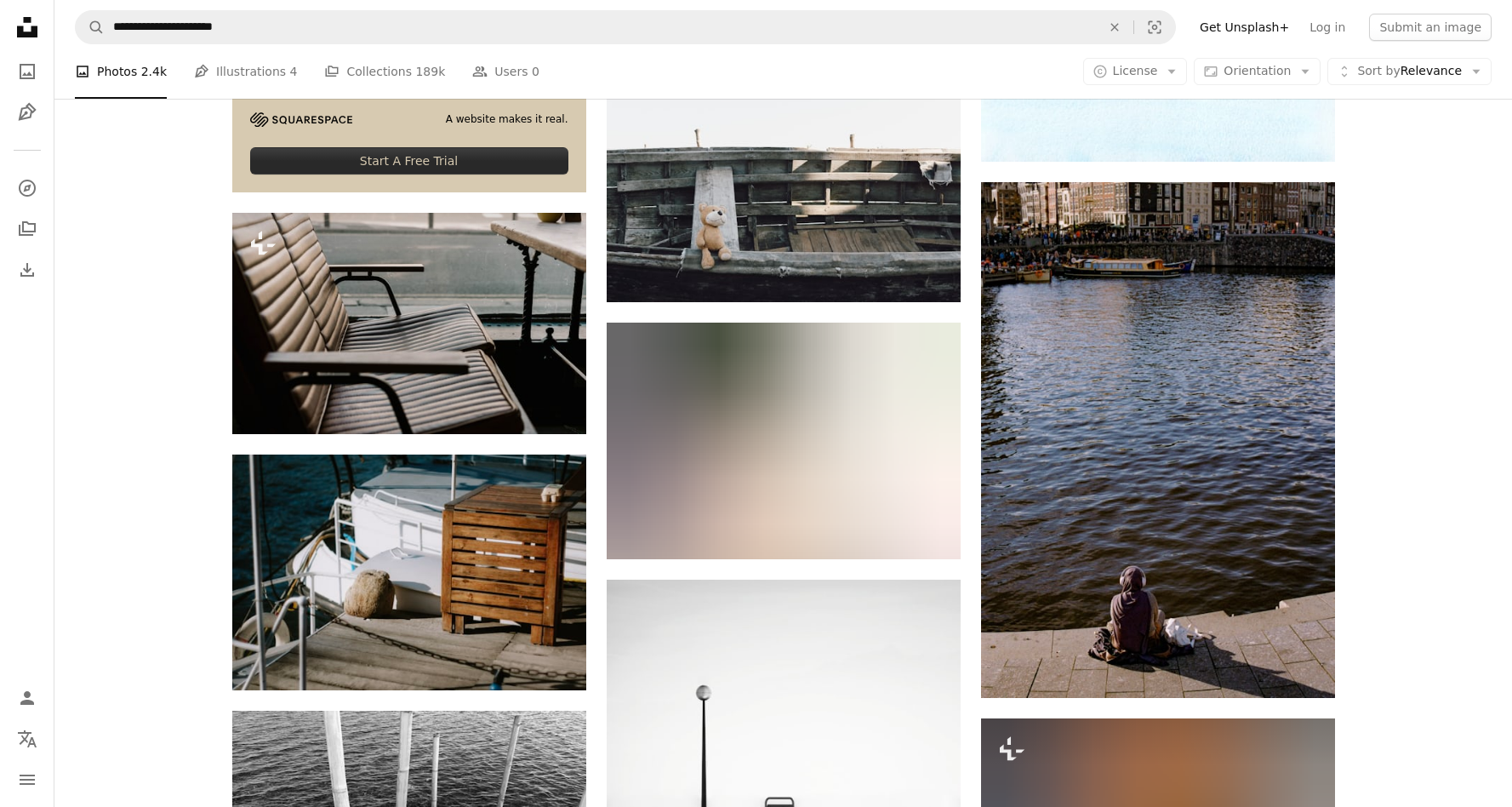
scroll to position [3383, 0]
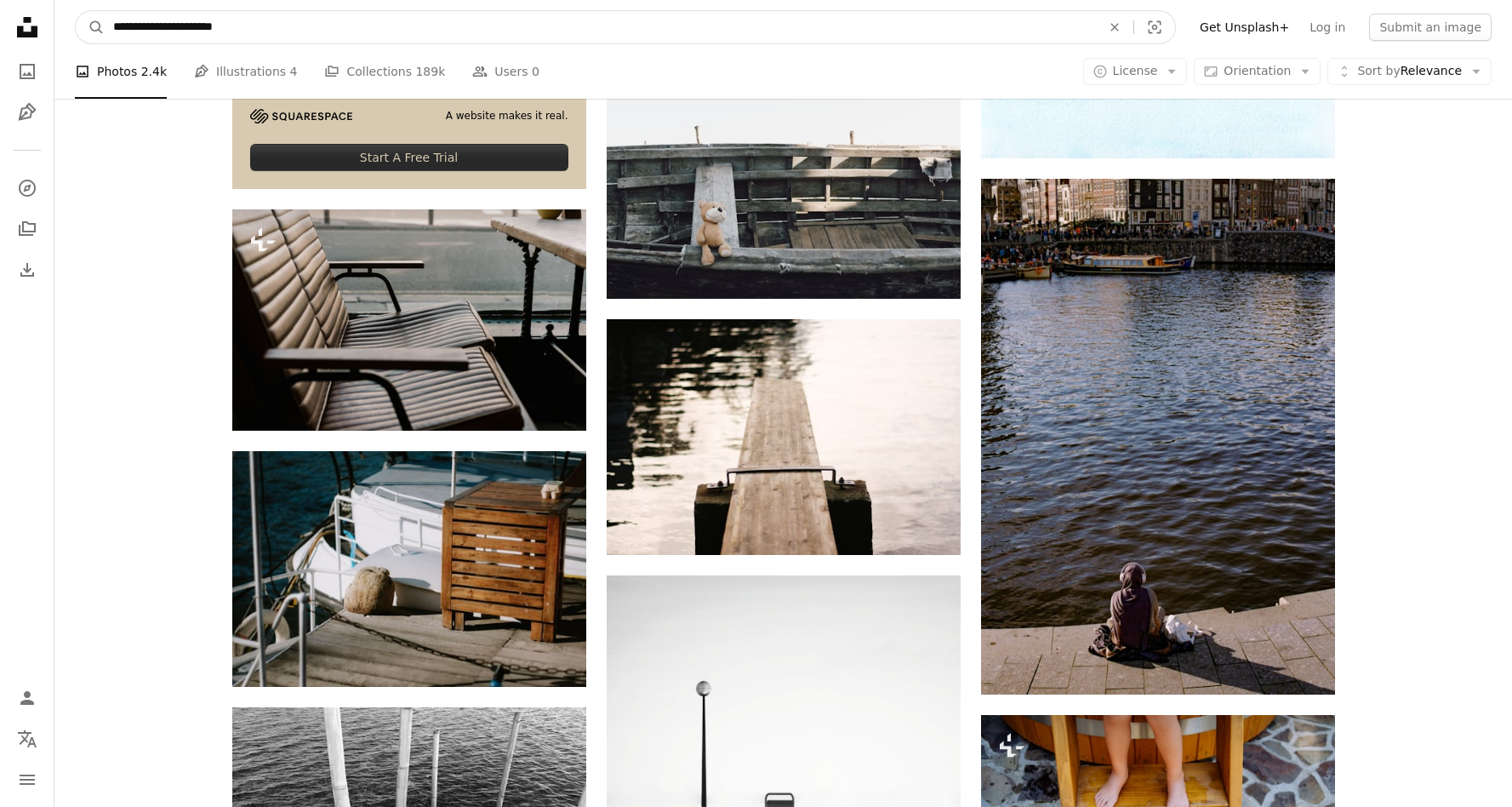
click at [164, 27] on input "**********" at bounding box center [600, 27] width 991 height 32
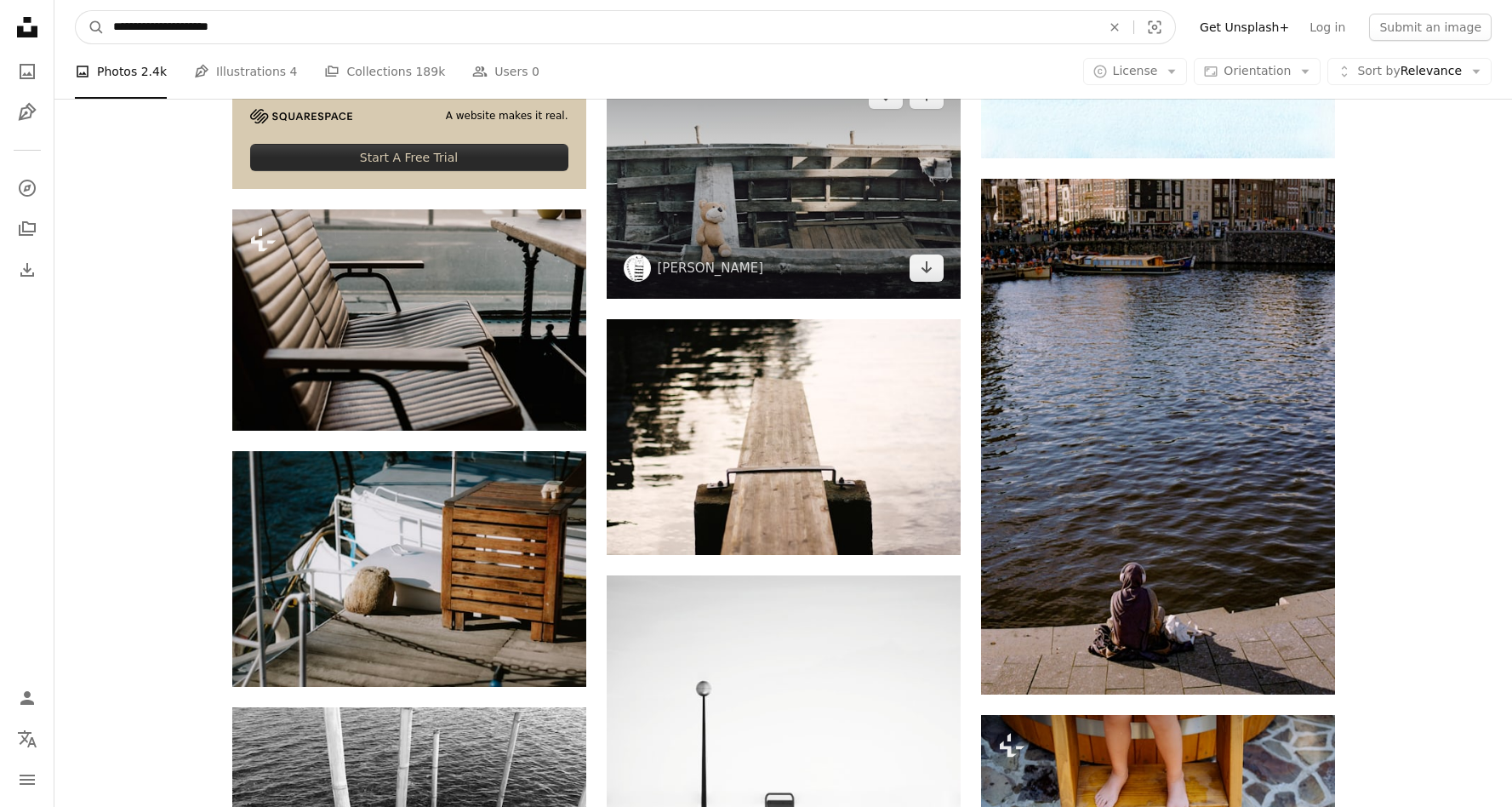
type input "**********"
click button "A magnifying glass" at bounding box center [90, 27] width 29 height 32
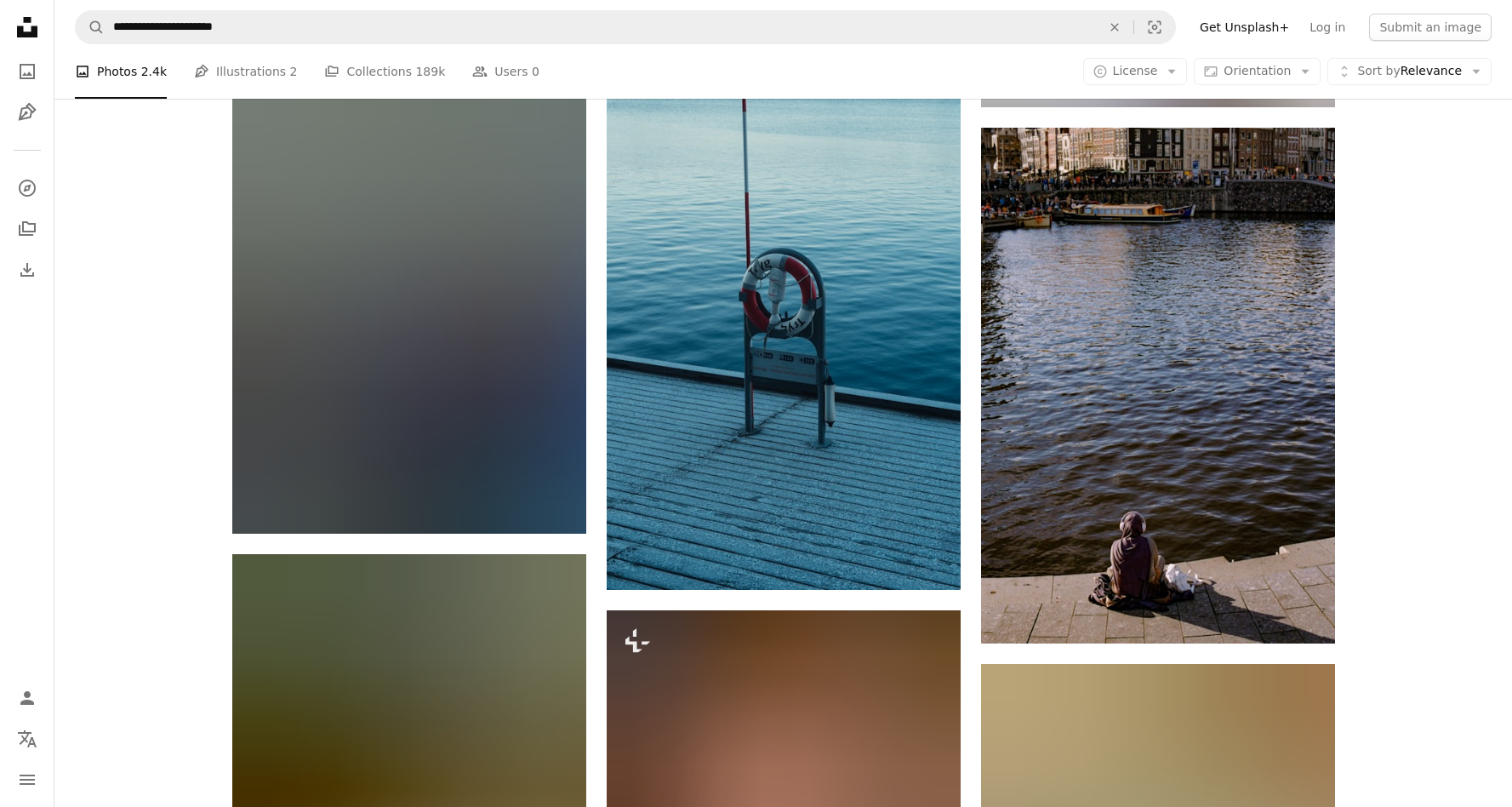
scroll to position [10340, 0]
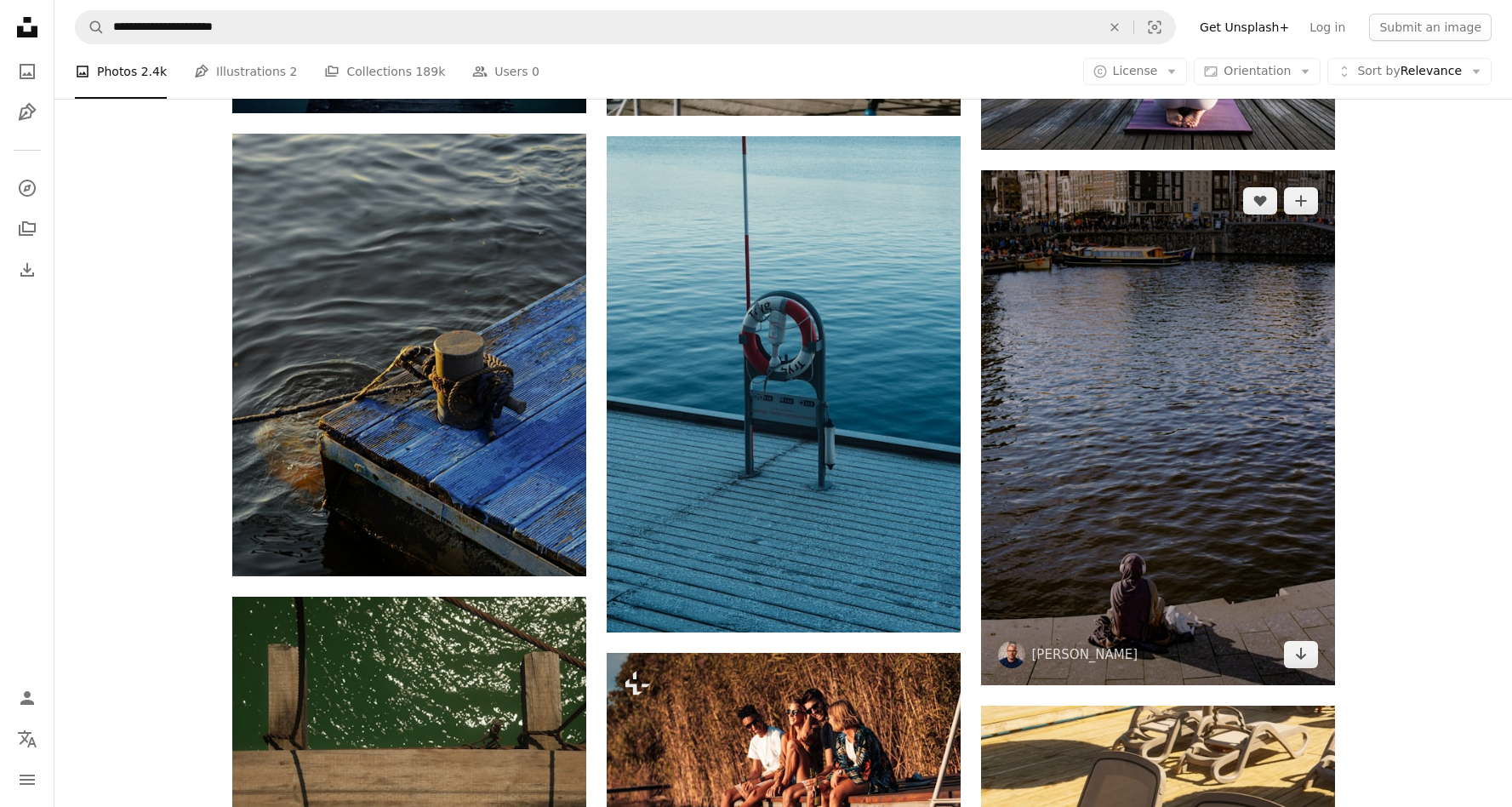
click at [1024, 372] on img at bounding box center [1158, 429] width 354 height 516
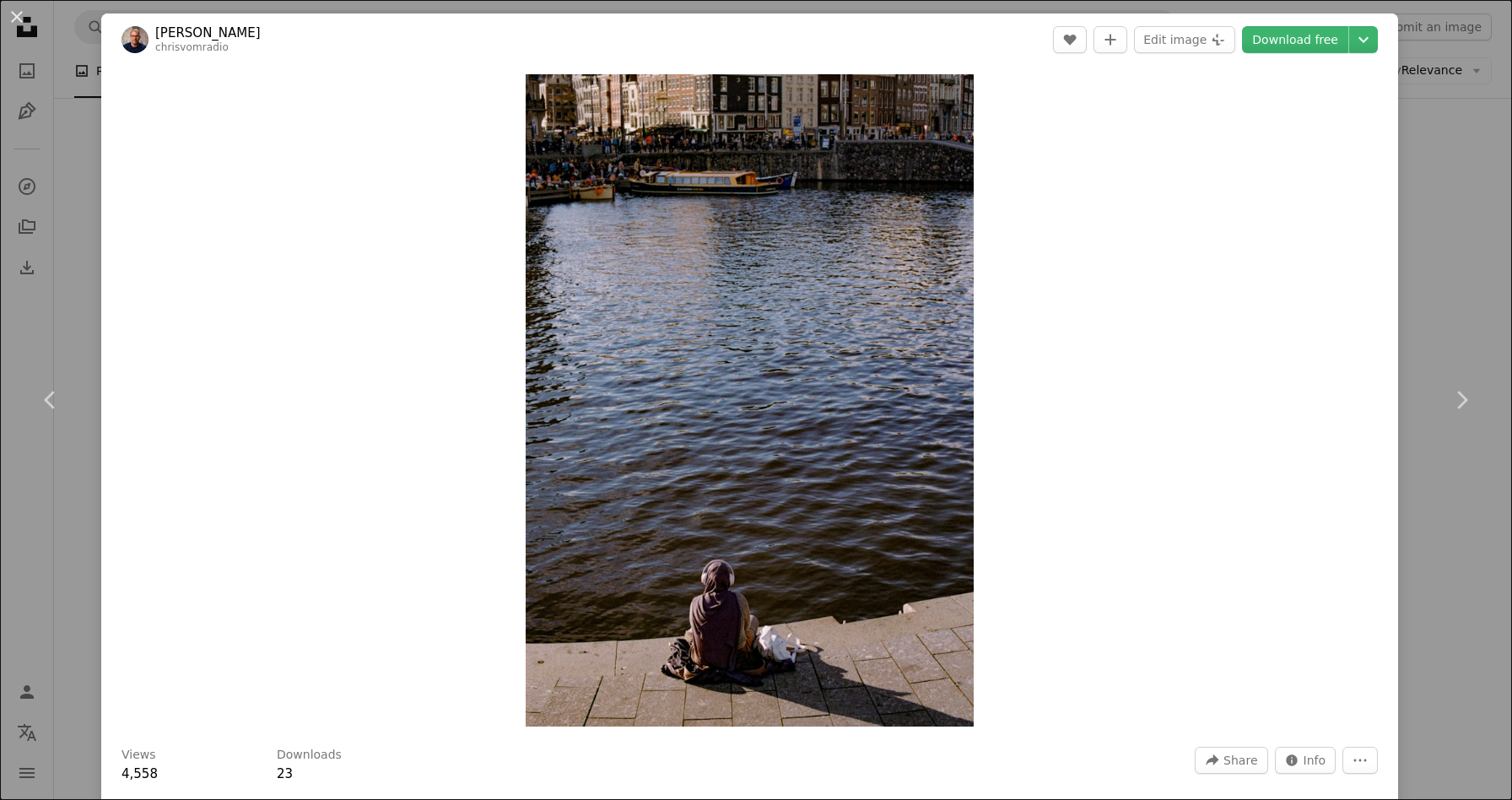
click at [52, 495] on div "An X shape Chevron left Chevron right [PERSON_NAME] chrisvomradio A heart A plu…" at bounding box center [756, 400] width 1512 height 800
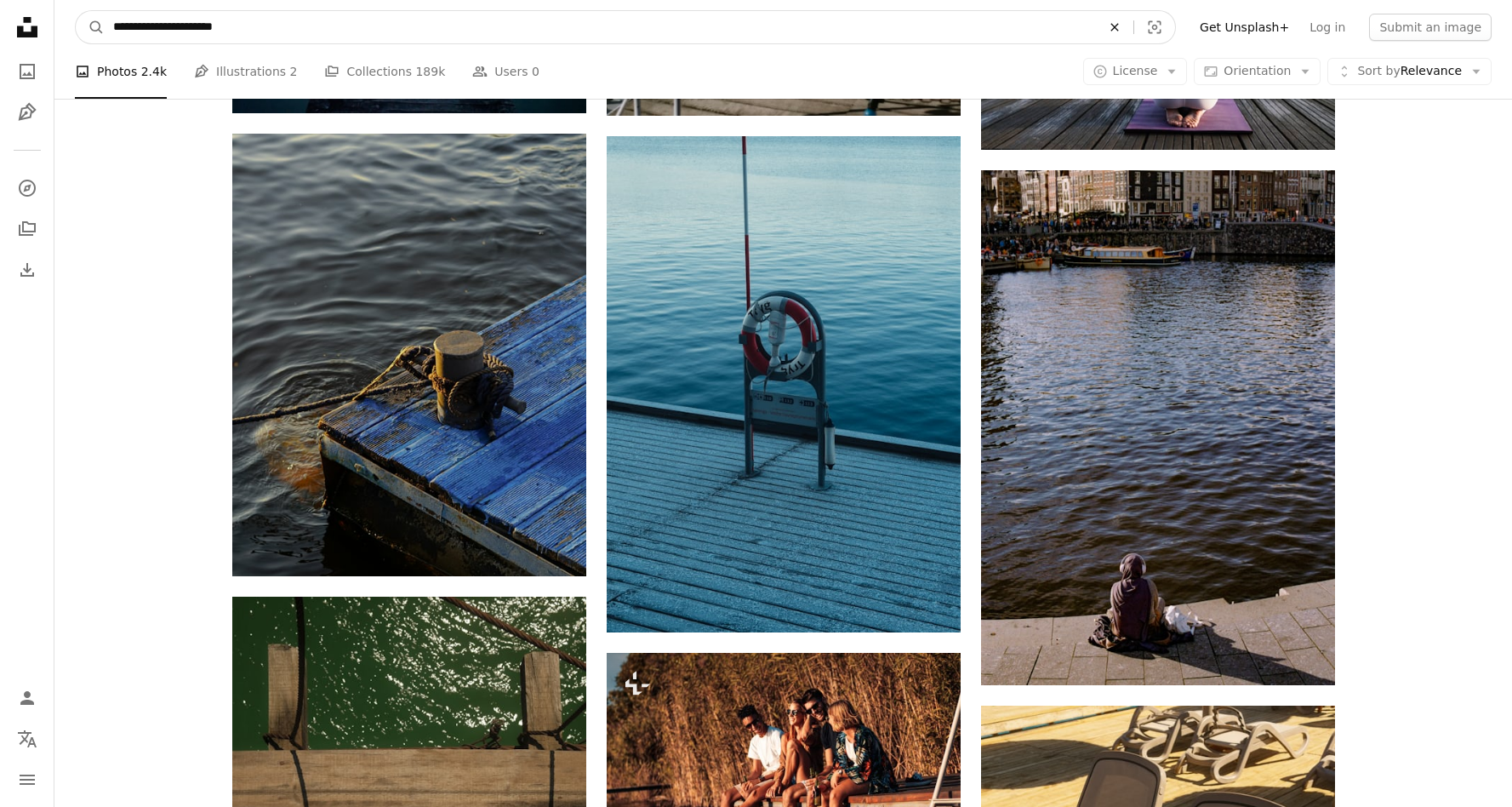
click at [1130, 23] on icon "An X shape" at bounding box center [1115, 27] width 38 height 14
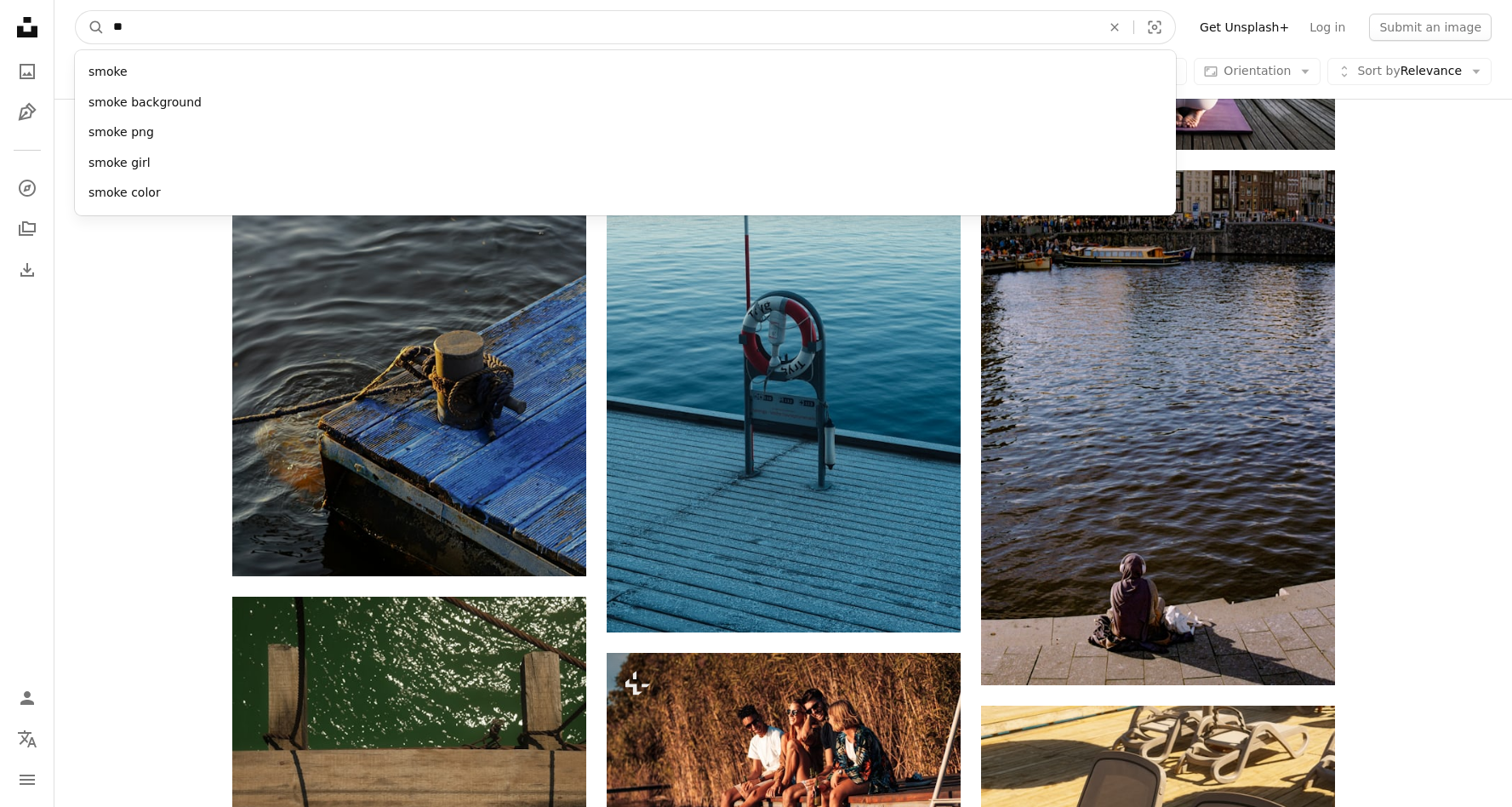
type input "*"
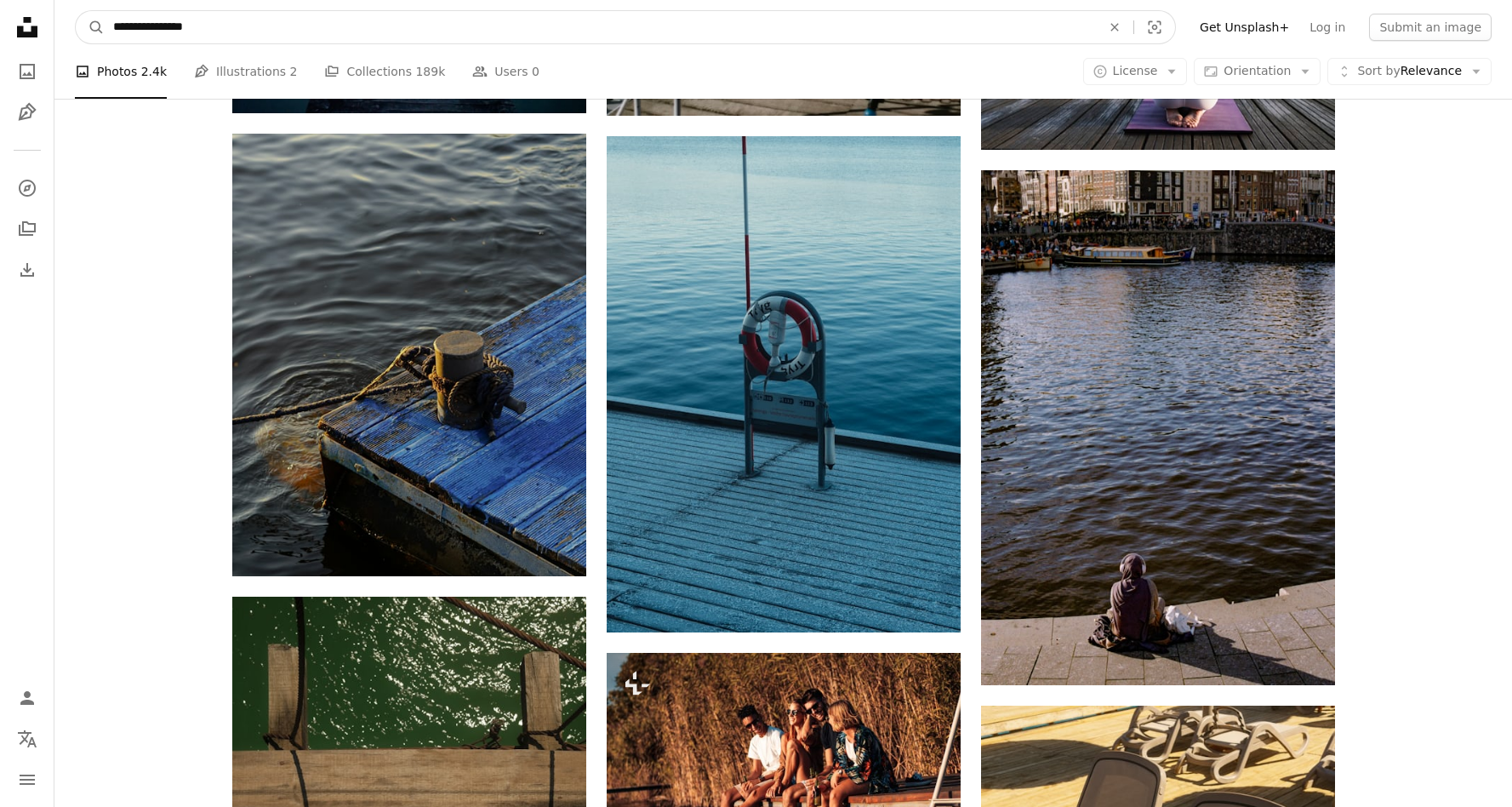
type input "**********"
click button "A magnifying glass" at bounding box center [90, 27] width 29 height 32
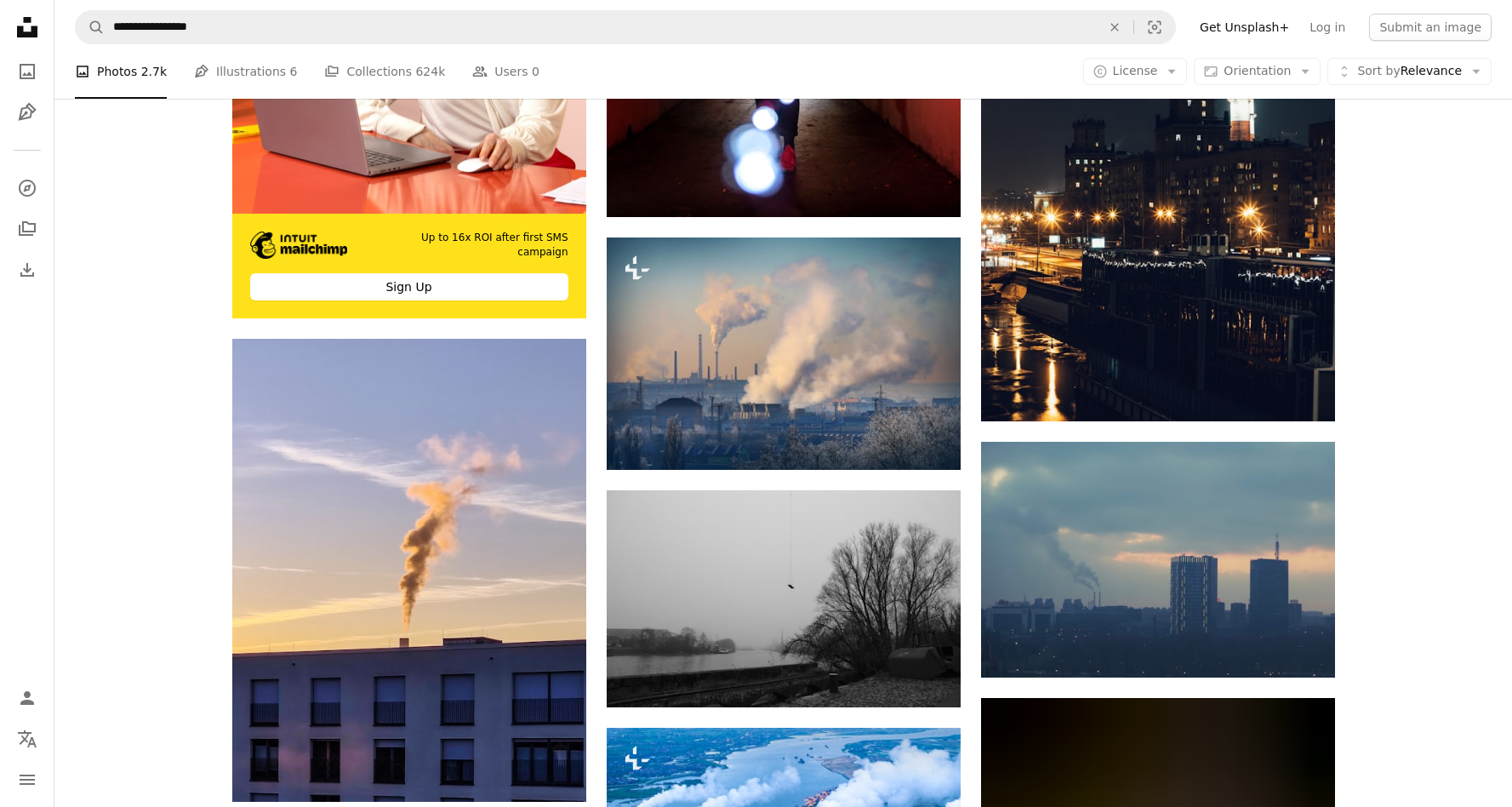
scroll to position [3207, 0]
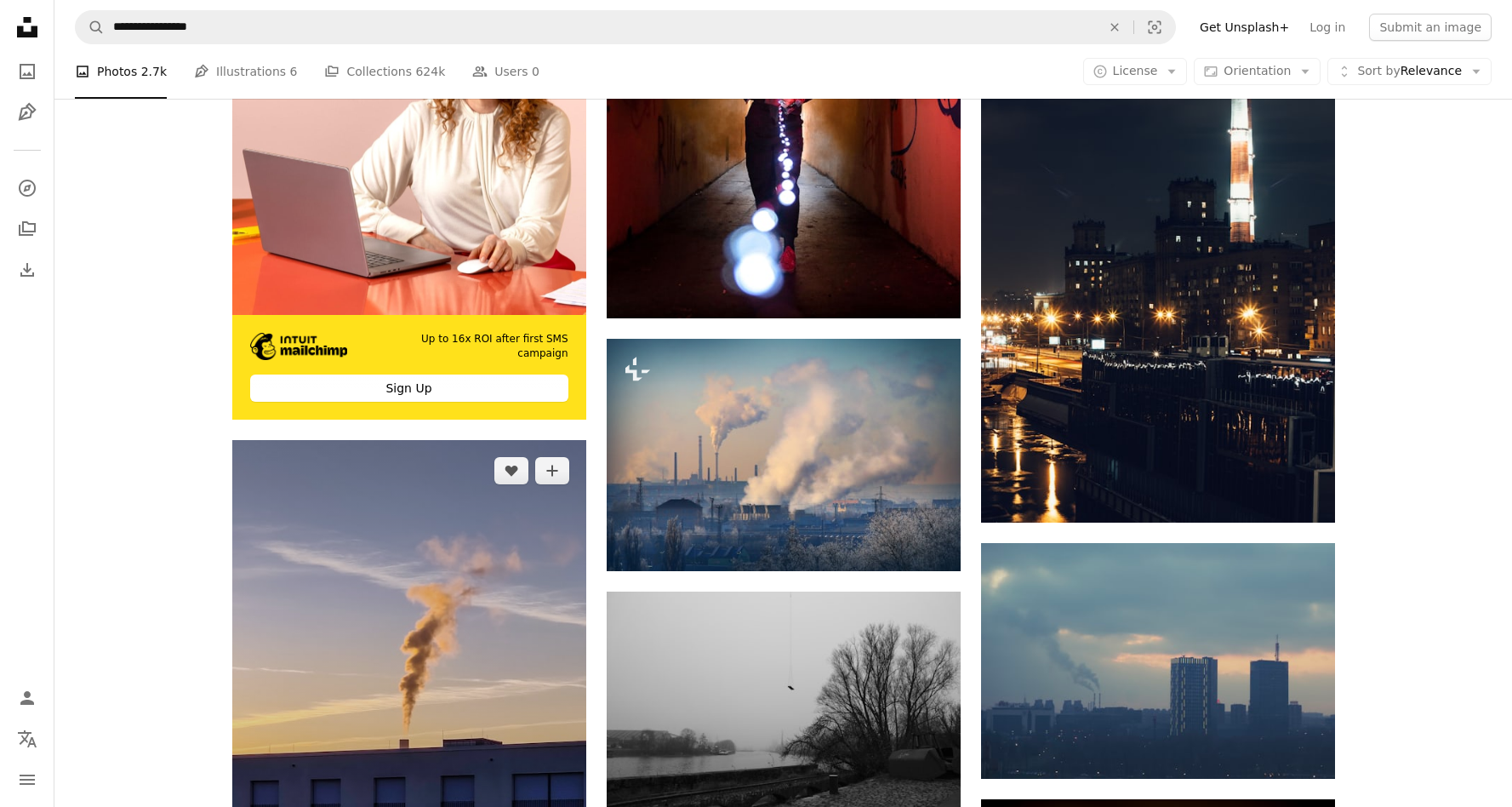
click at [382, 623] on img at bounding box center [410, 672] width 354 height 463
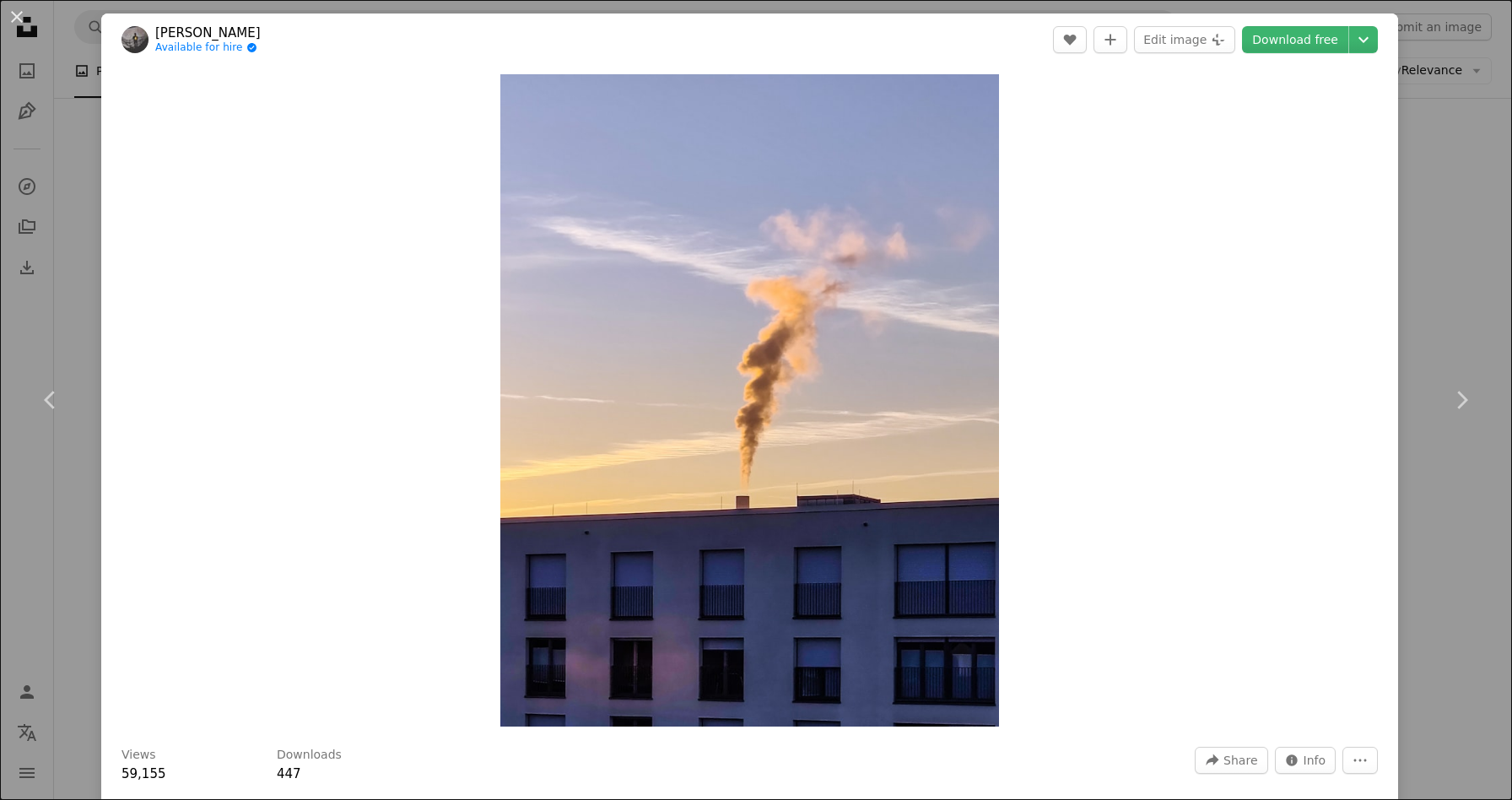
click at [1437, 229] on div "An X shape Chevron left Chevron right [PERSON_NAME] Available for hire A checkm…" at bounding box center [756, 400] width 1512 height 800
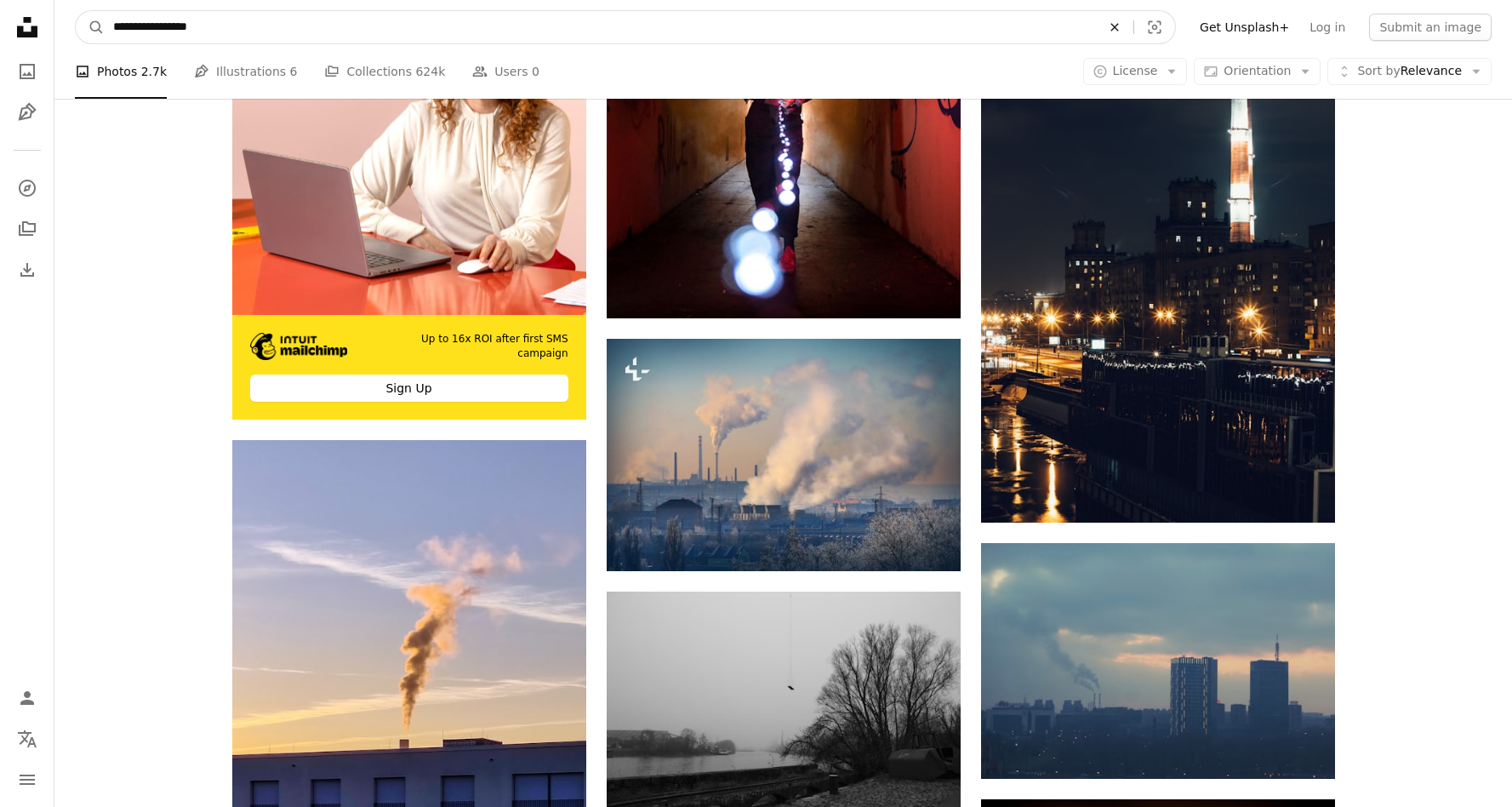
click at [1133, 23] on icon "An X shape" at bounding box center [1115, 27] width 38 height 14
type input "**********"
click button "A magnifying glass" at bounding box center [90, 27] width 29 height 32
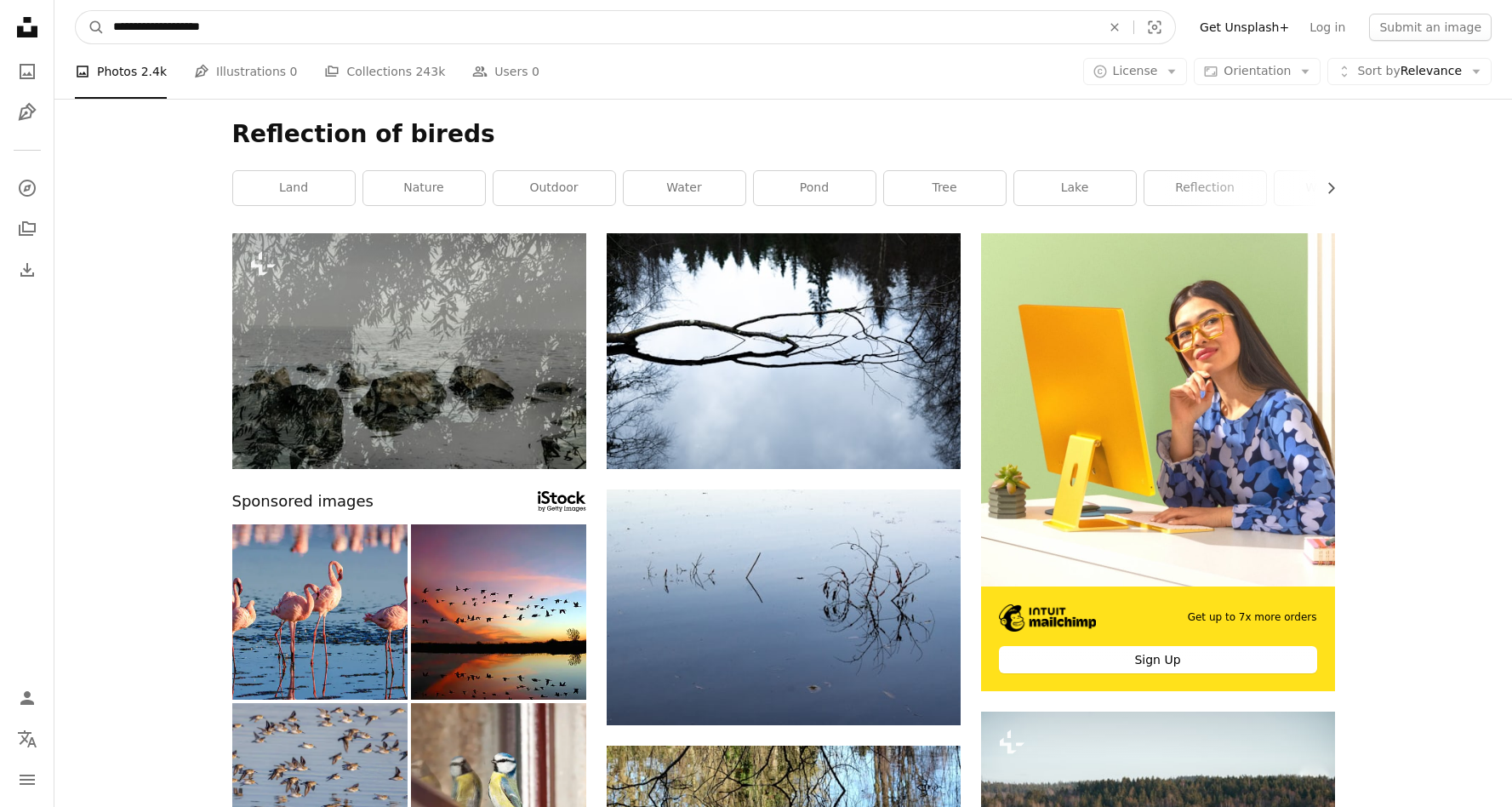
click at [272, 34] on input "**********" at bounding box center [600, 27] width 991 height 32
type input "**********"
click button "A magnifying glass" at bounding box center [90, 27] width 29 height 32
